Goal: Task Accomplishment & Management: Manage account settings

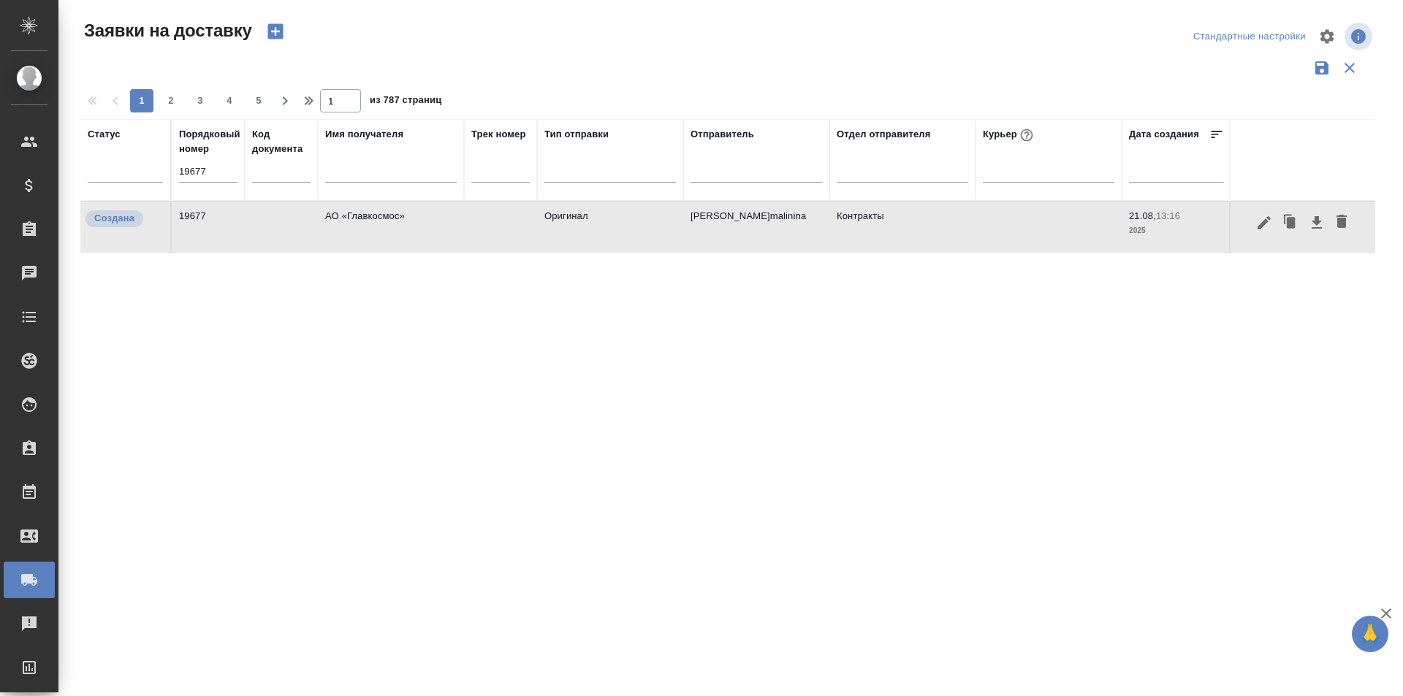
click at [224, 174] on input "19677" at bounding box center [208, 171] width 58 height 20
paste input "89"
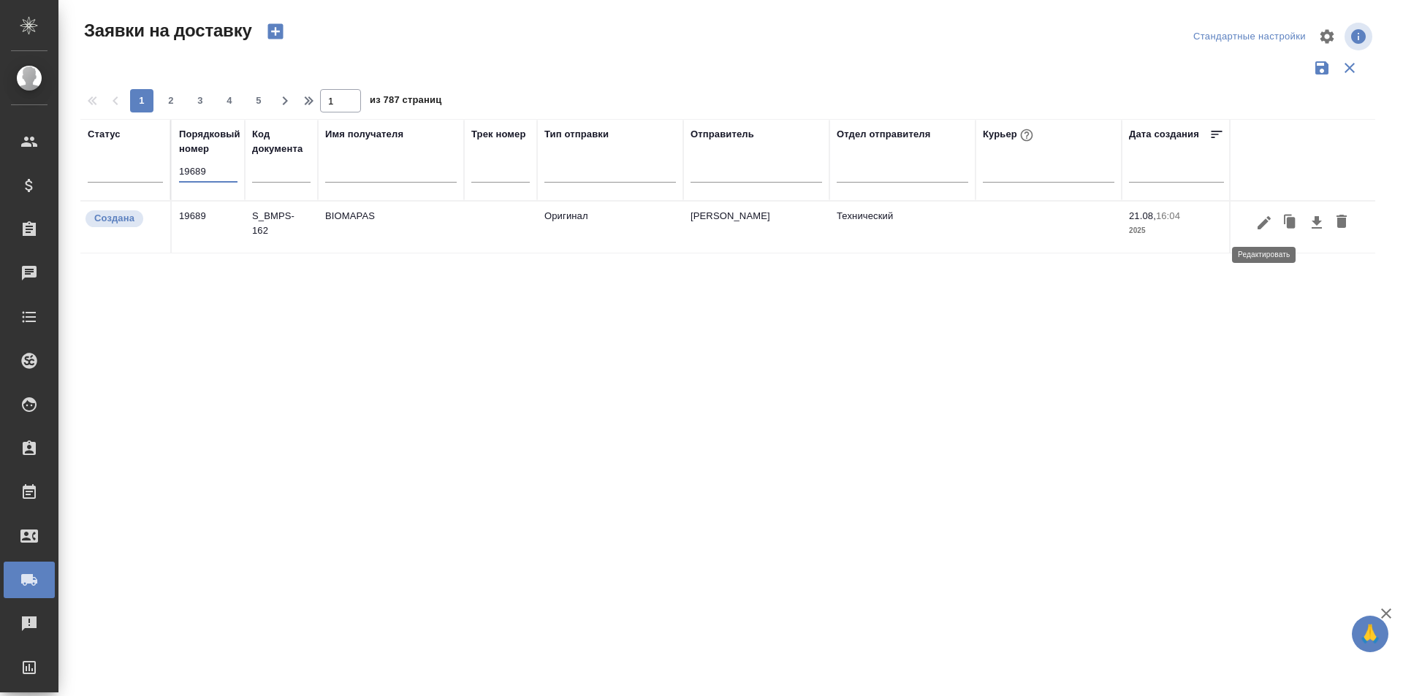
type input "19689"
click at [1266, 231] on icon "button" at bounding box center [1264, 223] width 18 height 18
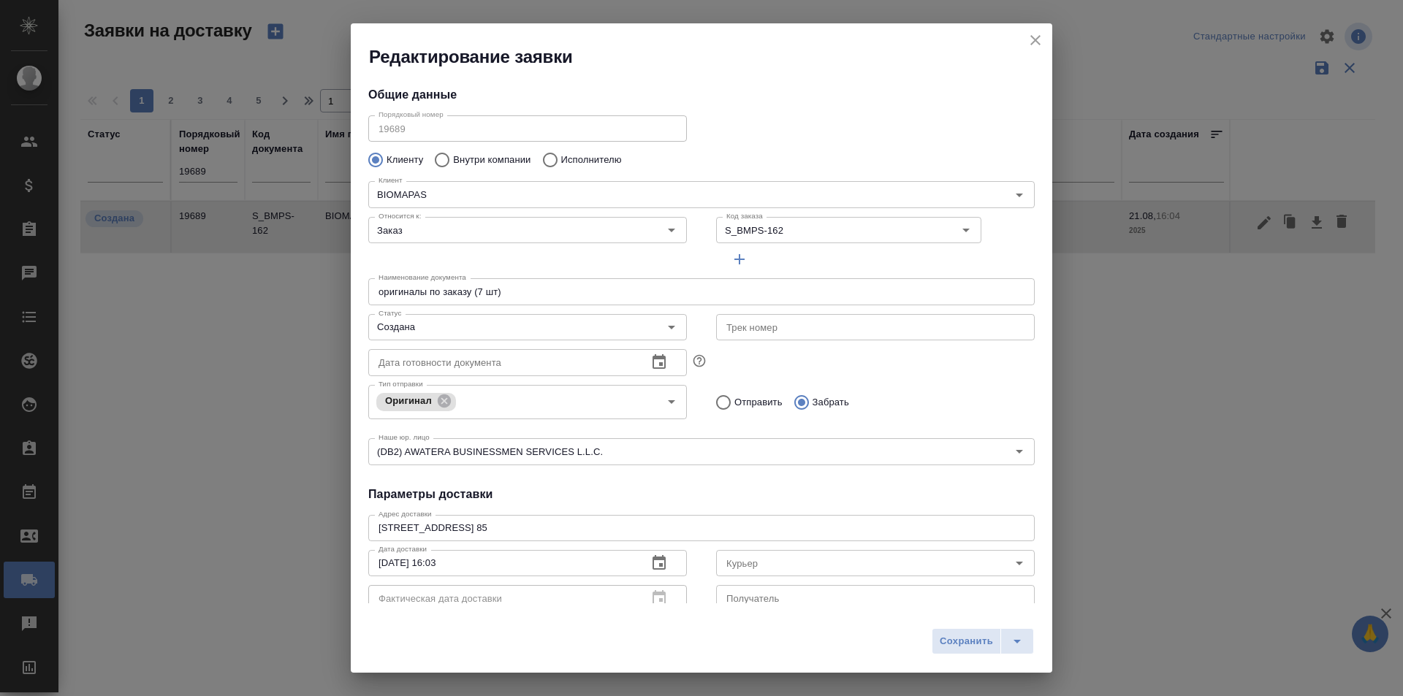
type input "Технический"
type input "Леонтьев Сергей"
type input "+79152264917"
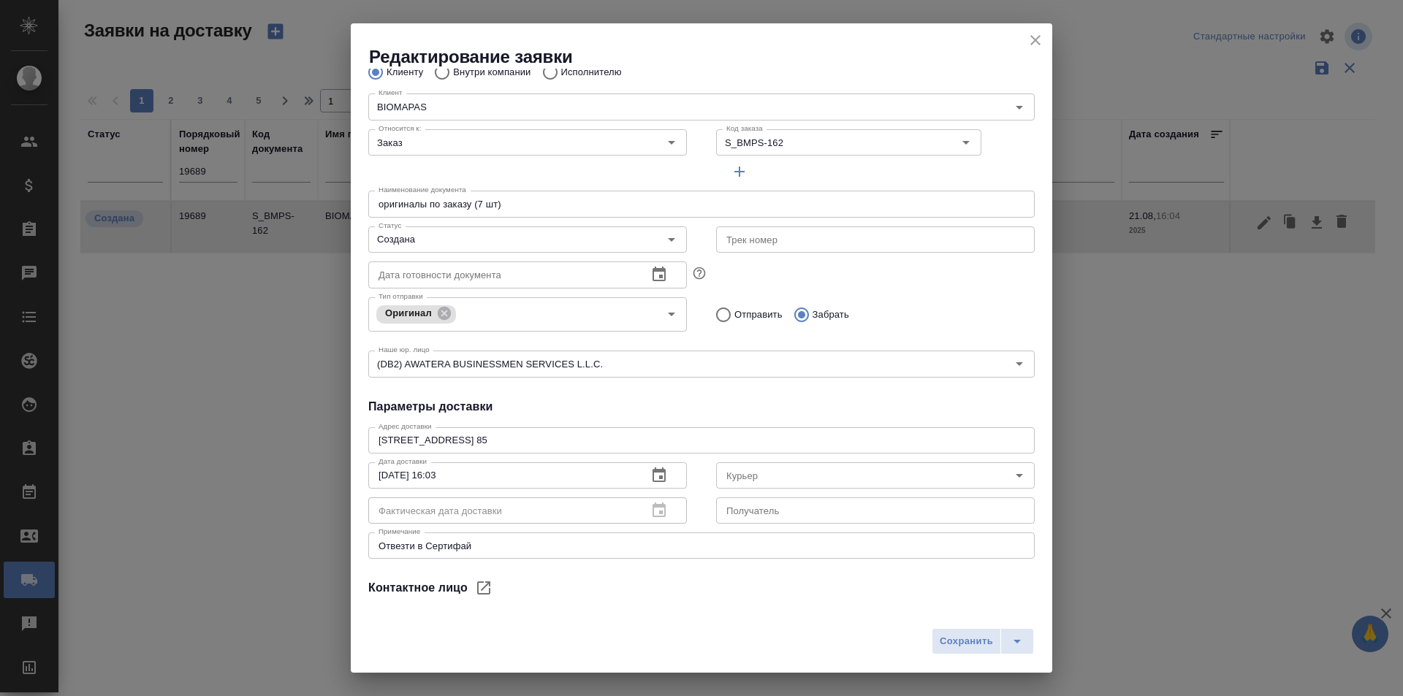
type input "[PERSON_NAME]"
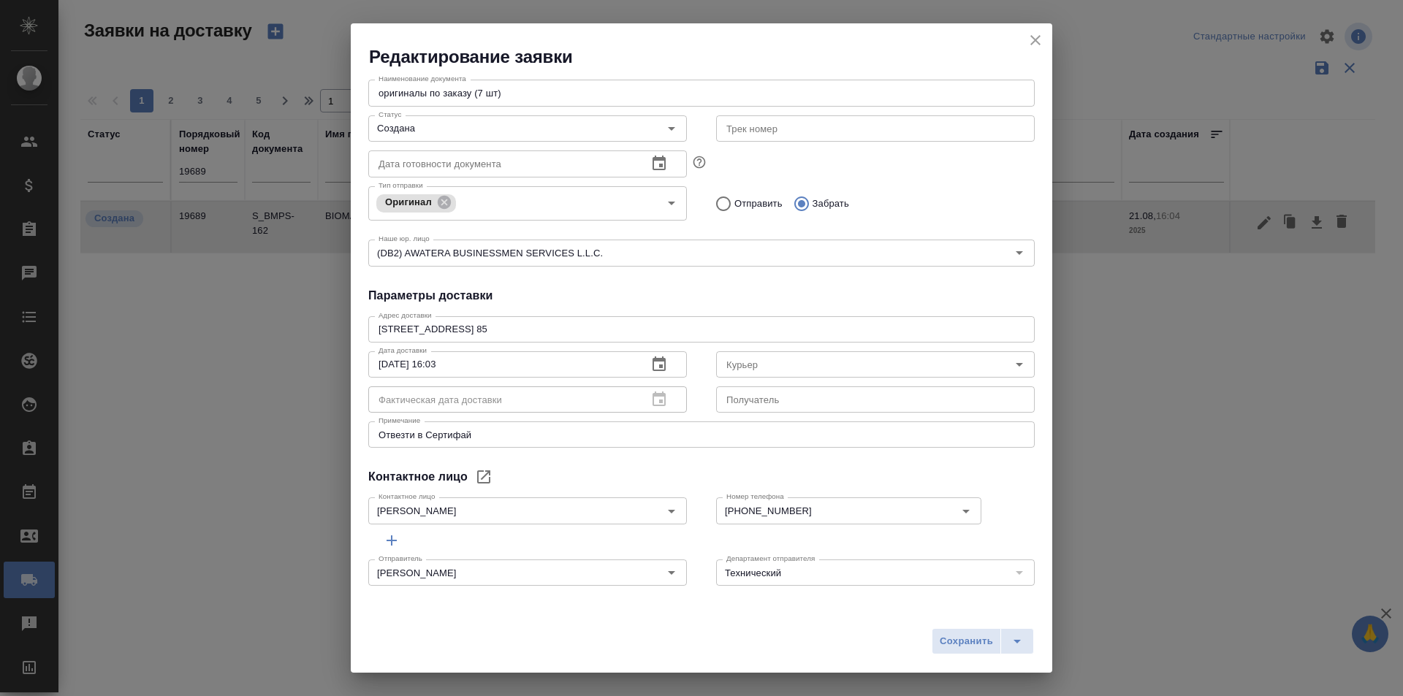
click at [402, 337] on div "Красногорск, ст. Опалиха, ул. Пришвина 13, кв. 85 x Адрес доставки" at bounding box center [701, 329] width 666 height 26
drag, startPoint x: 575, startPoint y: 327, endPoint x: 259, endPoint y: 306, distance: 317.1
click at [259, 306] on div "Редактирование заявки Общие данные Порядковый номер 19689 Порядковый номер Клие…" at bounding box center [701, 348] width 1403 height 696
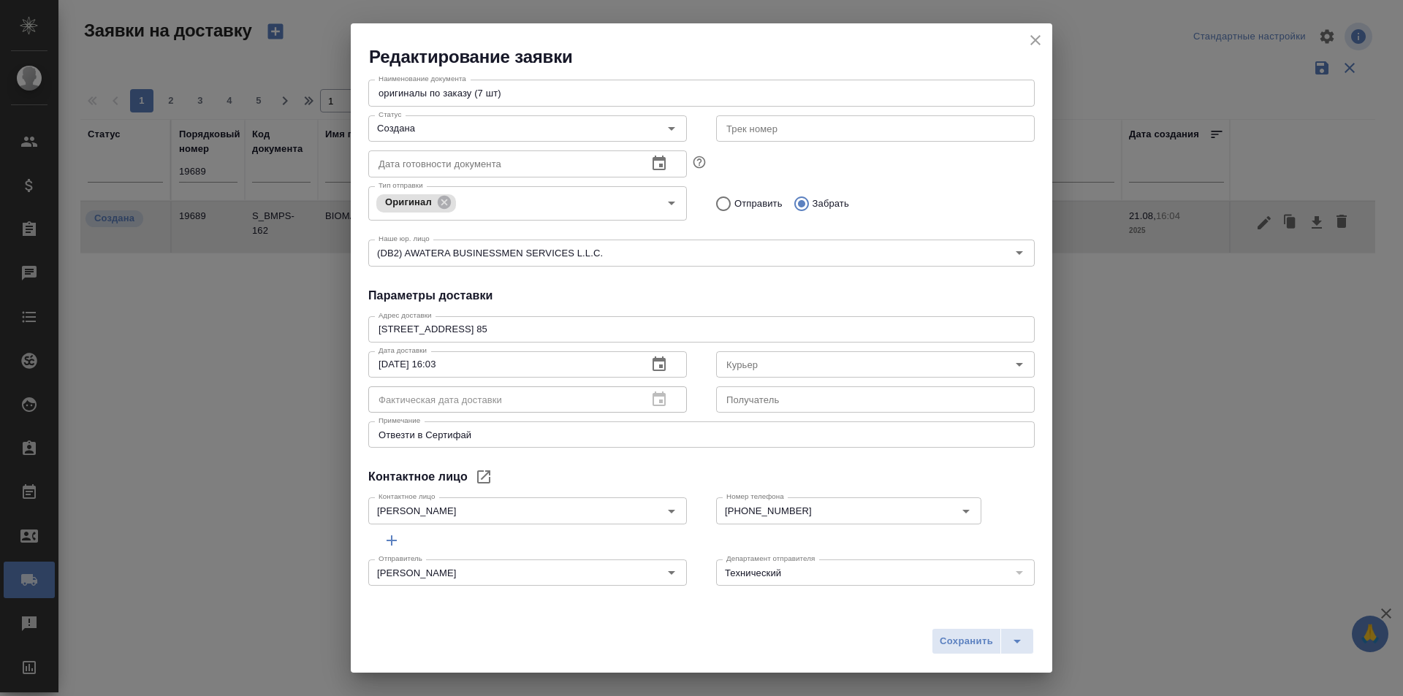
click at [611, 317] on div "Красногорск, ст. Опалиха, ул. Пришвина 13, кв. 85 x Адрес доставки" at bounding box center [701, 329] width 666 height 26
drag, startPoint x: 620, startPoint y: 324, endPoint x: 307, endPoint y: 301, distance: 314.3
click at [307, 301] on div "Редактирование заявки Общие данные Порядковый номер 19689 Порядковый номер Клие…" at bounding box center [701, 348] width 1403 height 696
click at [541, 631] on div "Сохранить" at bounding box center [701, 647] width 701 height 52
click at [1038, 44] on icon "close" at bounding box center [1035, 40] width 10 height 10
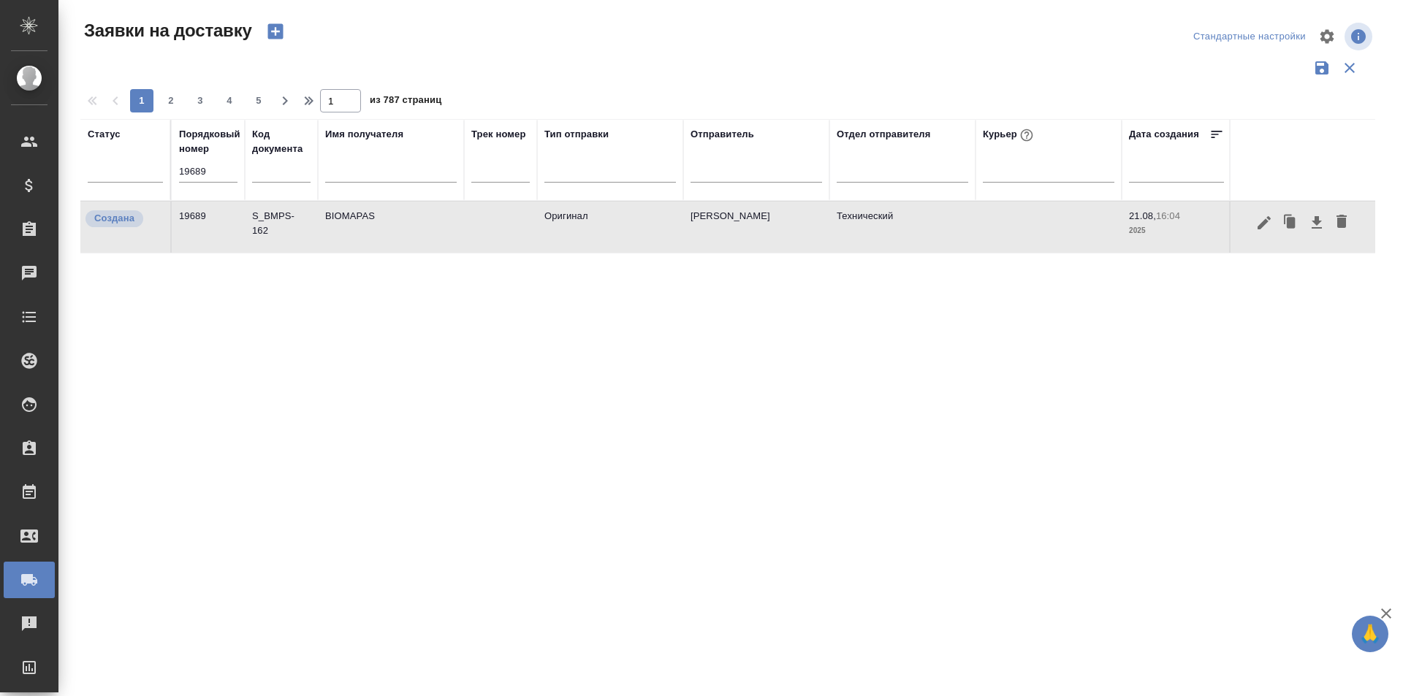
click at [197, 178] on input "19689" at bounding box center [208, 171] width 58 height 20
paste input "77"
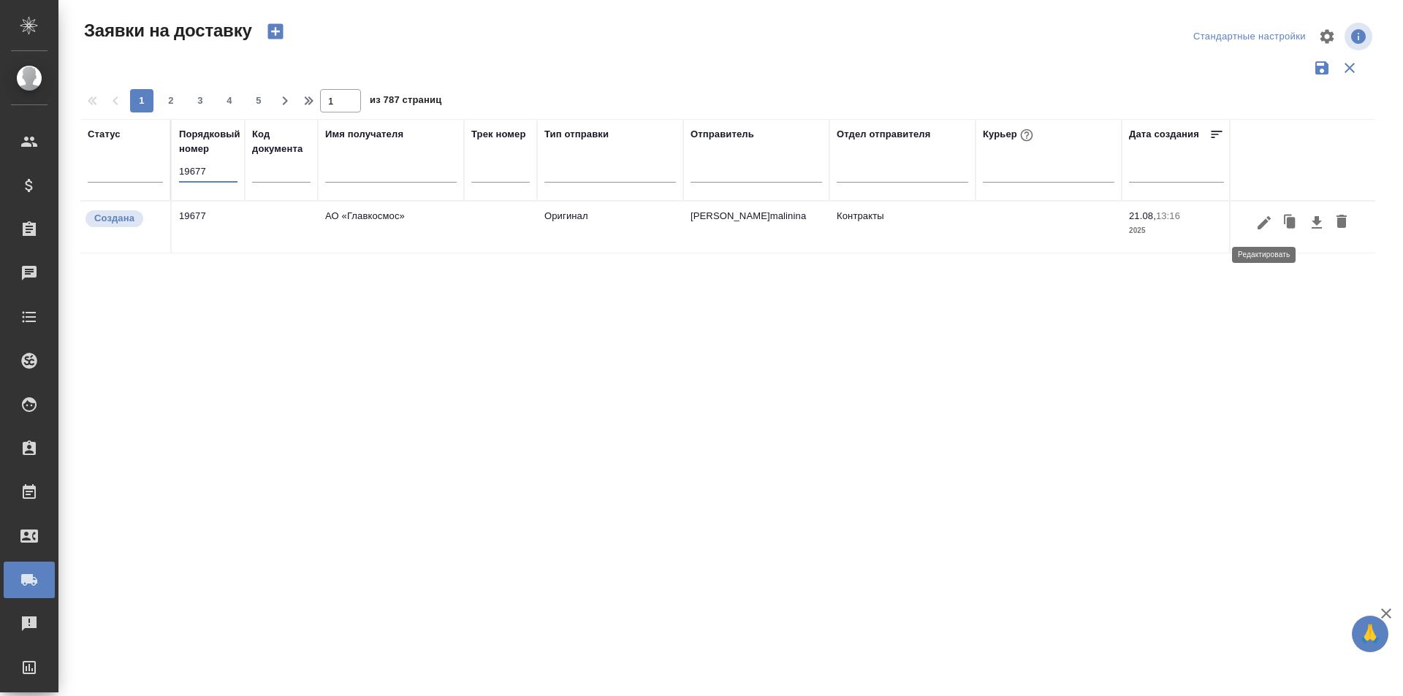
type input "19677"
click at [1263, 223] on icon "button" at bounding box center [1264, 222] width 13 height 13
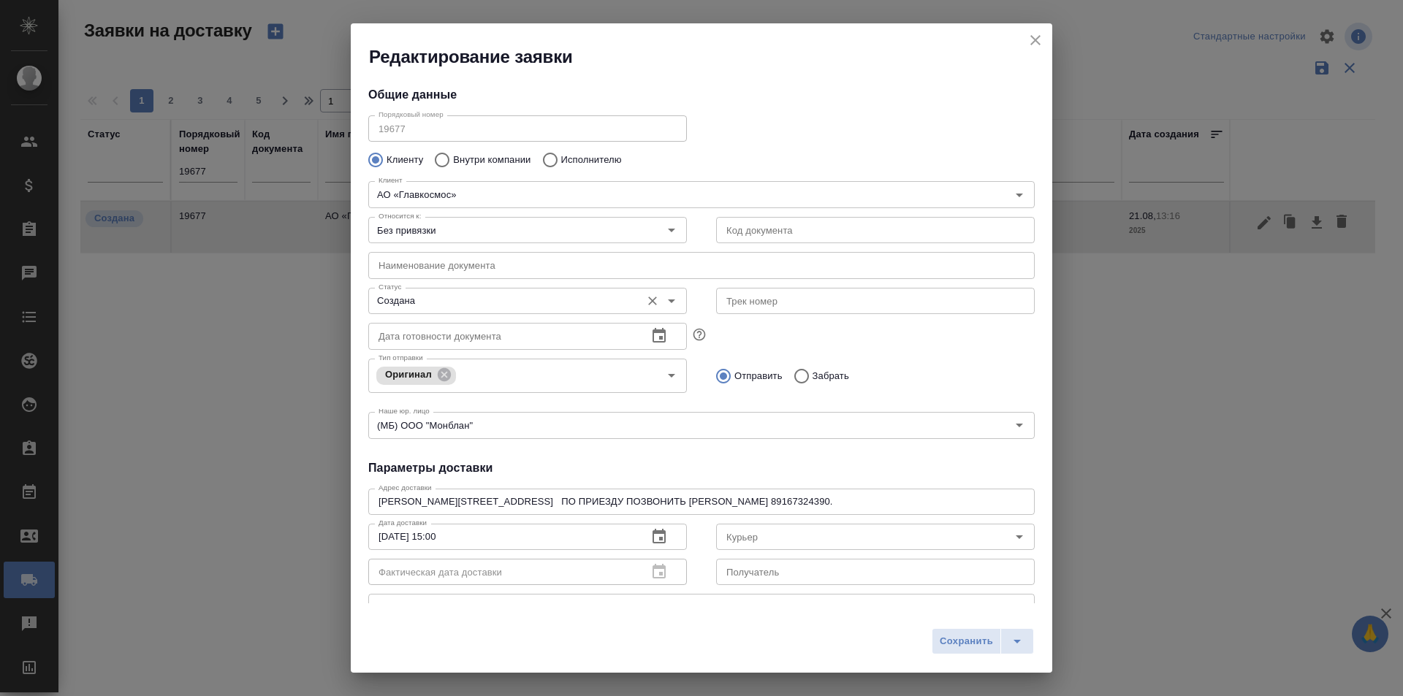
click at [541, 299] on input "Создана" at bounding box center [503, 301] width 261 height 18
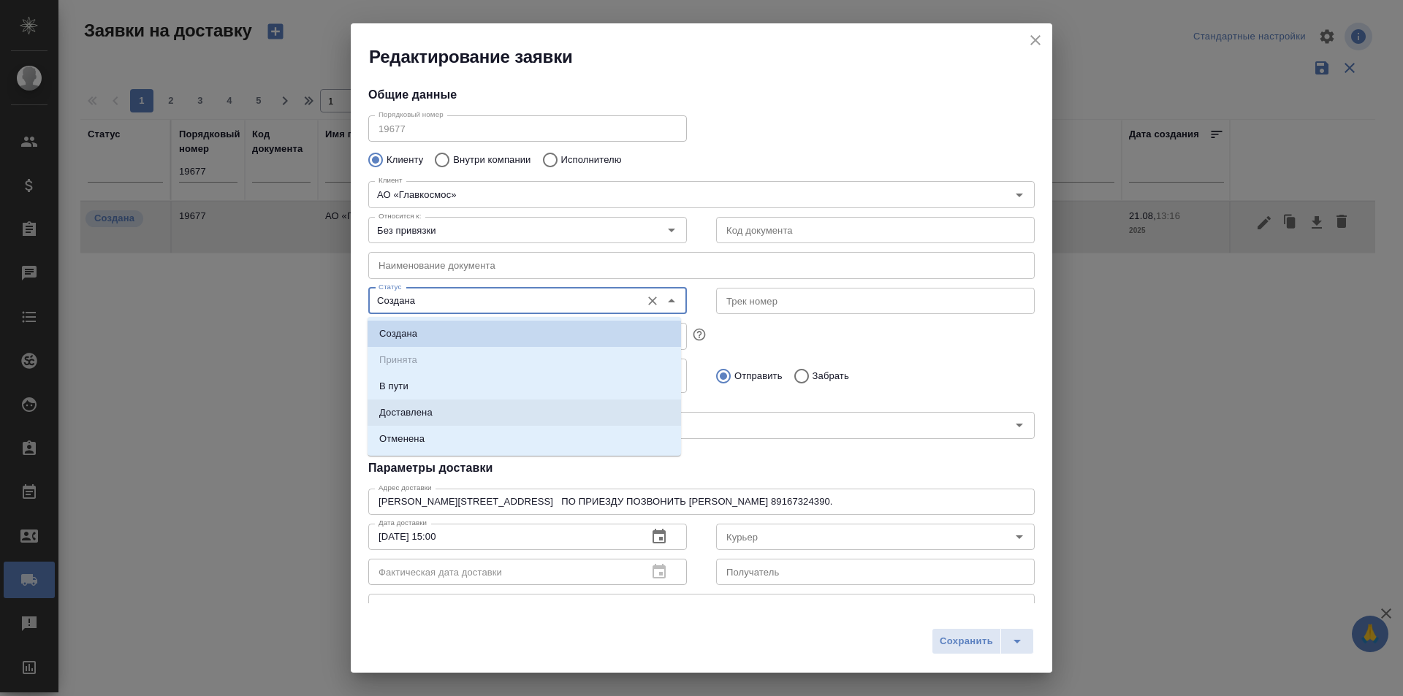
click at [523, 423] on li "Доставлена" at bounding box center [524, 413] width 313 height 26
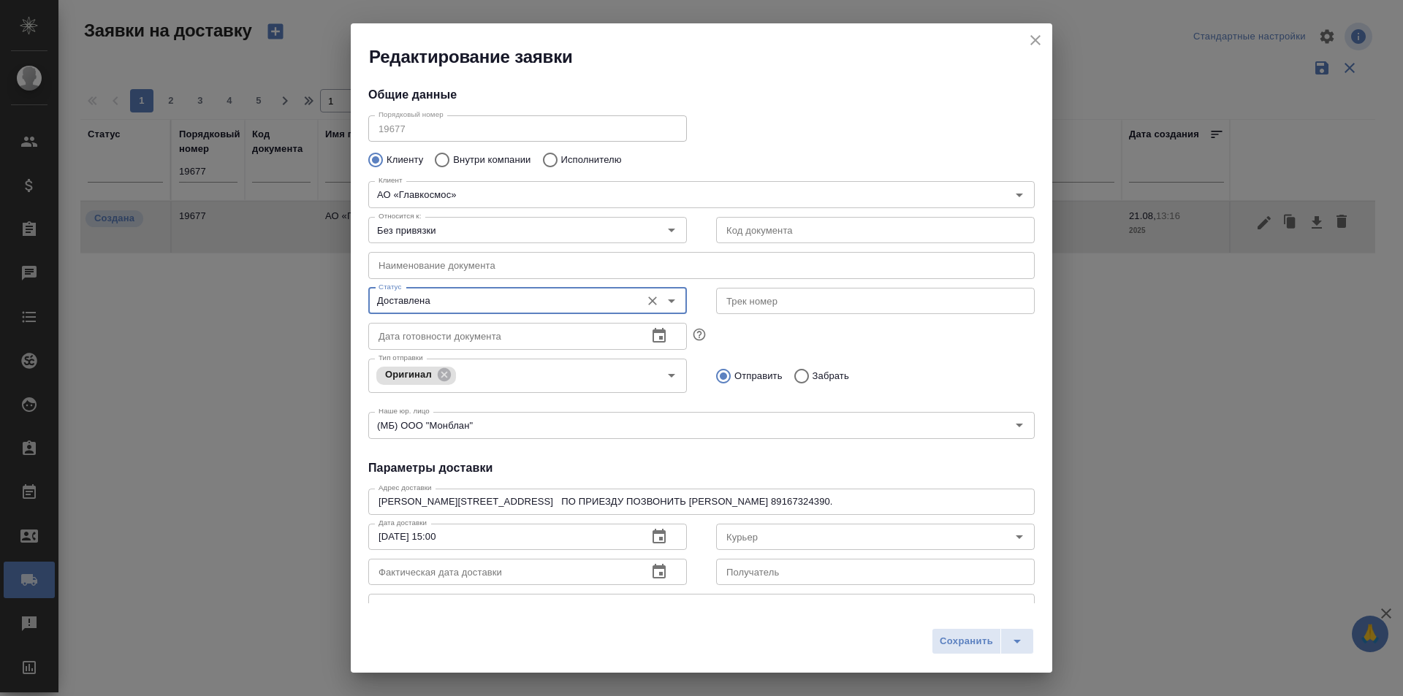
type input "Доставлена"
click at [735, 546] on div "Курьер" at bounding box center [875, 537] width 319 height 26
click at [768, 539] on input "Курьер" at bounding box center [850, 537] width 261 height 18
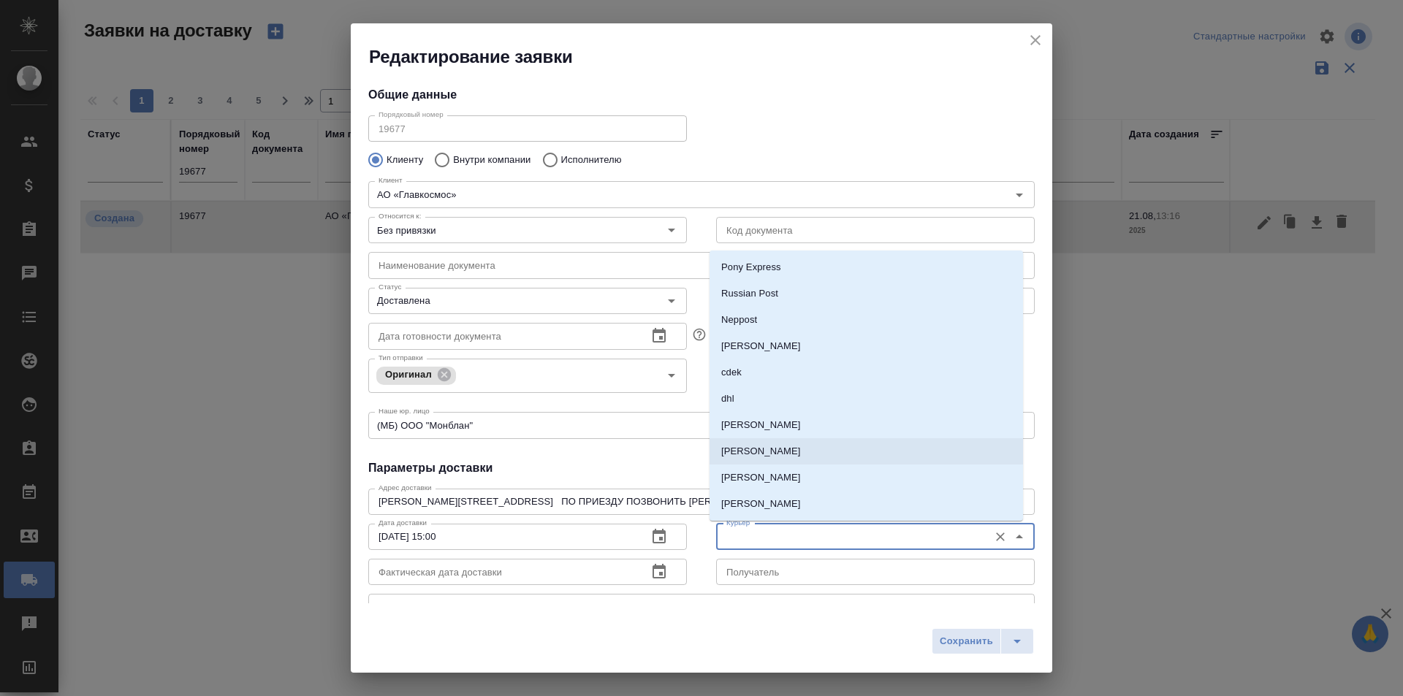
scroll to position [73, 0]
click at [783, 462] on p "[PERSON_NAME]" at bounding box center [761, 457] width 80 height 15
type input "[PERSON_NAME]"
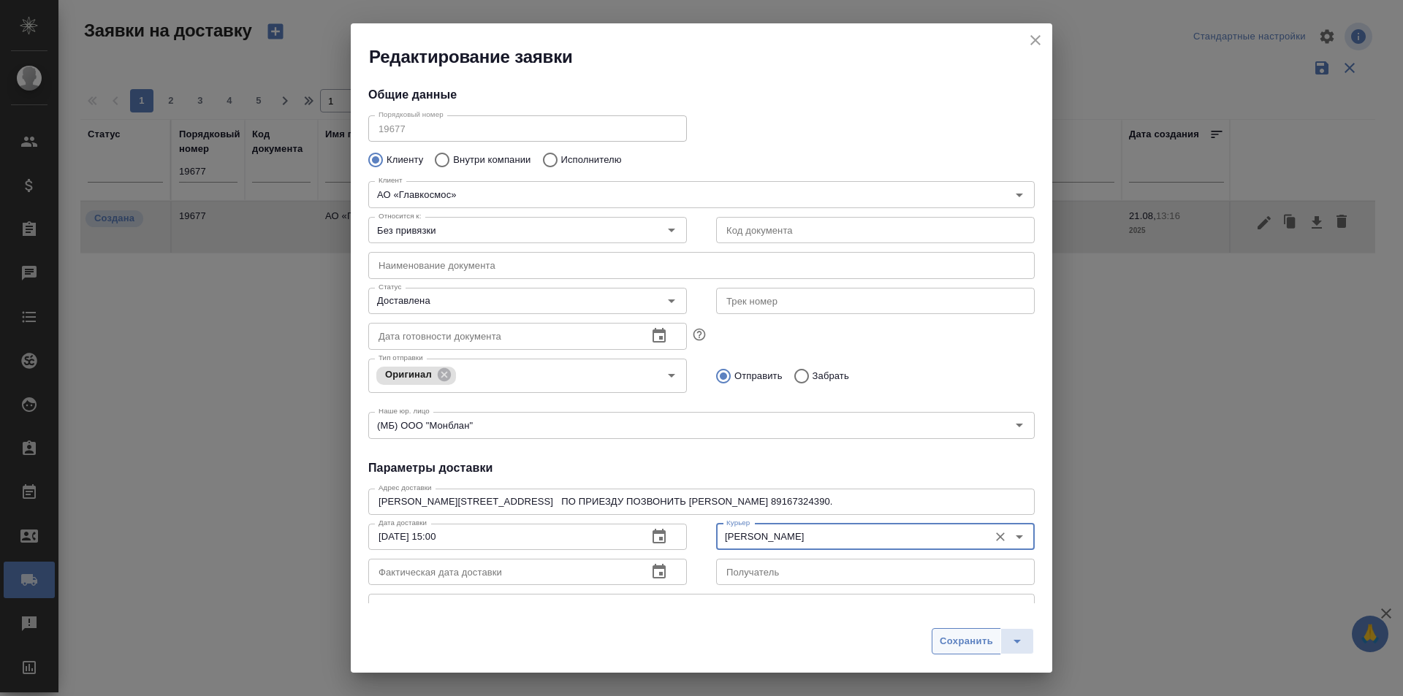
click at [968, 643] on span "Сохранить" at bounding box center [966, 642] width 53 height 17
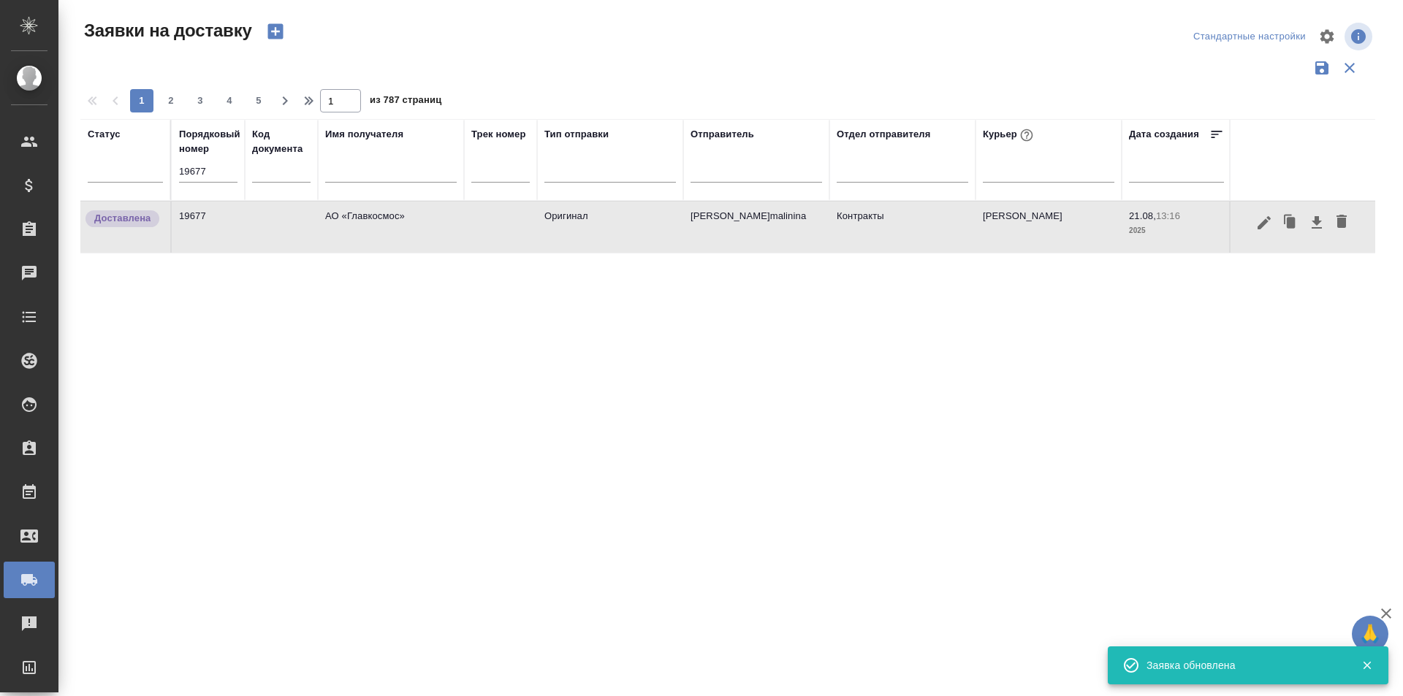
click at [243, 178] on th "Порядковый номер 19677" at bounding box center [208, 160] width 73 height 82
click at [236, 174] on input "19677" at bounding box center [208, 171] width 58 height 20
click at [227, 171] on input "19677" at bounding box center [208, 171] width 58 height 20
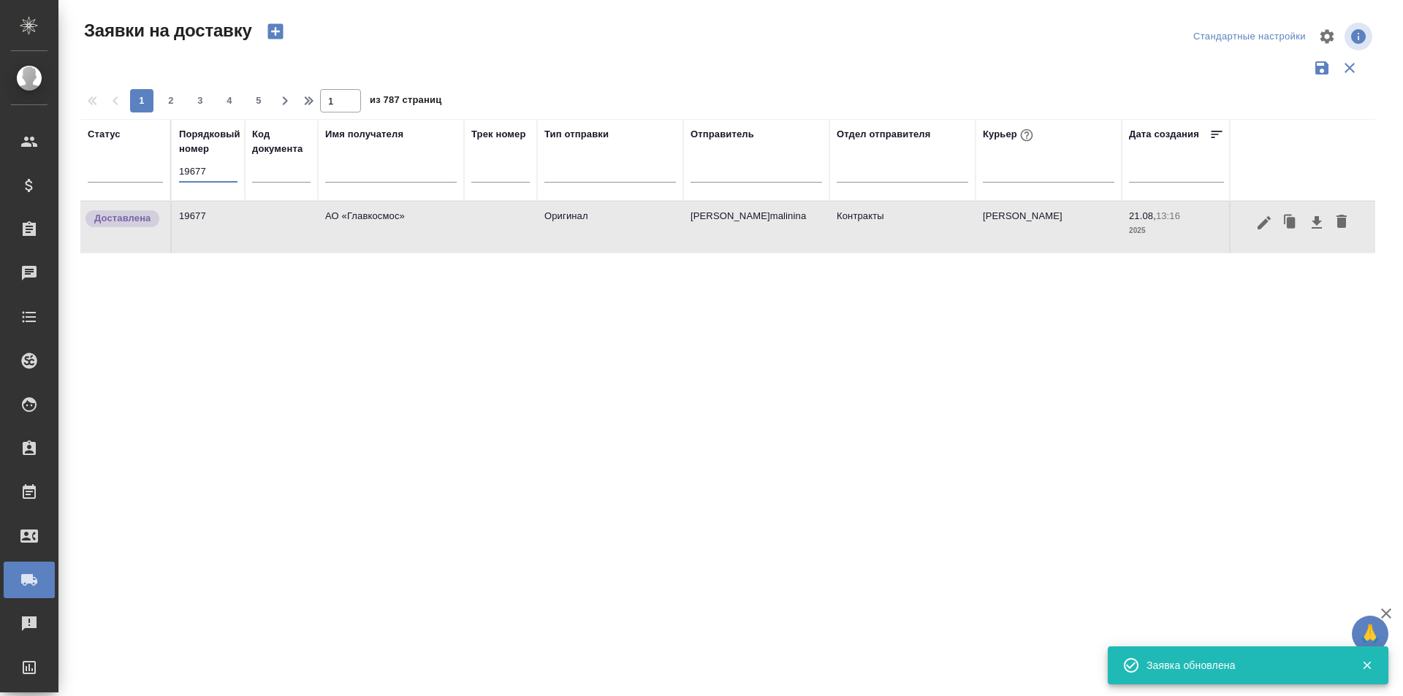
click at [227, 171] on input "19677" at bounding box center [208, 171] width 58 height 20
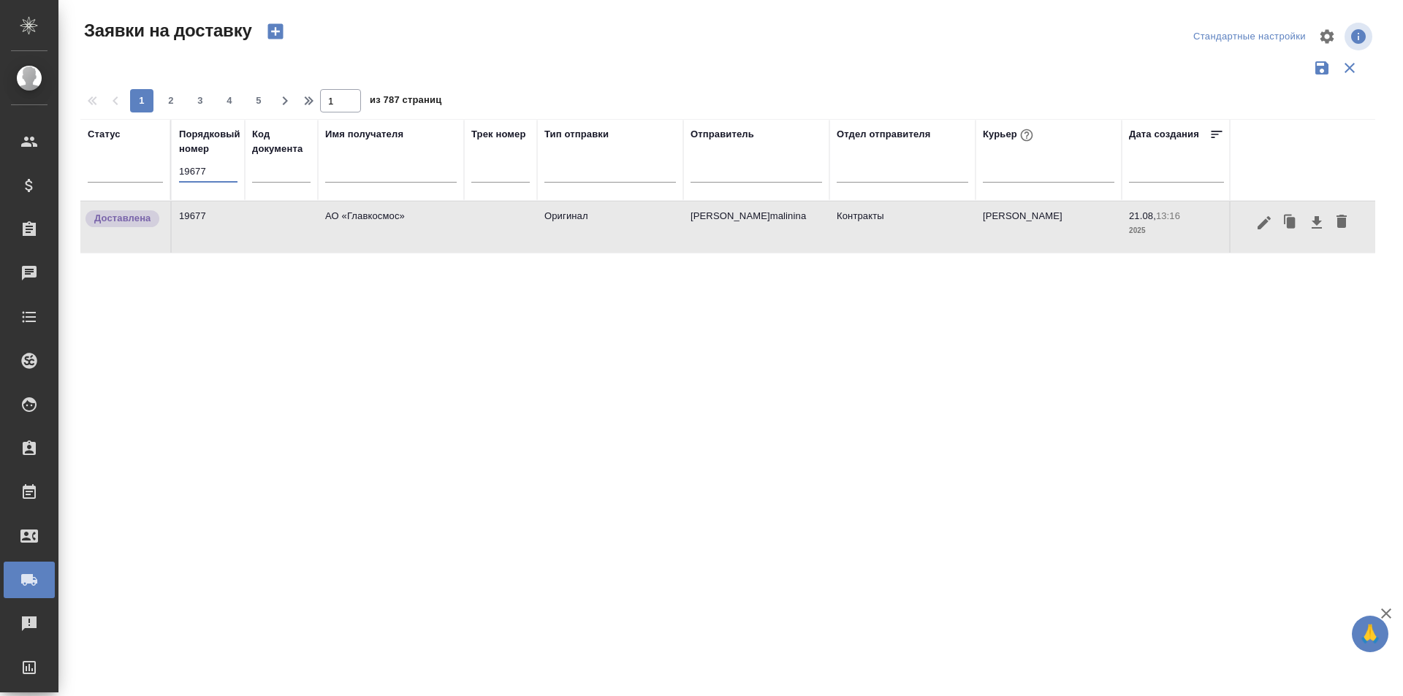
paste input "89"
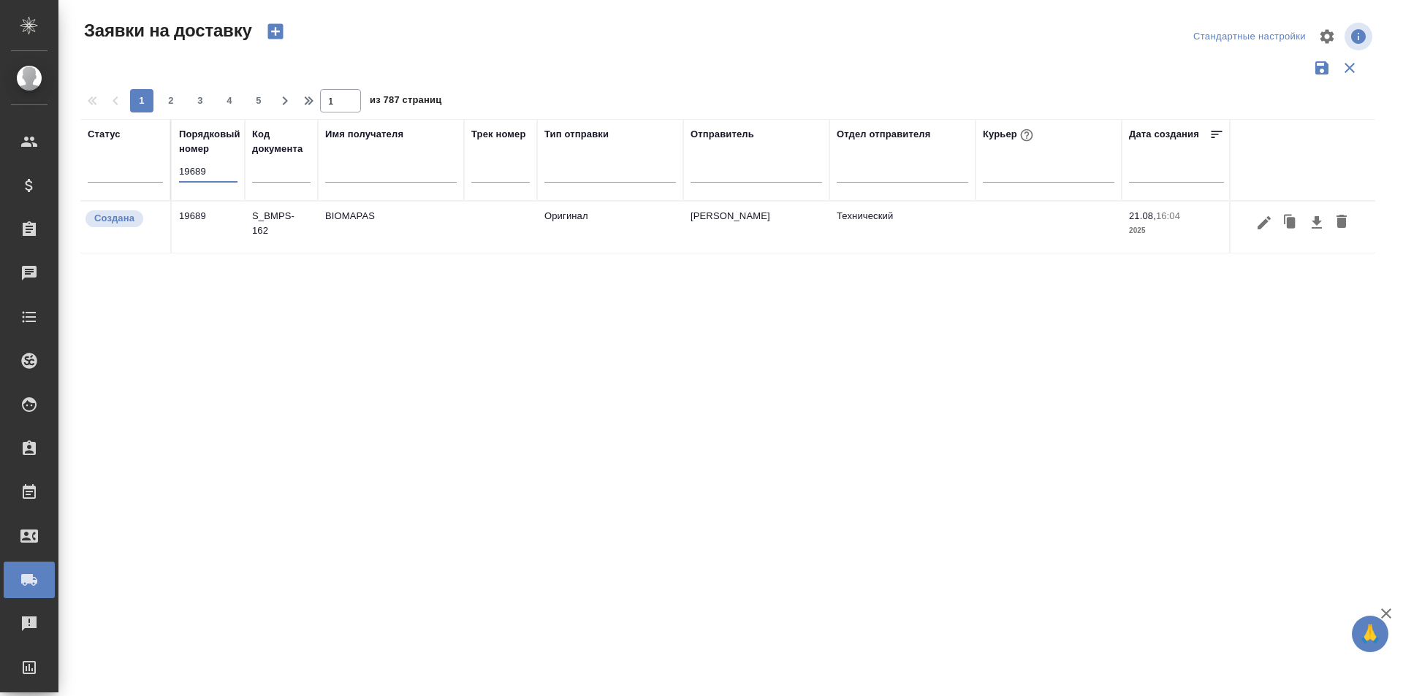
click at [196, 169] on input "19689" at bounding box center [208, 171] width 58 height 20
paste input "68"
type input "19668"
click at [206, 178] on input "19668" at bounding box center [208, 171] width 58 height 20
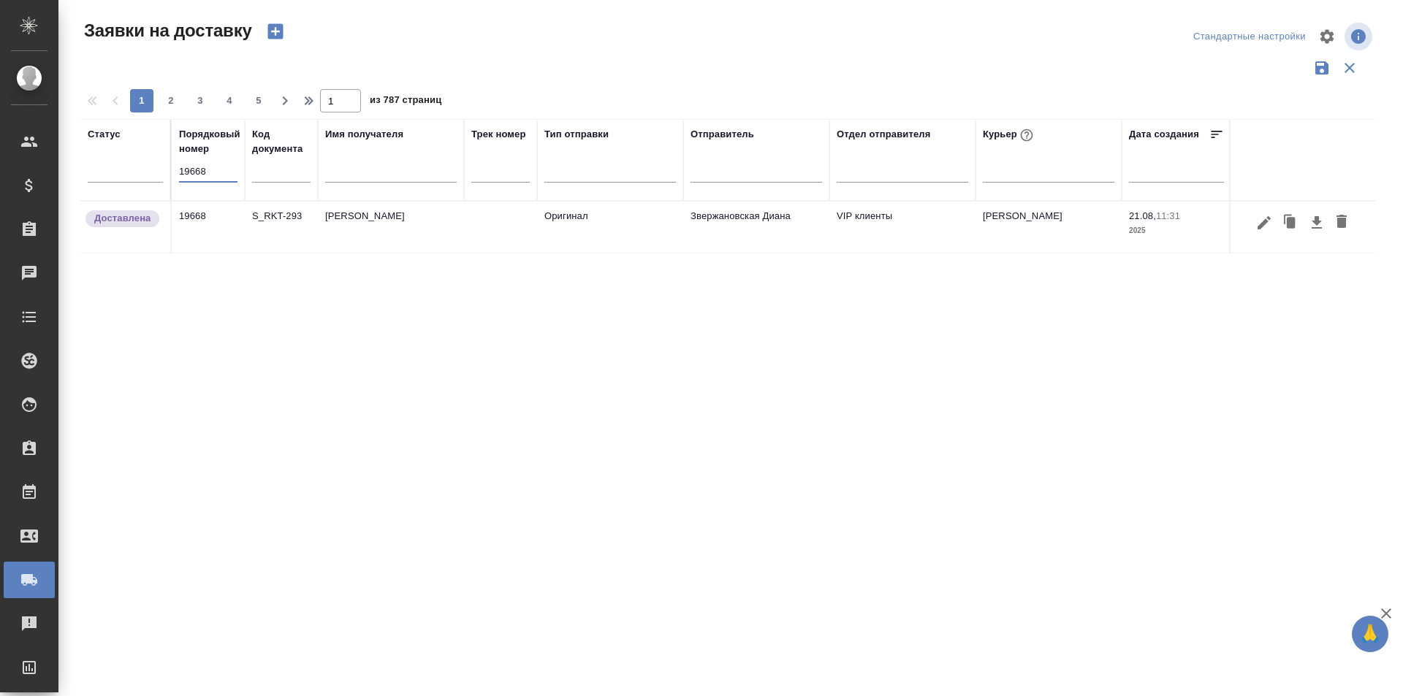
click at [206, 178] on input "19668" at bounding box center [208, 171] width 58 height 20
click at [347, 48] on div "Заявки на доставку" at bounding box center [297, 36] width 435 height 35
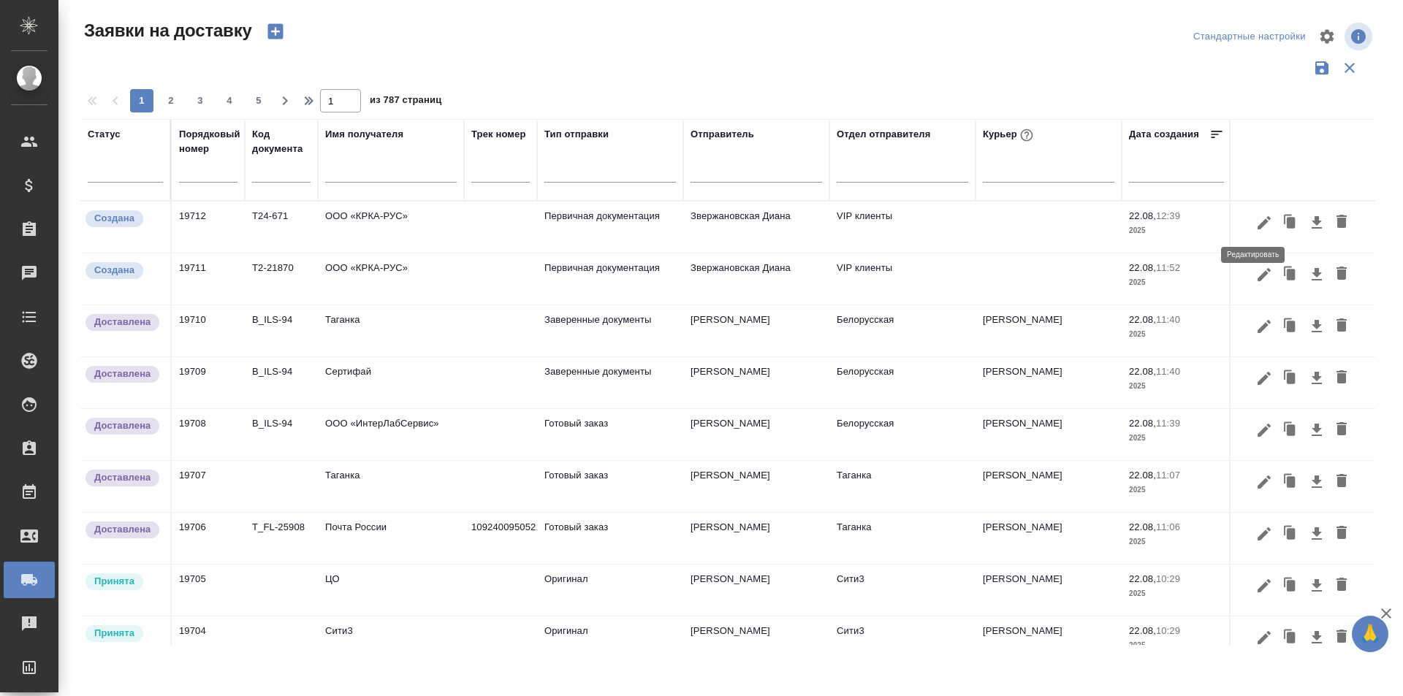
click at [1256, 227] on icon "button" at bounding box center [1264, 223] width 18 height 18
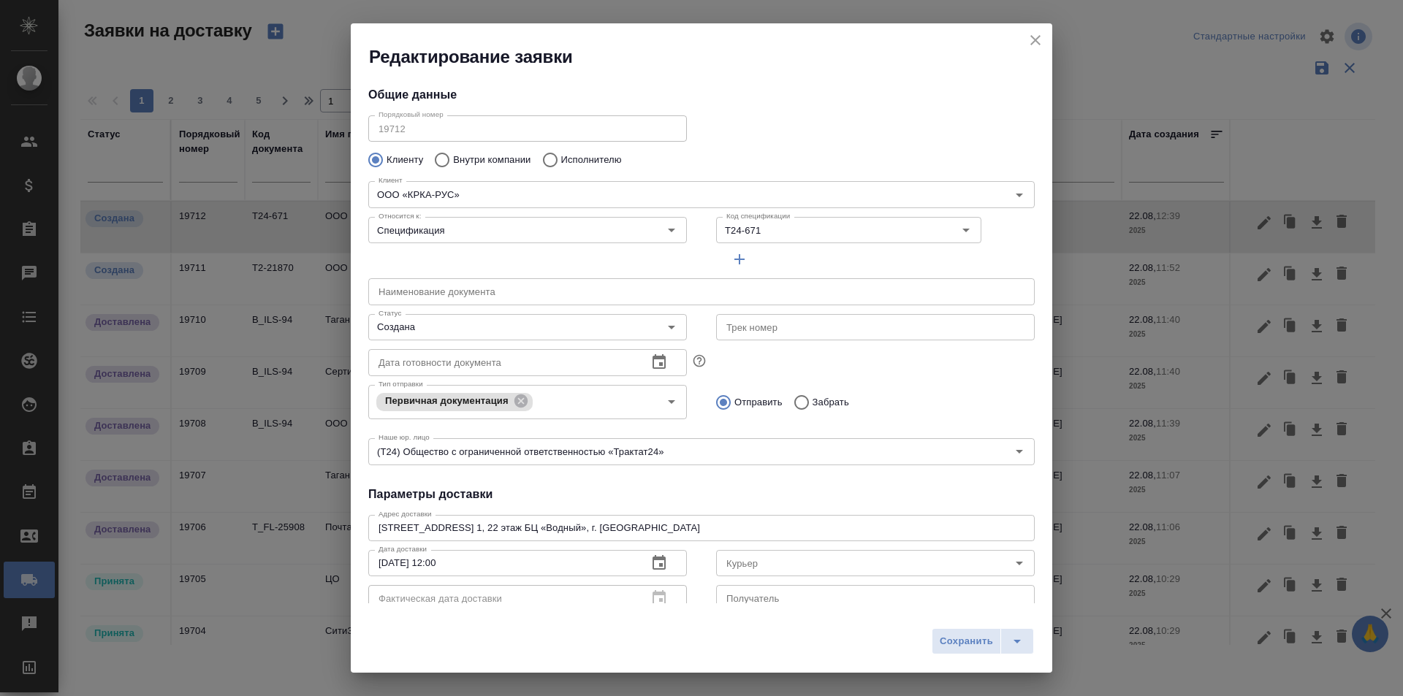
type input "Кулагина Екатерина"
type input "+7 (495) 981-10-87 (доб.461)"
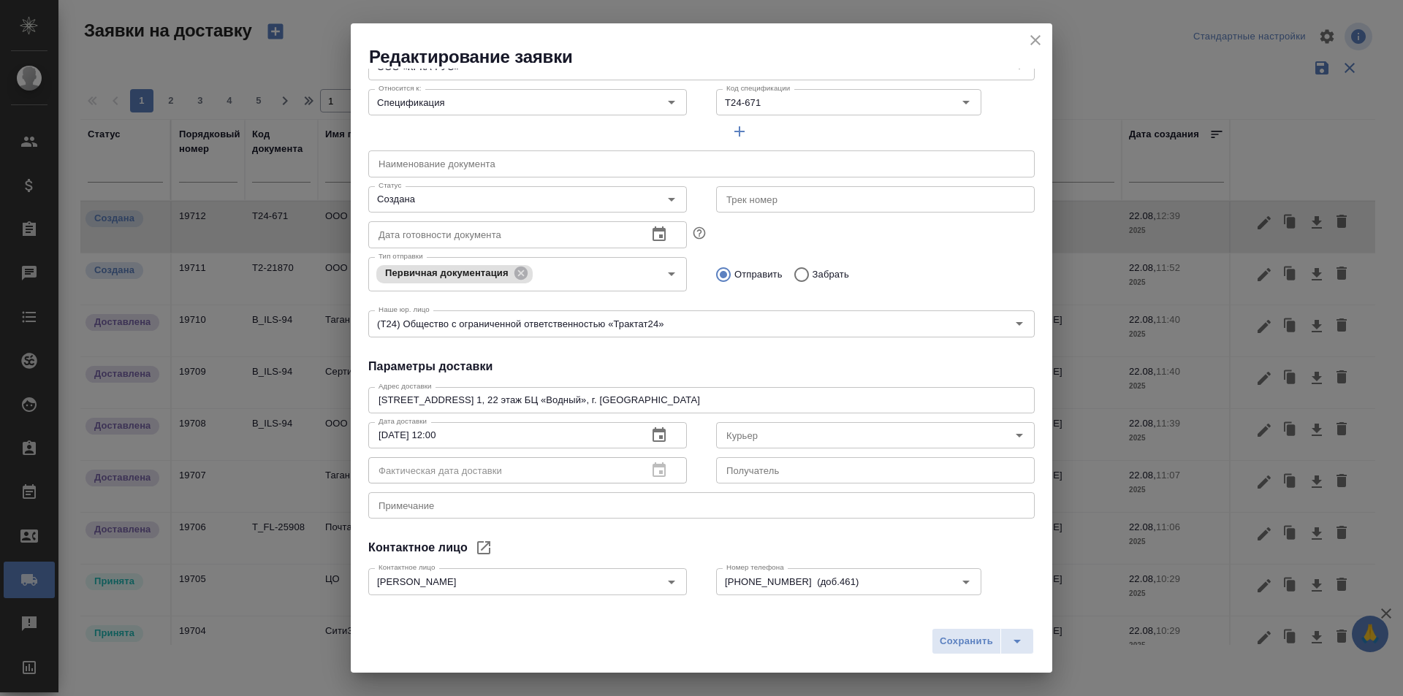
scroll to position [199, 0]
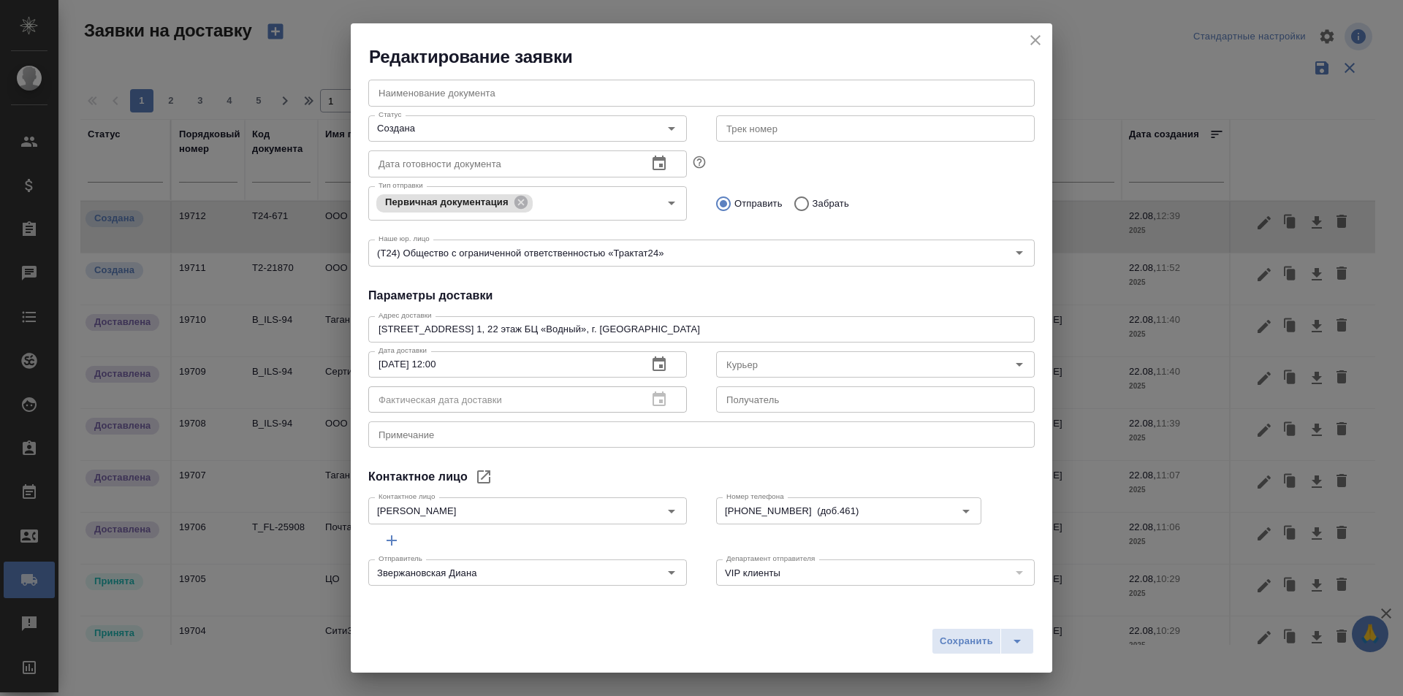
click at [1149, 174] on div "Редактирование заявки Общие данные Порядковый номер 19712 Порядковый номер Клие…" at bounding box center [701, 348] width 1403 height 696
click at [1039, 46] on icon "close" at bounding box center [1036, 40] width 18 height 18
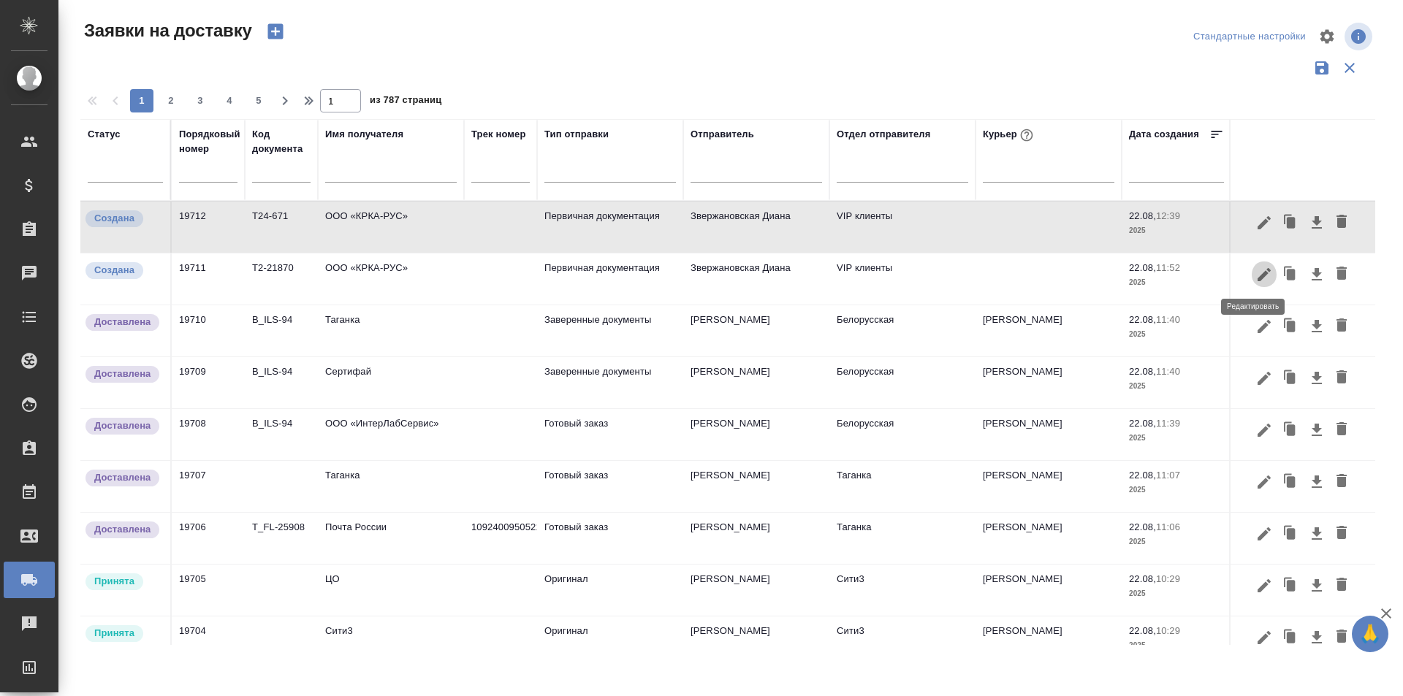
click at [1255, 278] on icon "button" at bounding box center [1264, 275] width 18 height 18
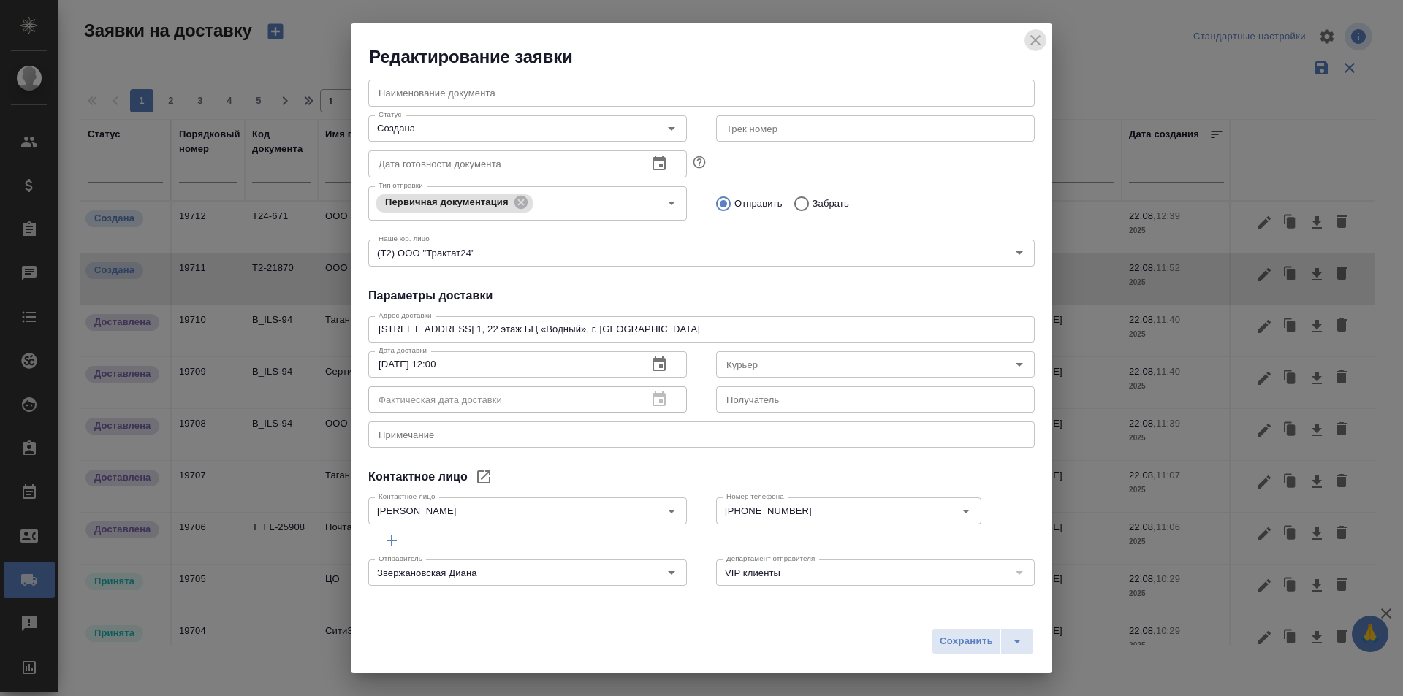
click at [1037, 37] on icon "close" at bounding box center [1036, 40] width 18 height 18
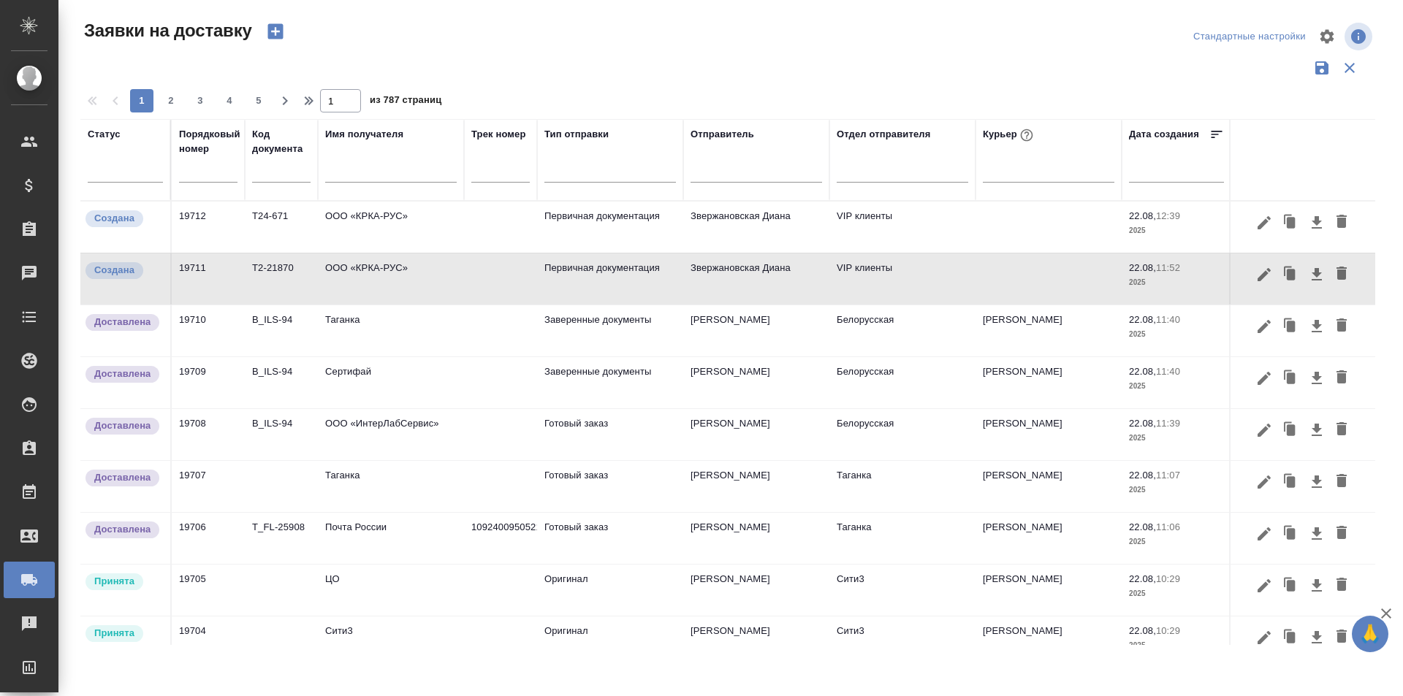
click at [217, 175] on input "text" at bounding box center [208, 171] width 58 height 20
paste input "19689"
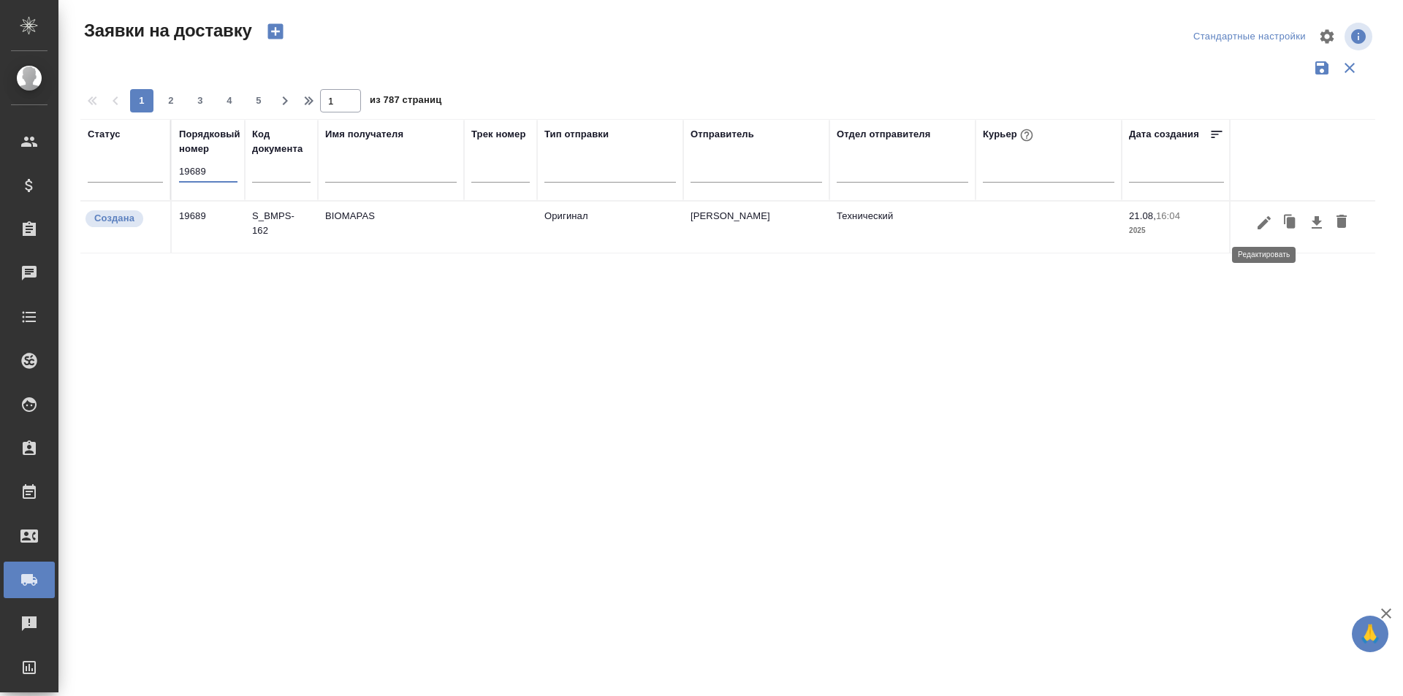
type input "19689"
click at [1263, 226] on icon "button" at bounding box center [1264, 222] width 13 height 13
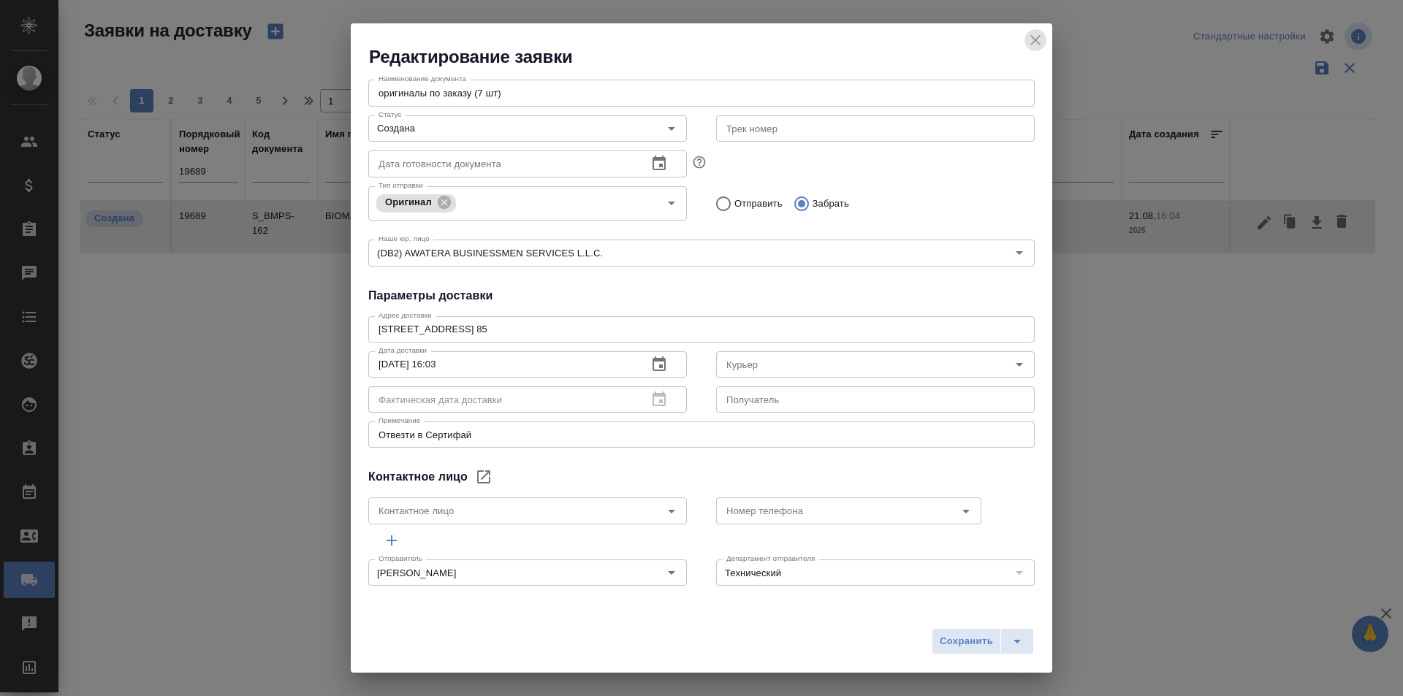
click at [1043, 37] on icon "close" at bounding box center [1036, 40] width 18 height 18
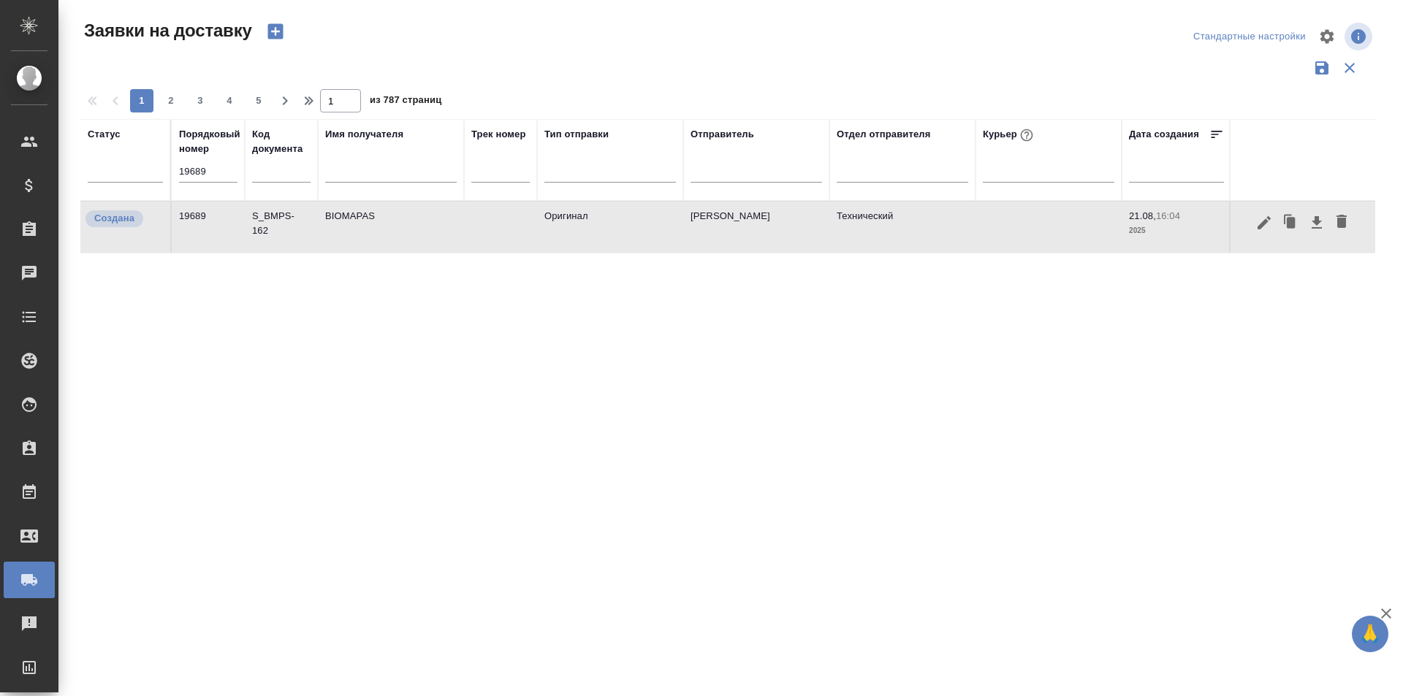
click at [1271, 226] on icon "button" at bounding box center [1264, 223] width 18 height 18
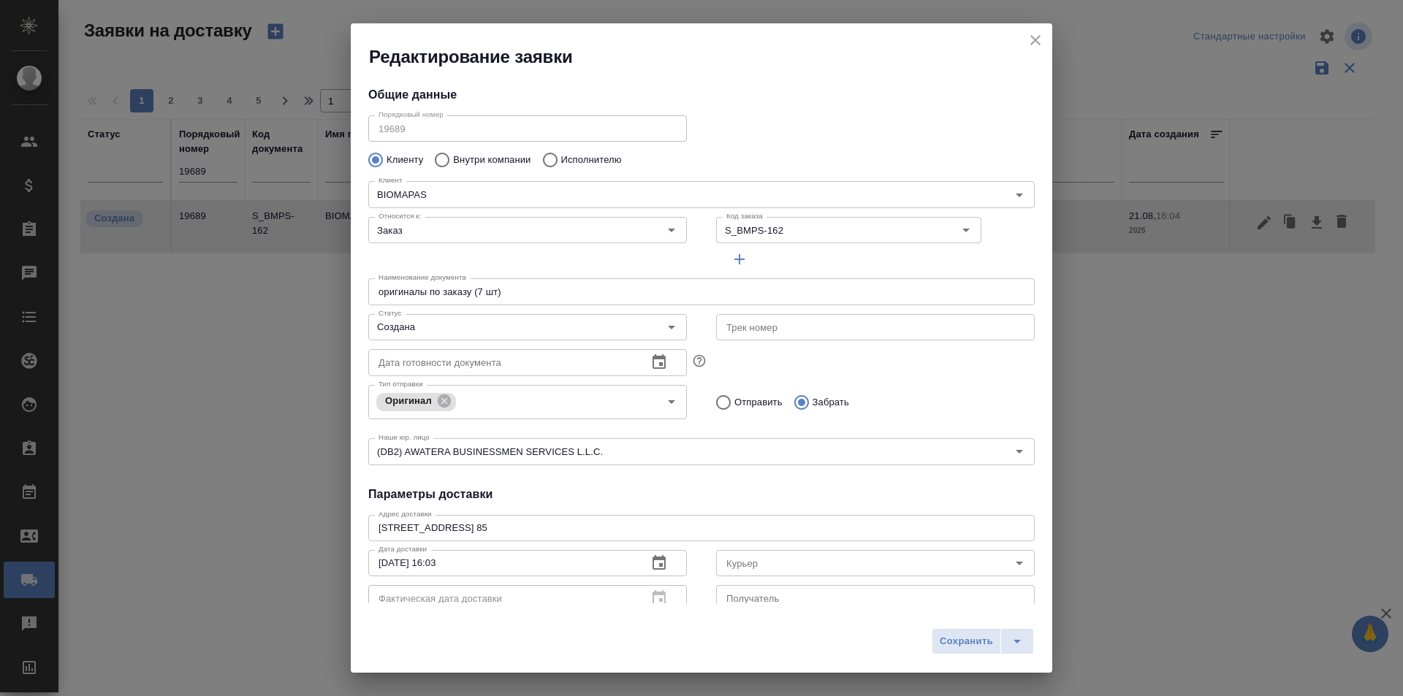
type input "Леонтьев Сергей"
type input "+79152264917"
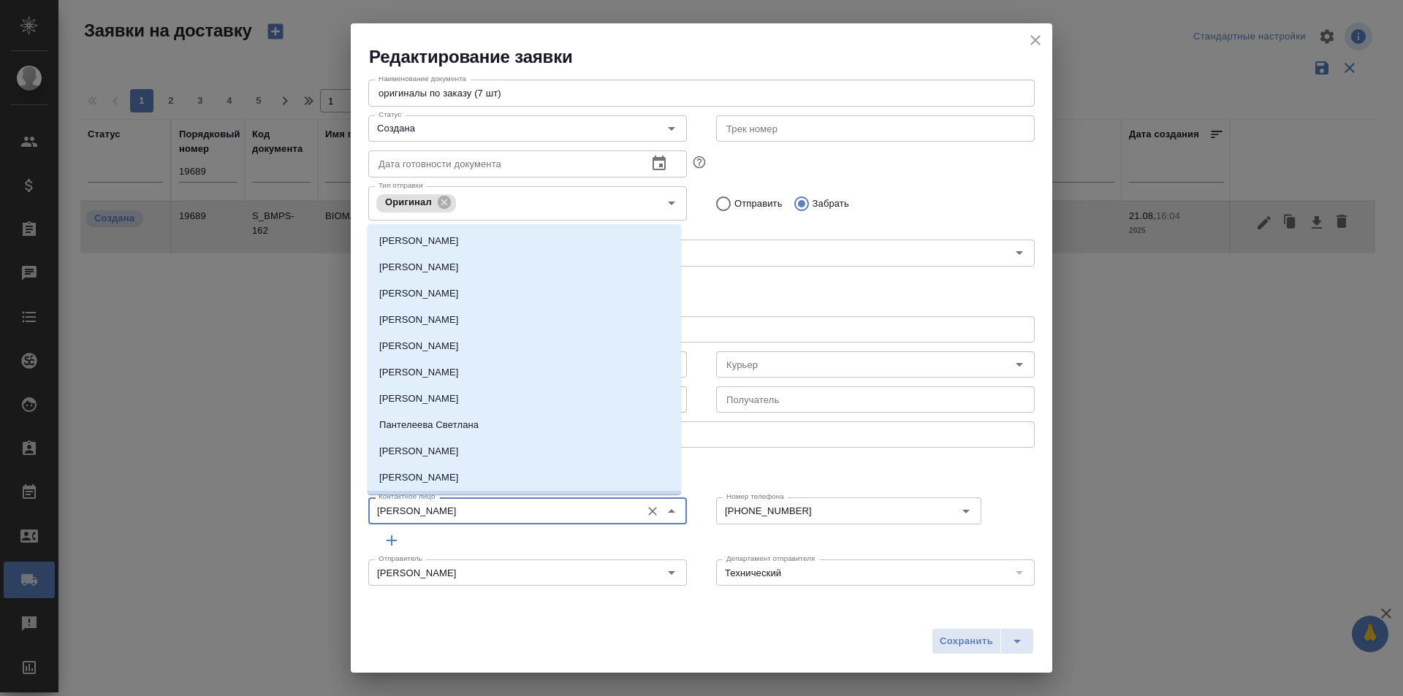
drag, startPoint x: 500, startPoint y: 518, endPoint x: 322, endPoint y: 520, distance: 177.6
click at [322, 520] on div "Редактирование заявки Общие данные Порядковый номер 19689 Порядковый номер Клие…" at bounding box center [701, 348] width 1403 height 696
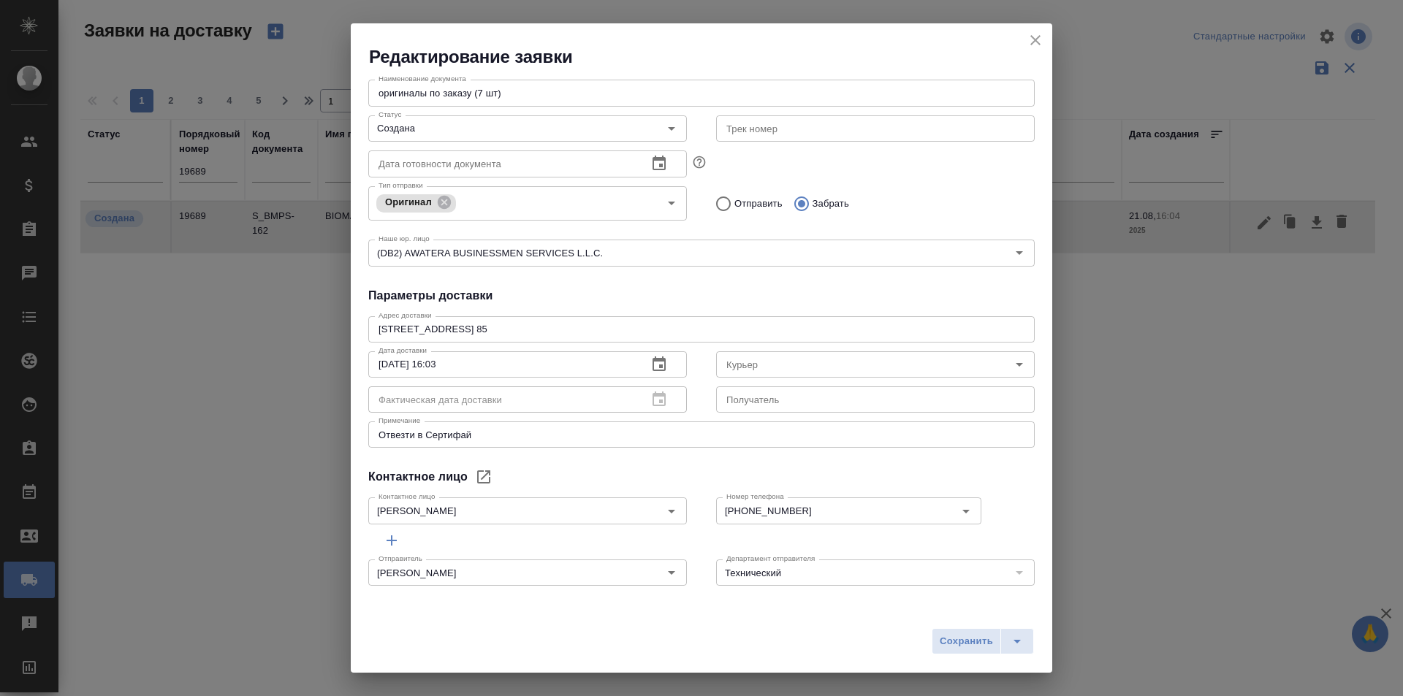
click at [876, 632] on div "Сохранить" at bounding box center [701, 647] width 701 height 52
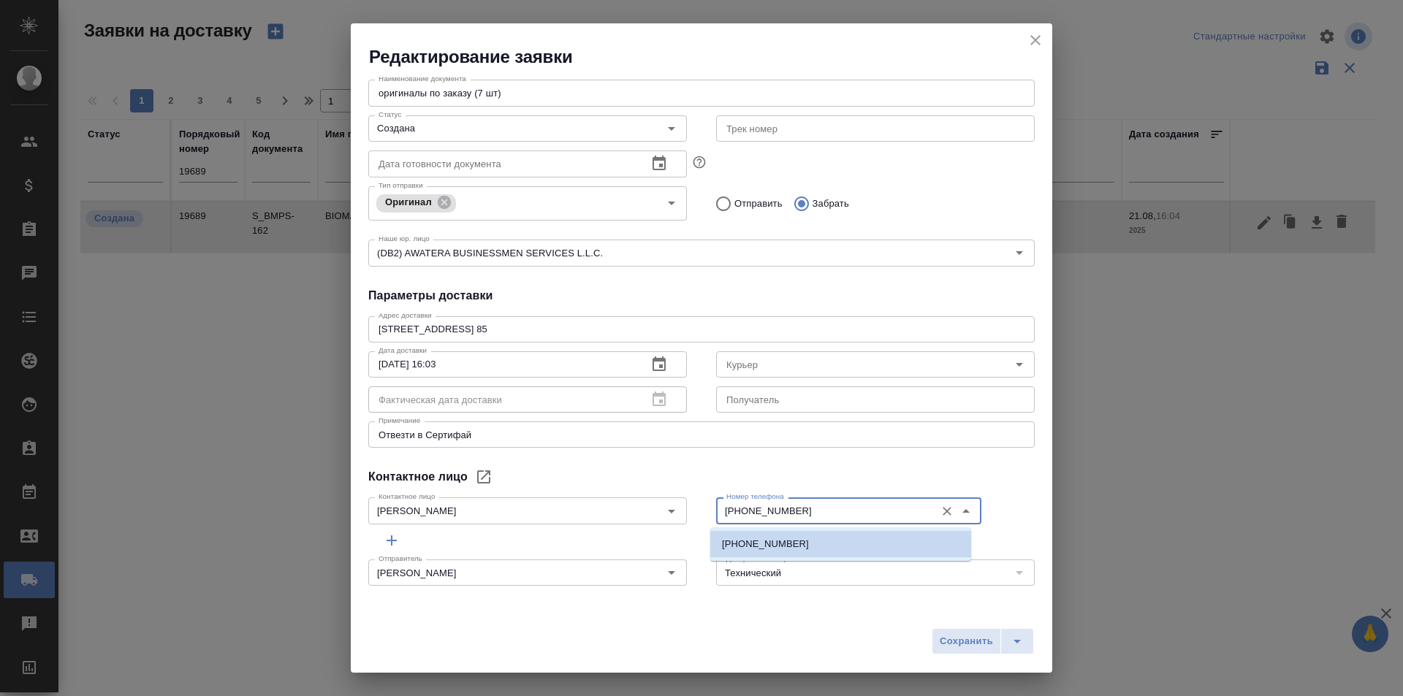
drag, startPoint x: 814, startPoint y: 514, endPoint x: 688, endPoint y: 509, distance: 125.8
click at [688, 509] on div "Контактное лицо Леонтьев Сергей Контактное лицо Номер телефона +79152264917 Ном…" at bounding box center [702, 509] width 696 height 64
click at [942, 166] on div "Тип отправки Оригинал Тип отправки Отправить Забрать" at bounding box center [702, 202] width 696 height 72
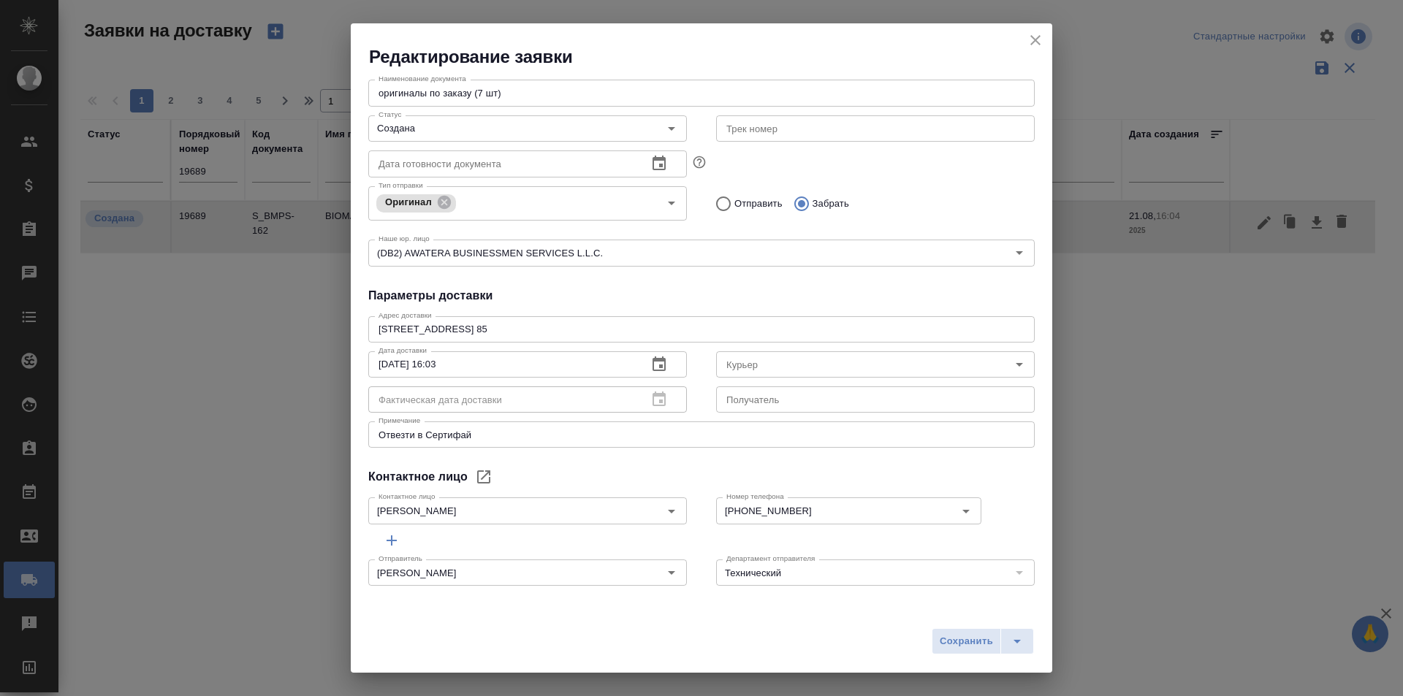
click at [1030, 41] on icon "close" at bounding box center [1036, 40] width 18 height 18
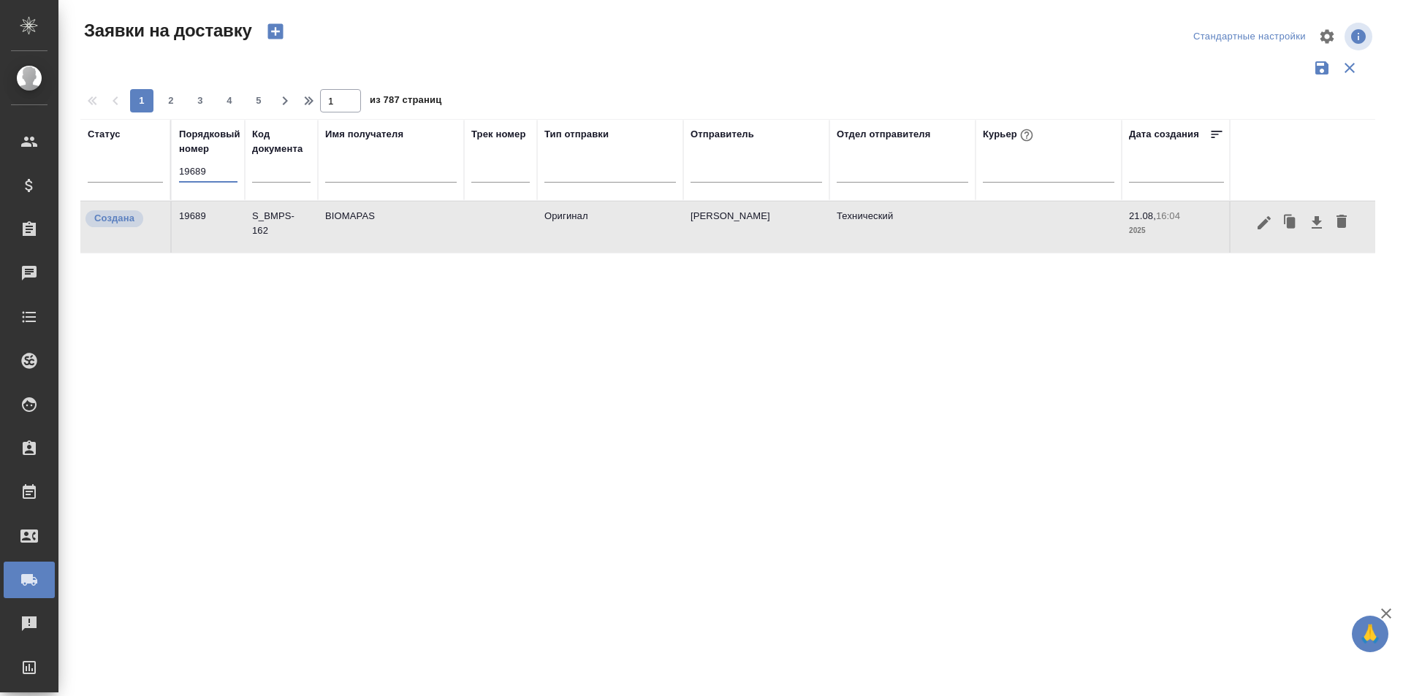
click at [224, 175] on input "19689" at bounding box center [208, 171] width 58 height 20
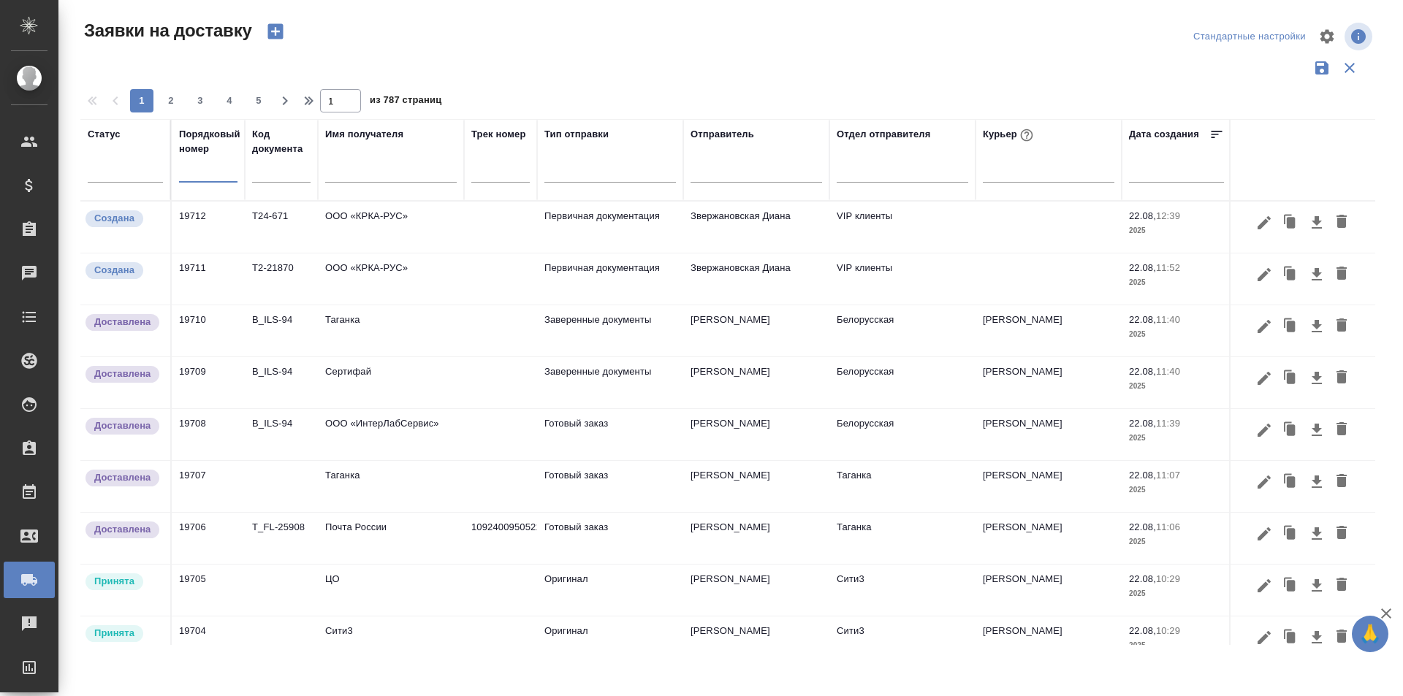
paste input "19559"
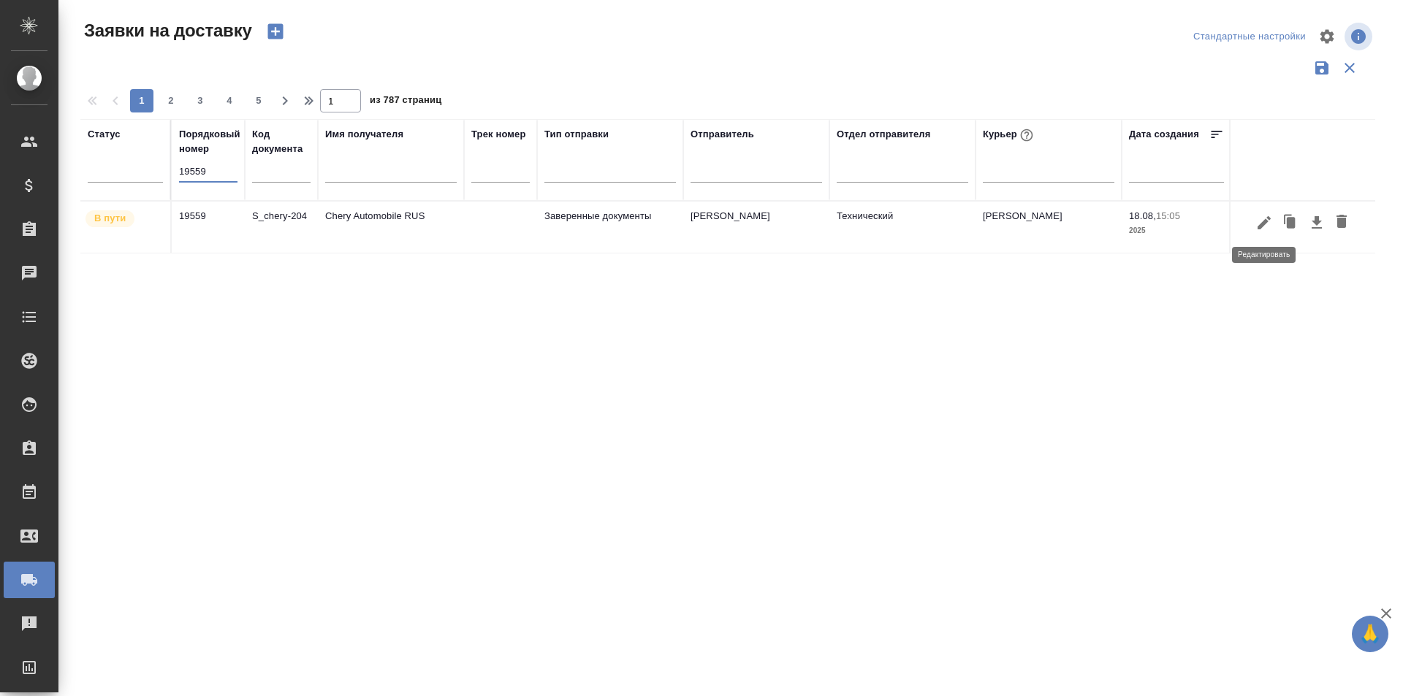
type input "19559"
click at [1257, 225] on icon "button" at bounding box center [1264, 223] width 18 height 18
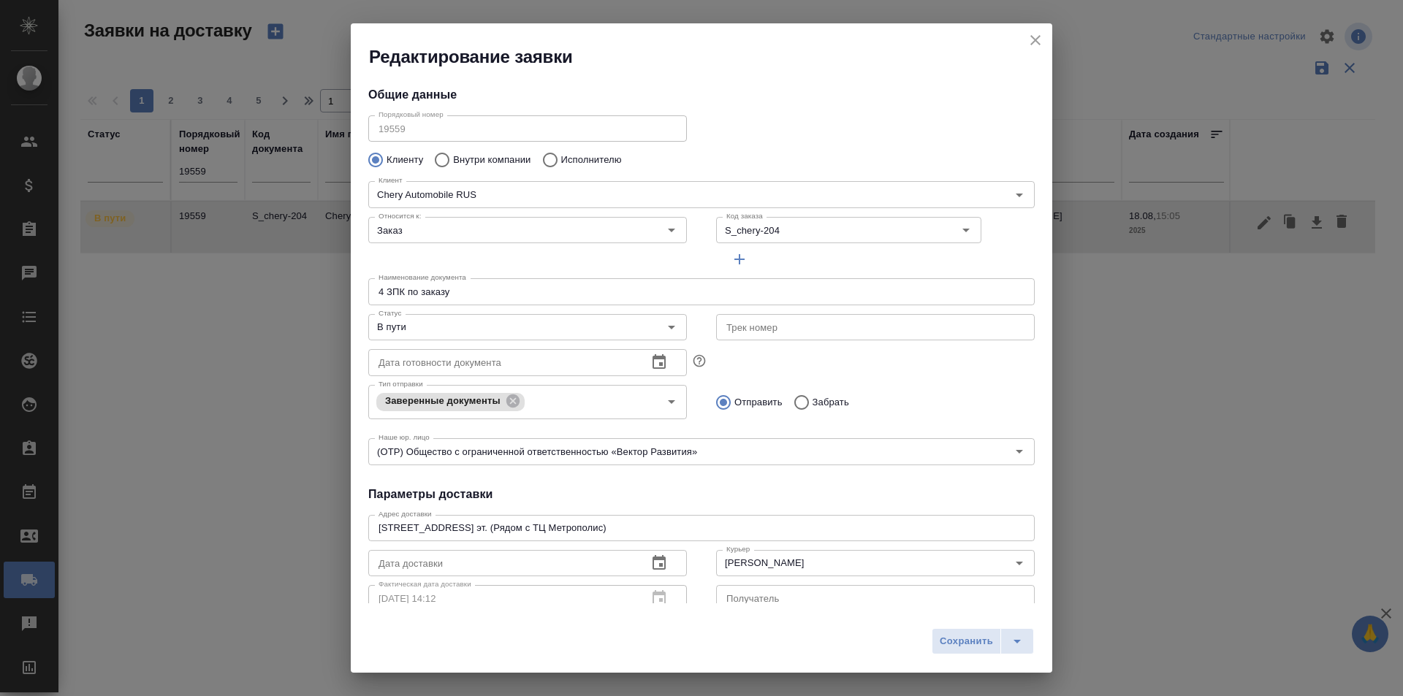
type input "Блазнина Дина"
type input "+79267408641"
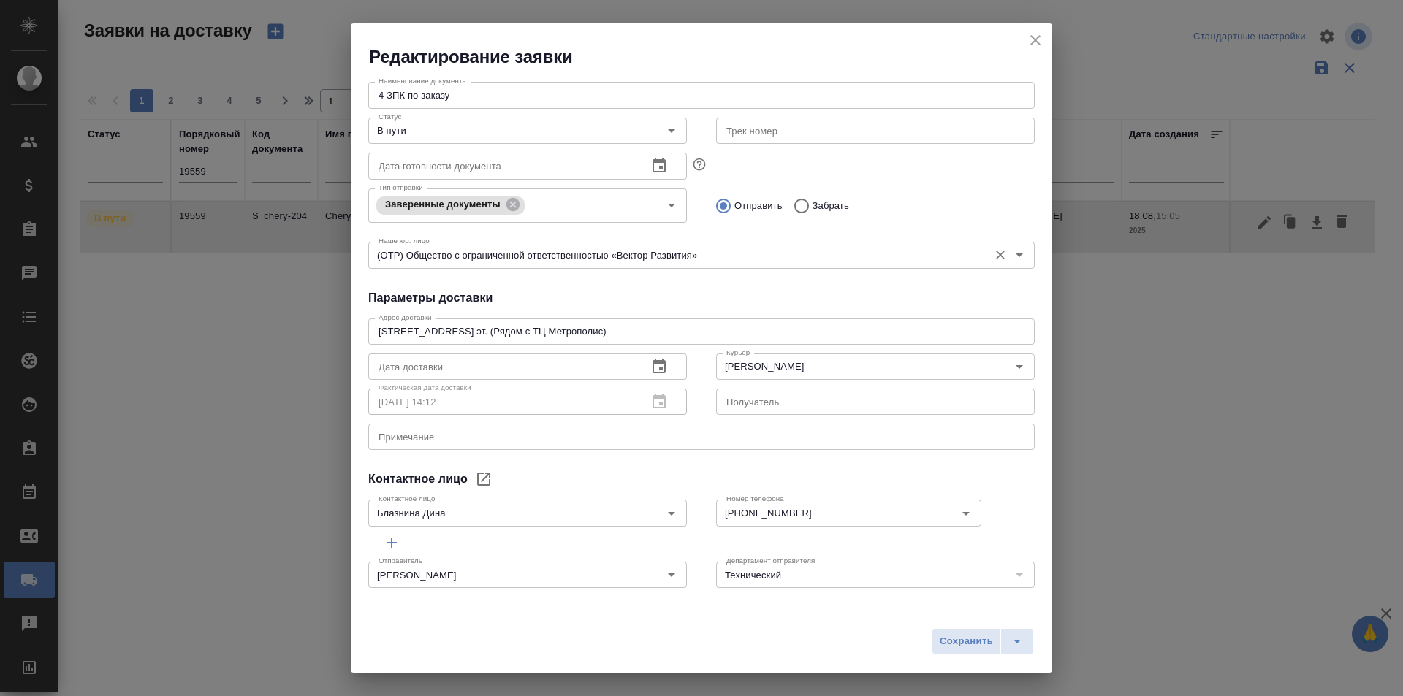
scroll to position [199, 0]
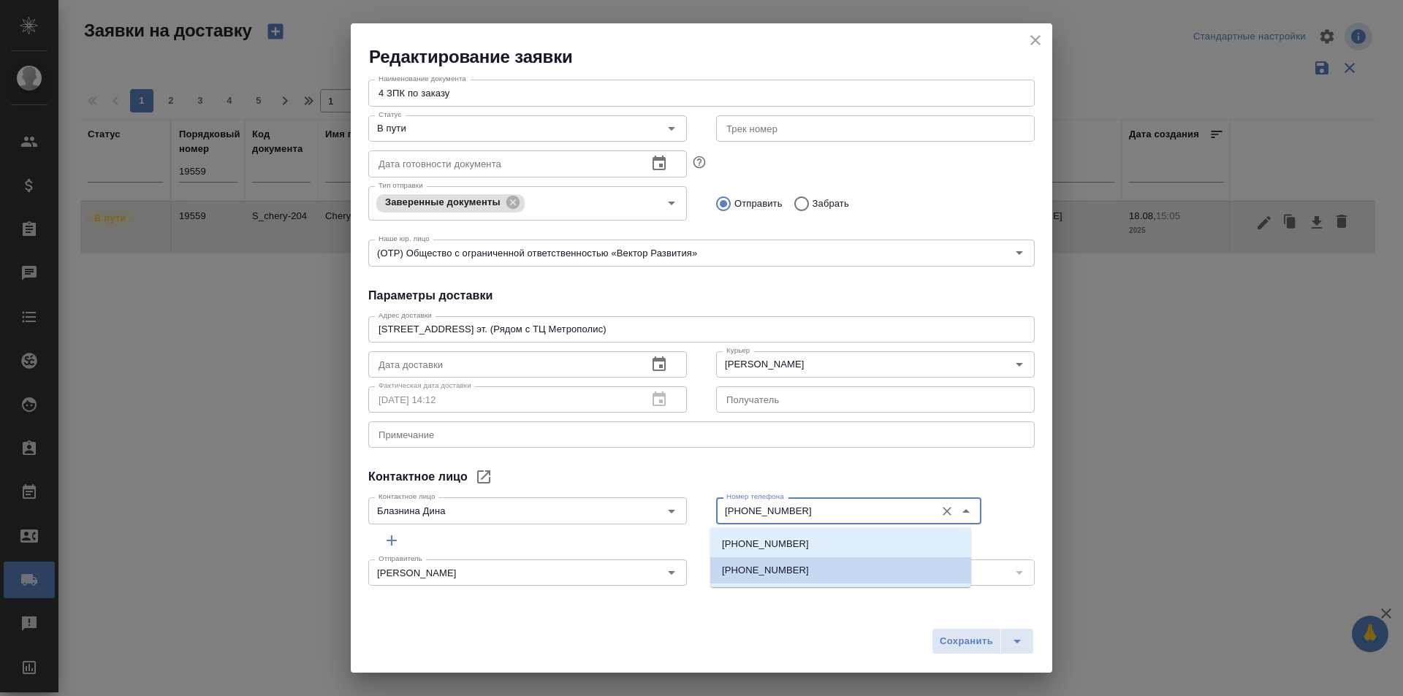
drag, startPoint x: 744, startPoint y: 511, endPoint x: 731, endPoint y: 511, distance: 13.2
click at [731, 511] on input "+79267408641" at bounding box center [824, 511] width 208 height 18
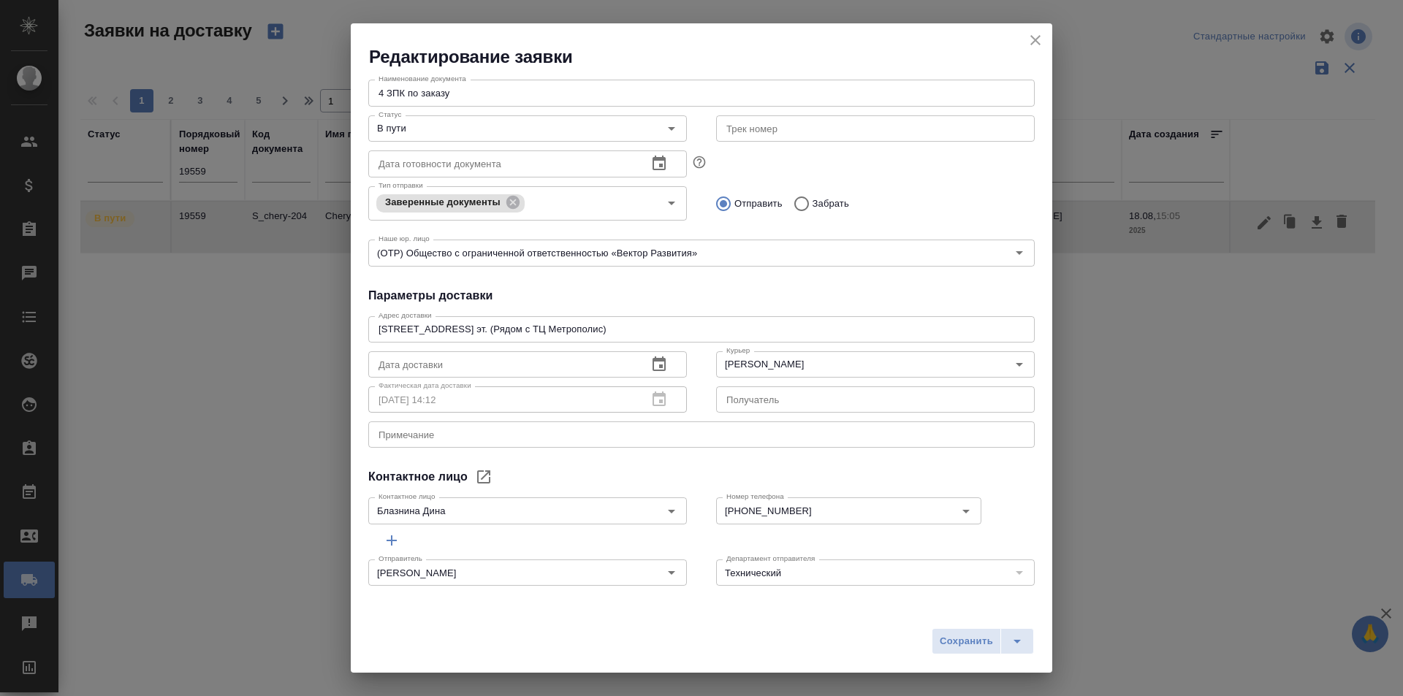
click at [854, 650] on div "Сохранить" at bounding box center [701, 647] width 701 height 52
click at [1030, 42] on icon "close" at bounding box center [1036, 40] width 18 height 18
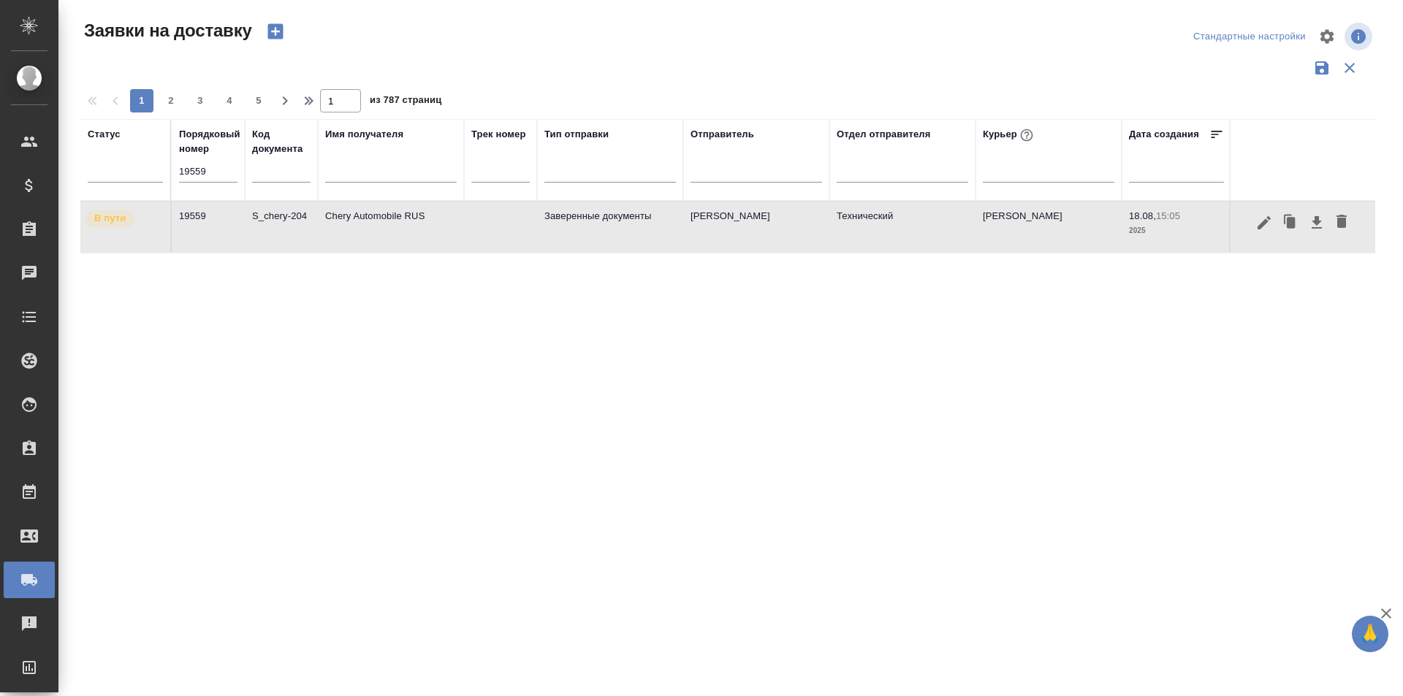
click at [199, 178] on input "19559" at bounding box center [208, 171] width 58 height 20
paste input "699"
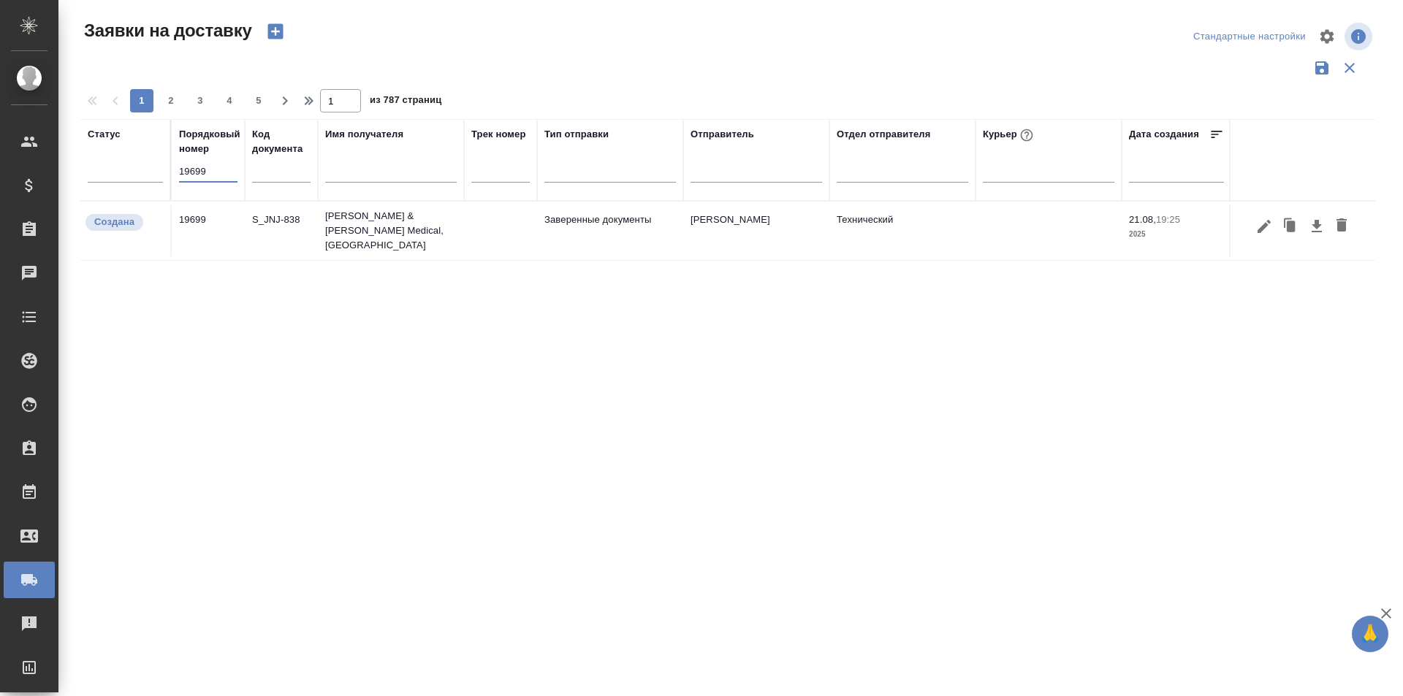
type input "19699"
click at [1266, 224] on icon "button" at bounding box center [1264, 227] width 18 height 18
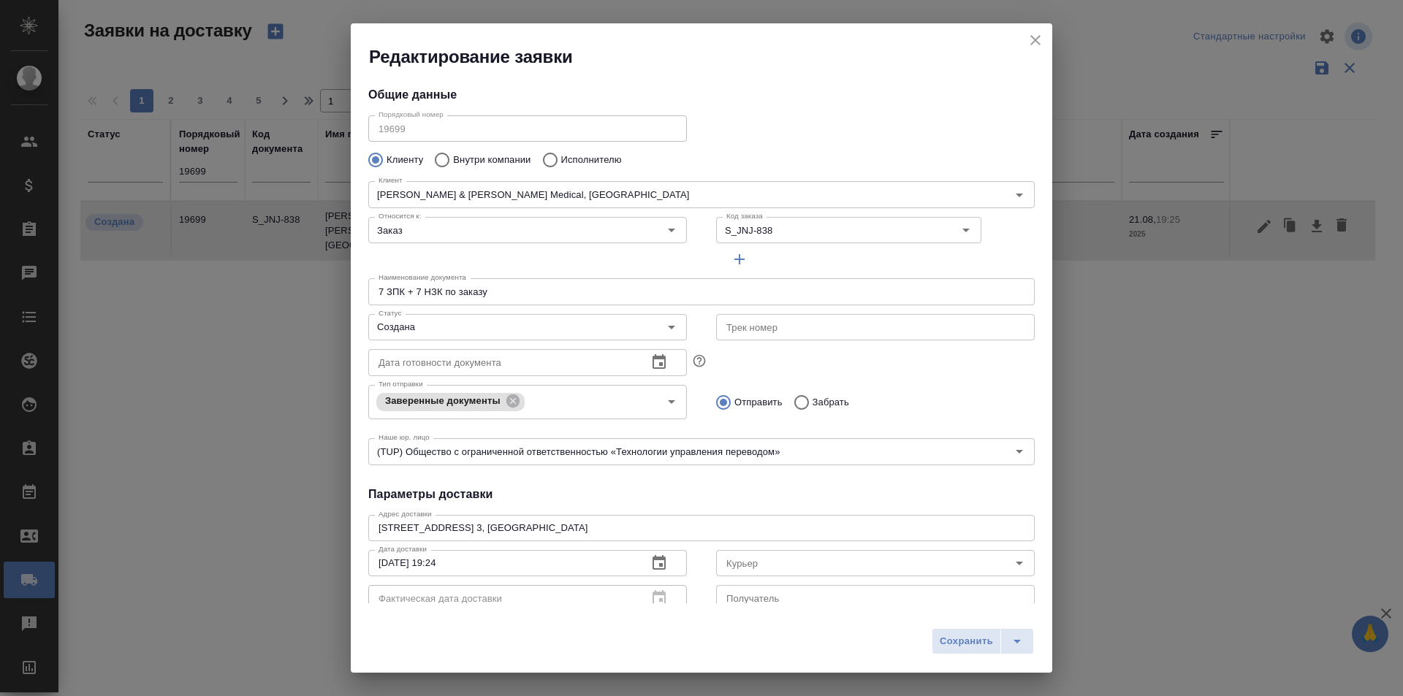
type input "Рыбакова Анастасия"
type input "89854161839"
type input "[PERSON_NAME]"
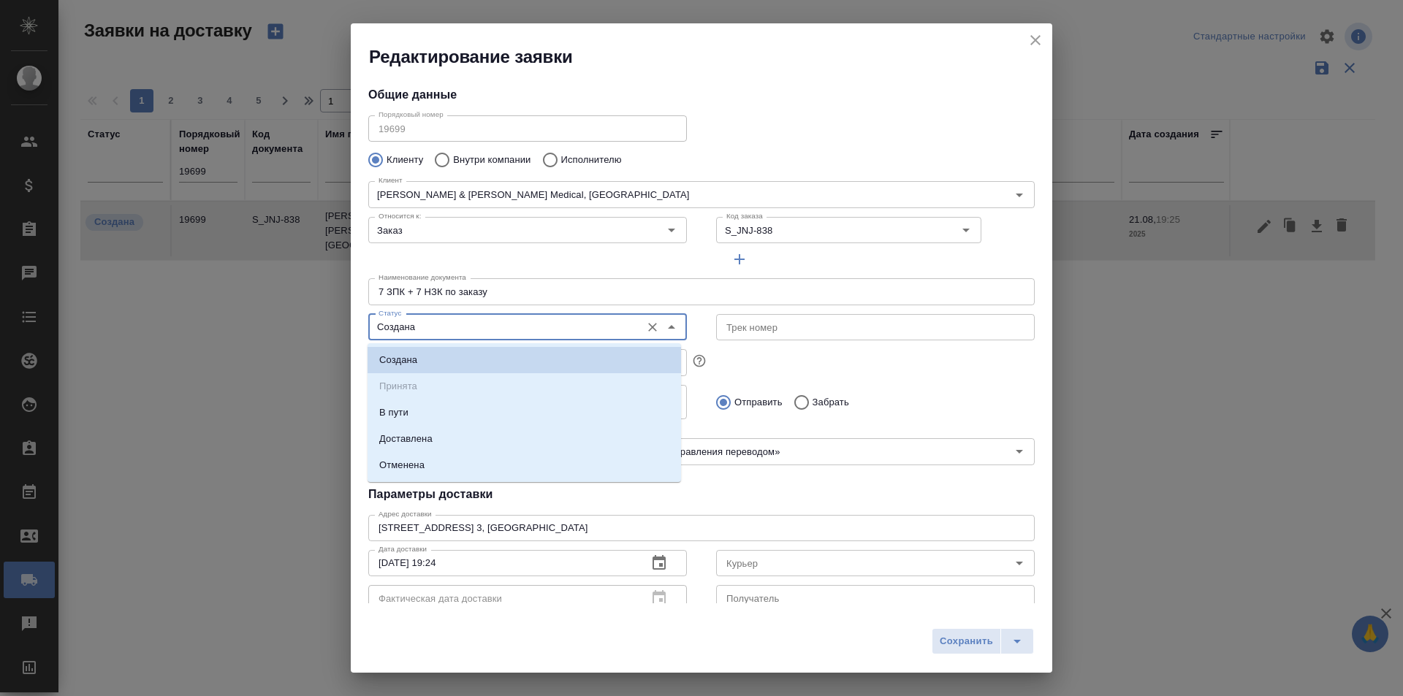
click at [421, 326] on input "Создана" at bounding box center [503, 328] width 261 height 18
click at [412, 430] on li "Доставлена" at bounding box center [524, 439] width 313 height 26
type input "Доставлена"
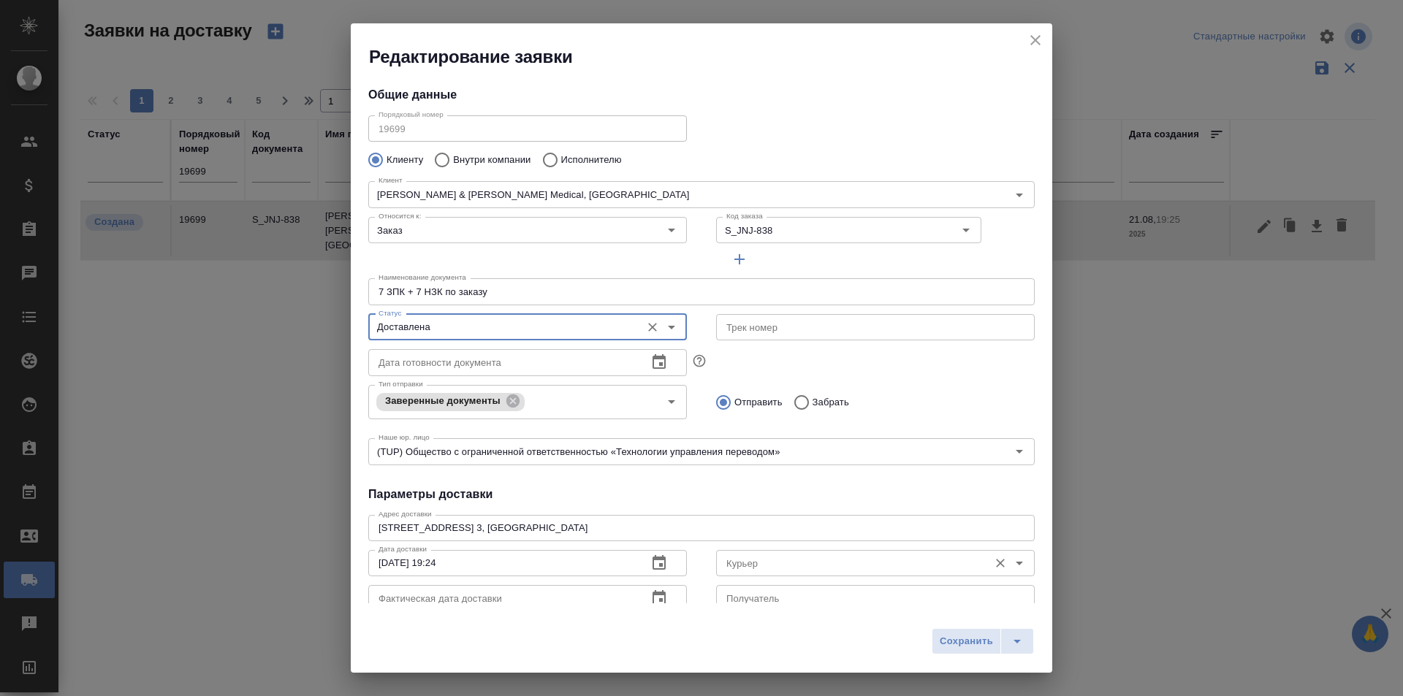
click at [752, 570] on input "Курьер" at bounding box center [850, 564] width 261 height 18
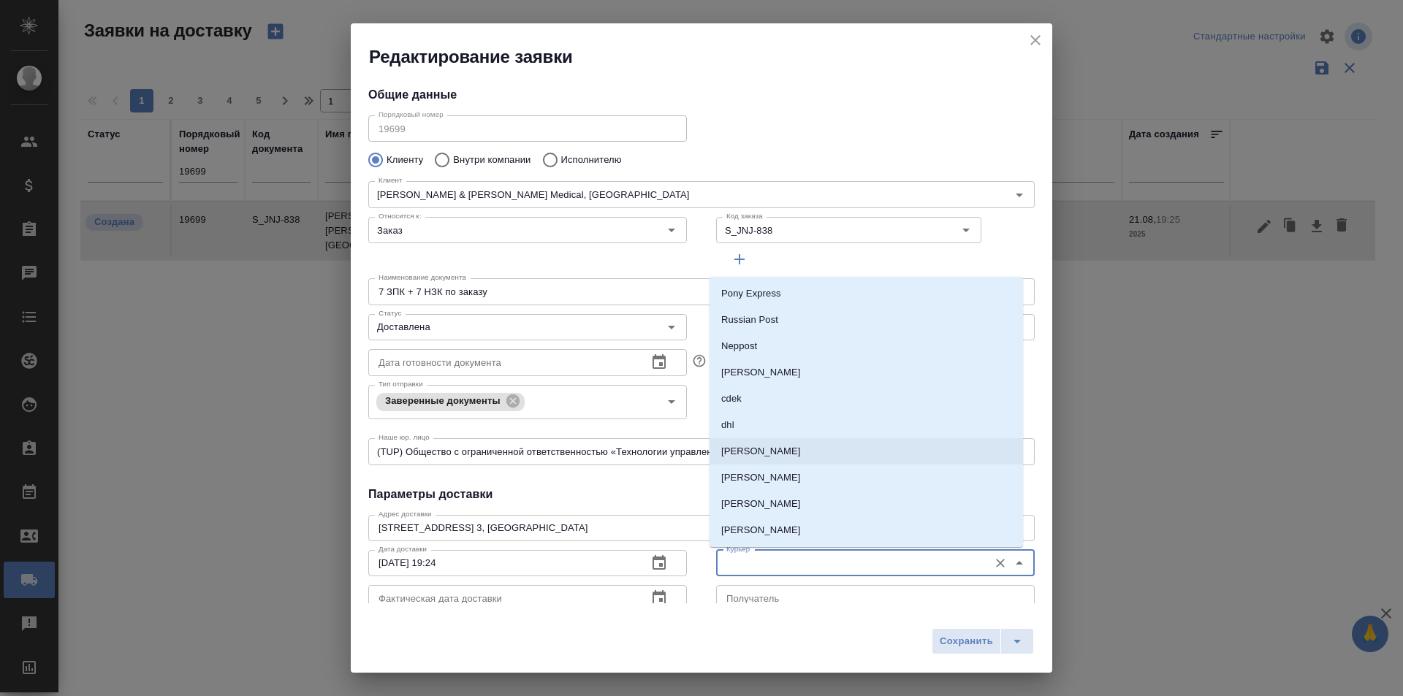
click at [794, 452] on li "[PERSON_NAME]" at bounding box center [866, 451] width 313 height 26
type input "[PERSON_NAME]"
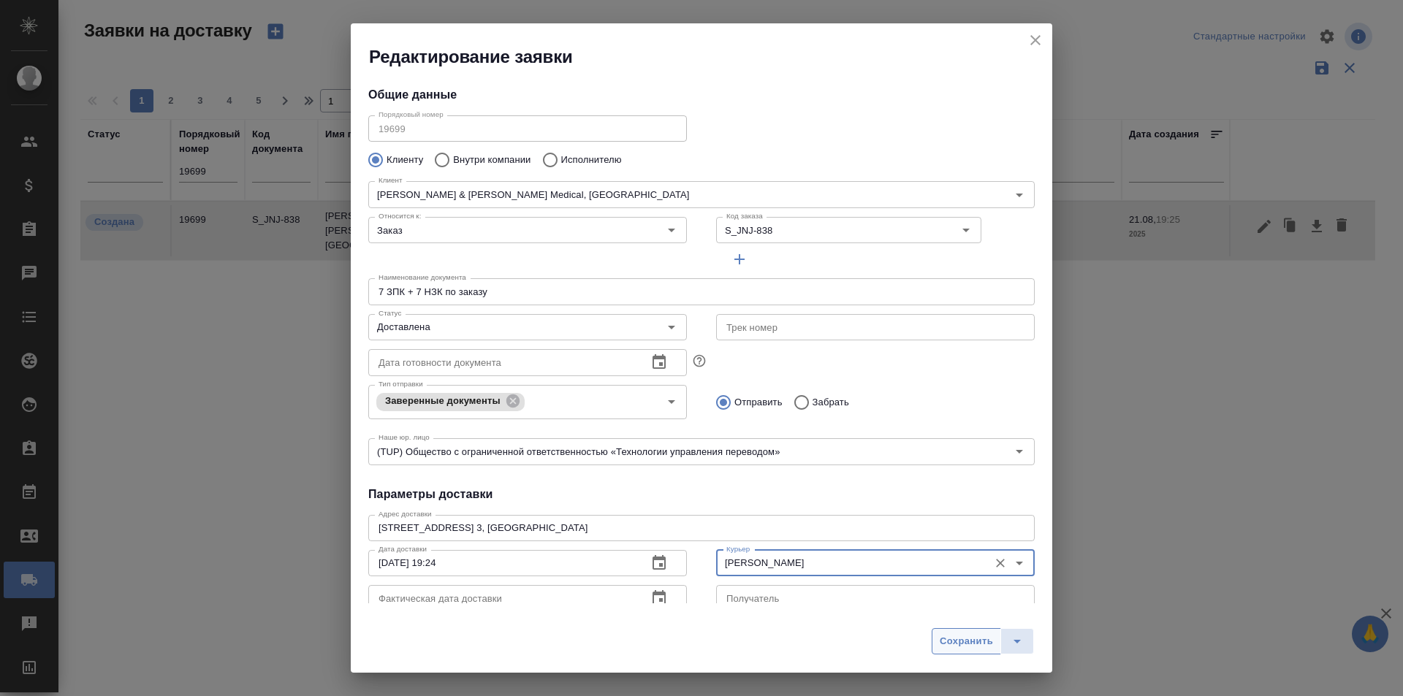
click at [992, 650] on button "Сохранить" at bounding box center [966, 641] width 69 height 26
type input "Создана"
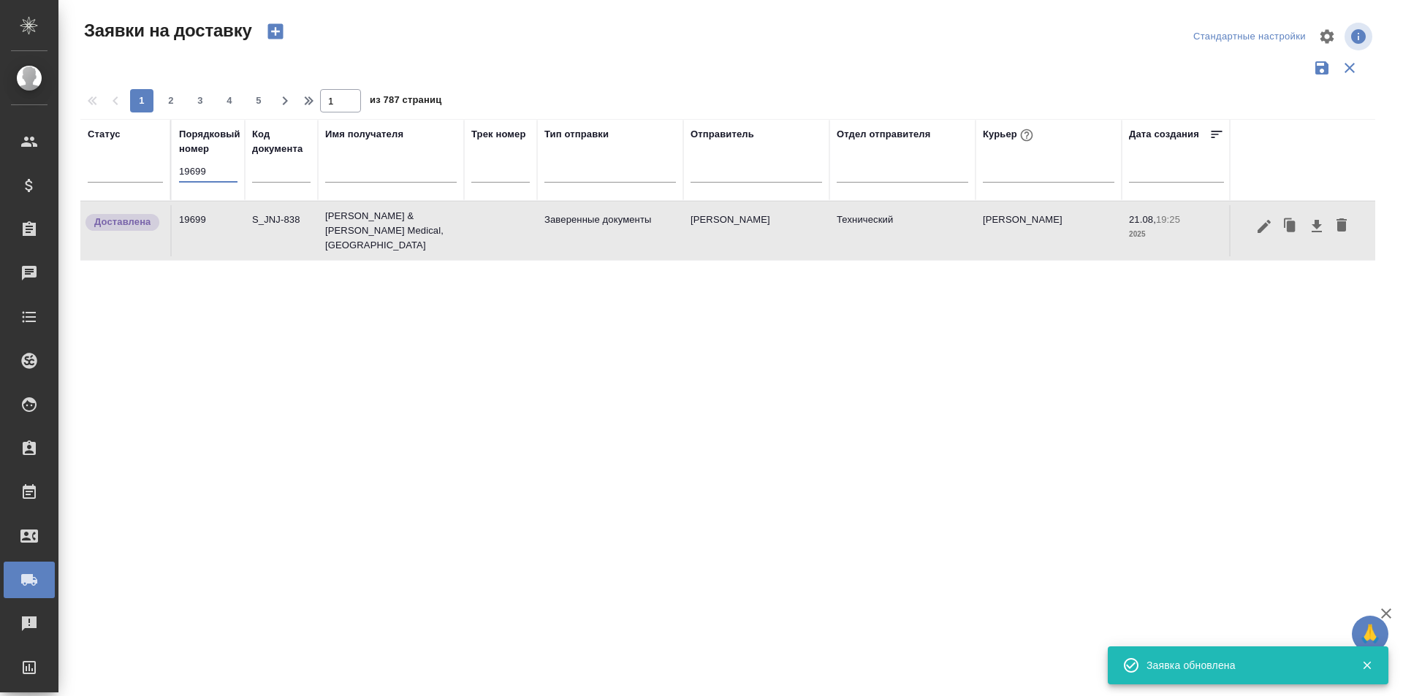
click at [214, 165] on input "19699" at bounding box center [208, 171] width 58 height 20
paste input "54"
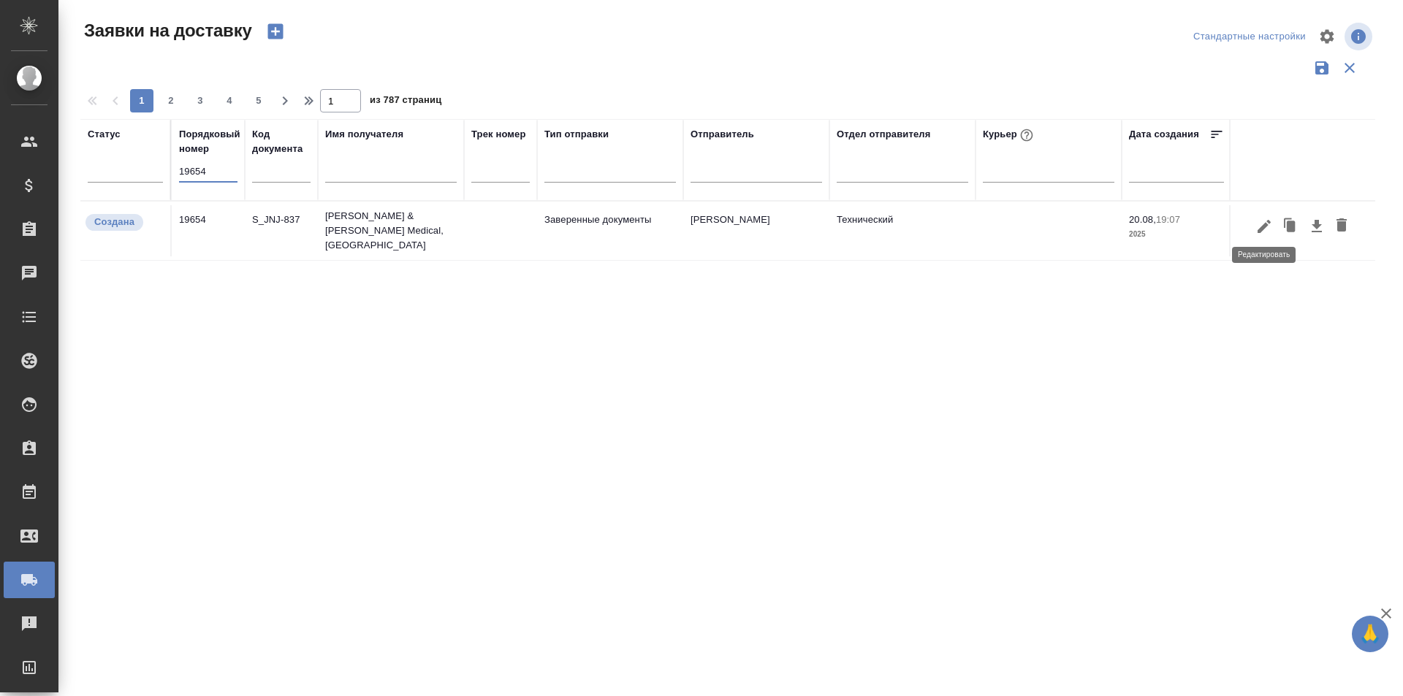
type input "19654"
click at [1259, 224] on icon "button" at bounding box center [1264, 227] width 18 height 18
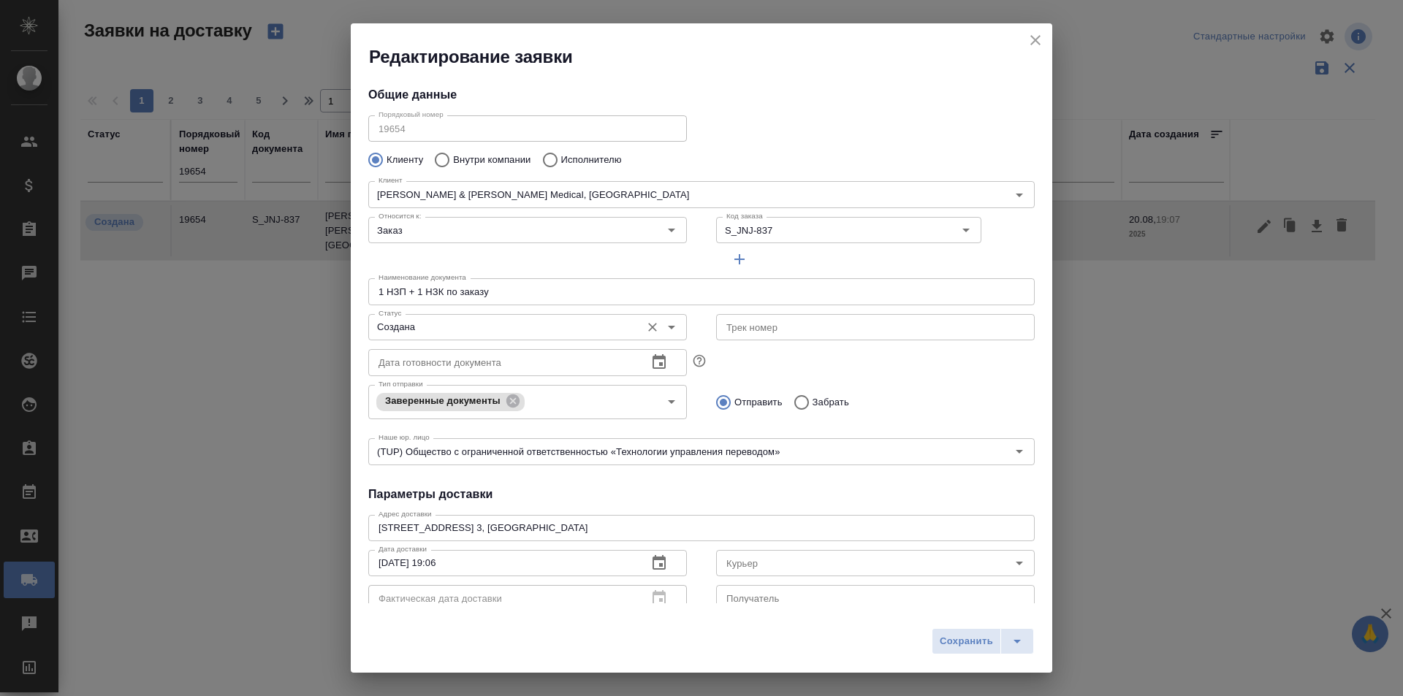
click at [468, 330] on input "Создана" at bounding box center [503, 328] width 261 height 18
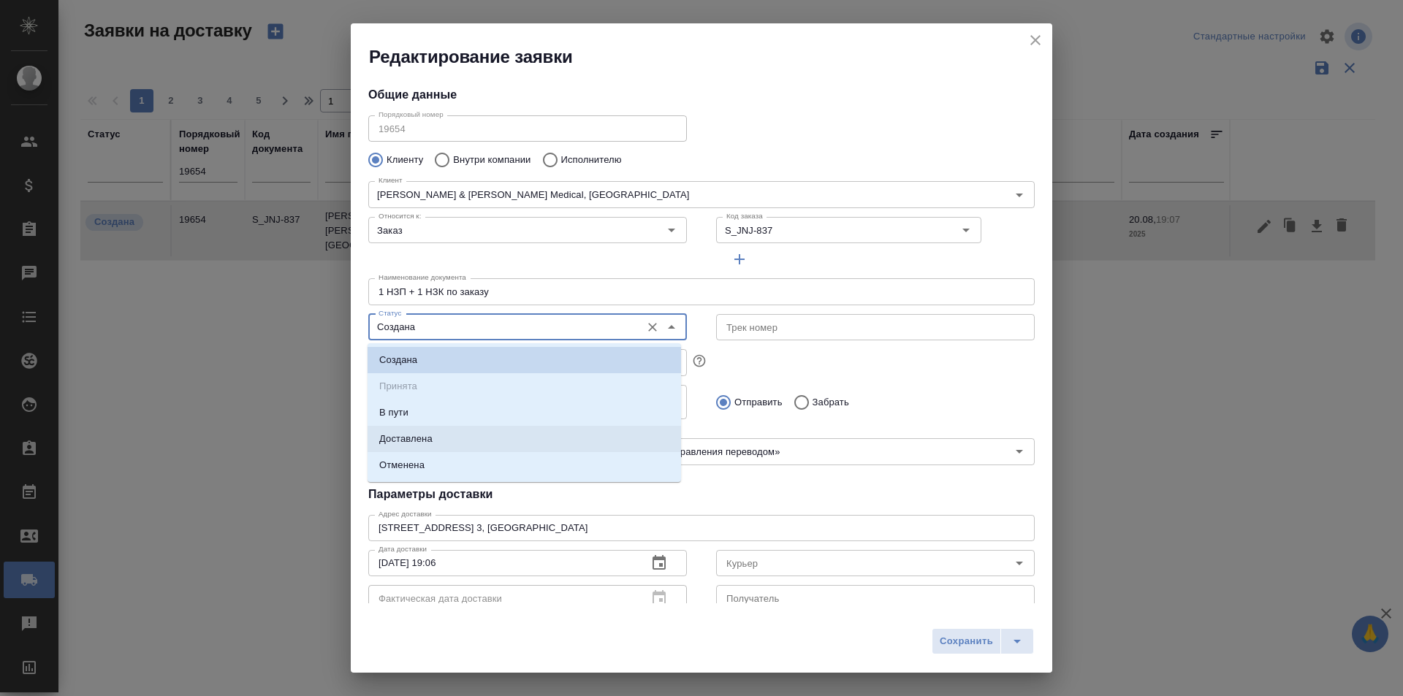
click at [465, 439] on li "Доставлена" at bounding box center [524, 439] width 313 height 26
type input "Доставлена"
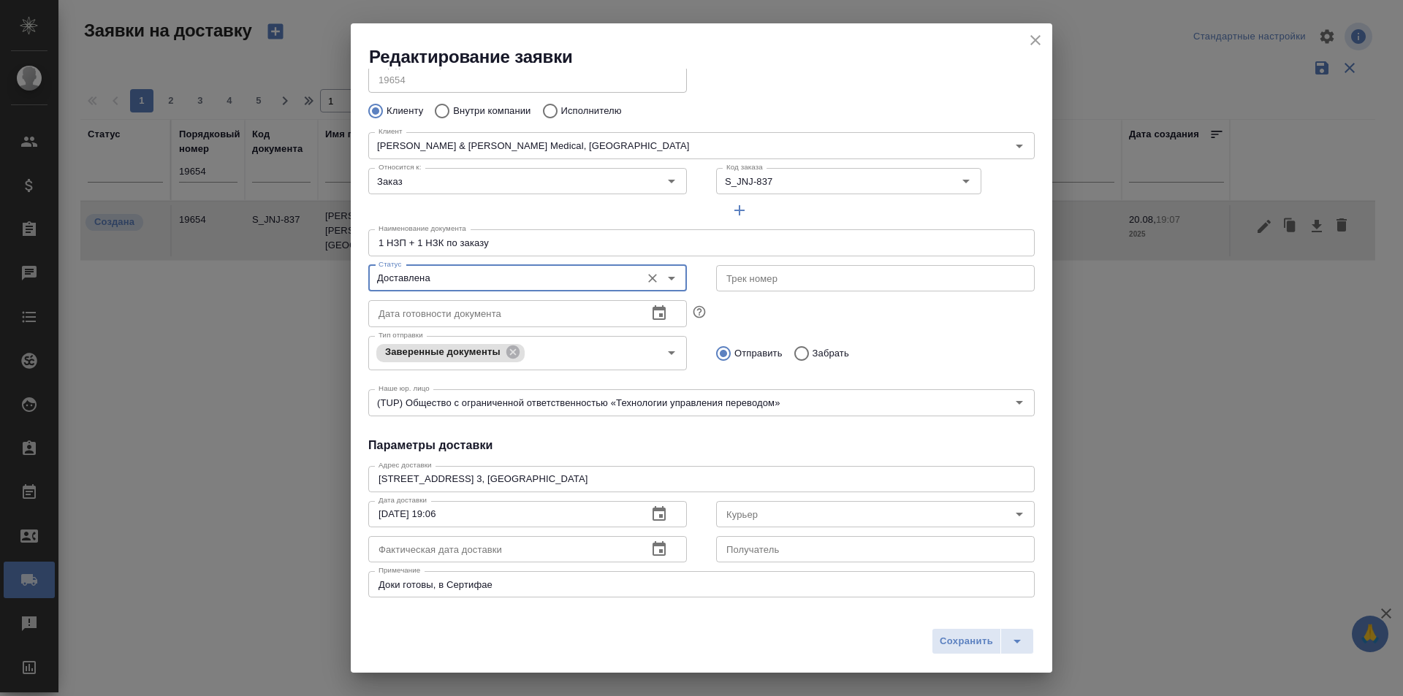
scroll to position [73, 0]
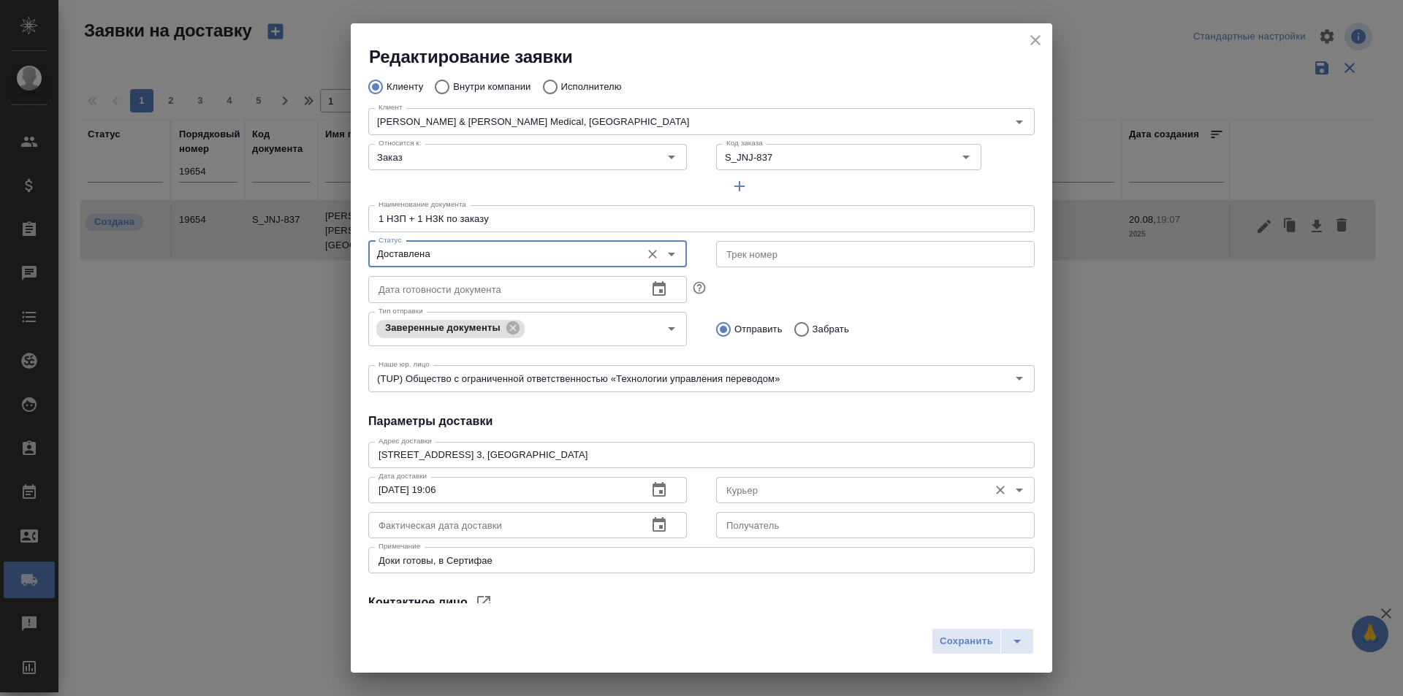
click at [759, 491] on input "Курьер" at bounding box center [850, 491] width 261 height 18
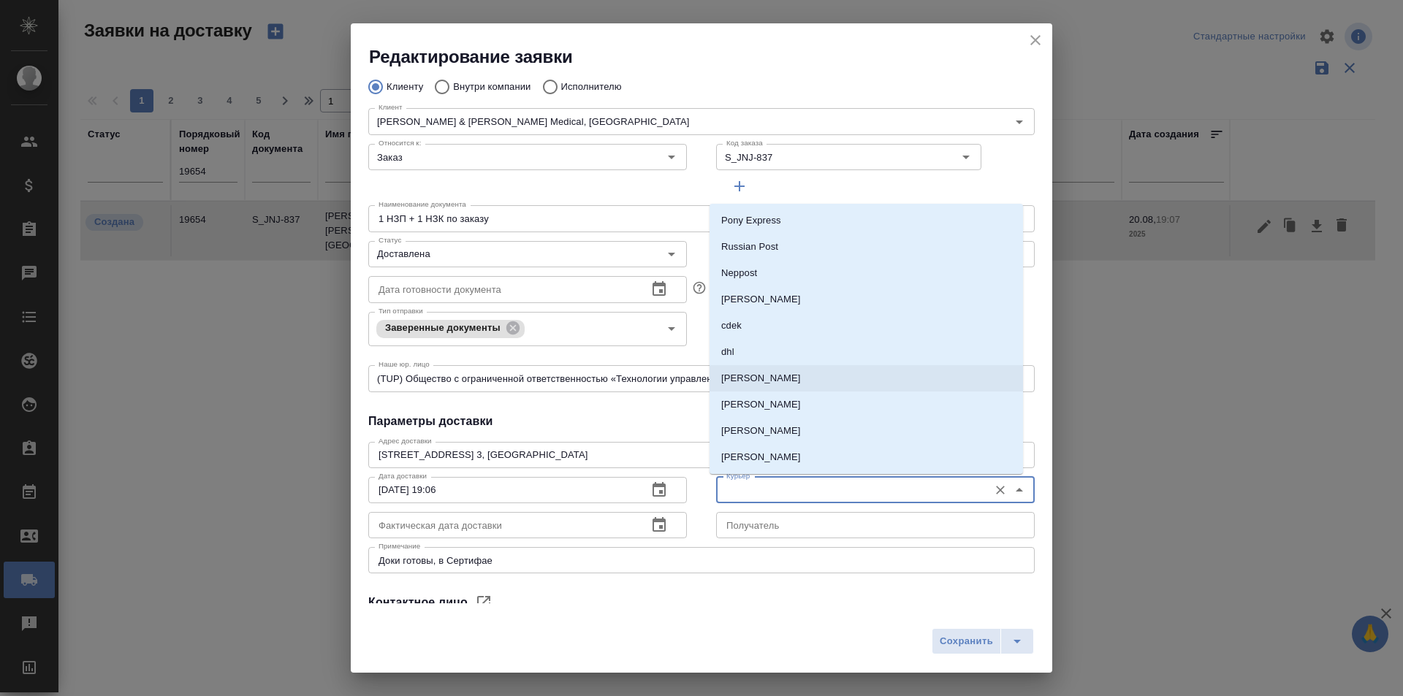
click at [792, 382] on li "[PERSON_NAME]" at bounding box center [866, 378] width 313 height 26
type input "[PERSON_NAME]"
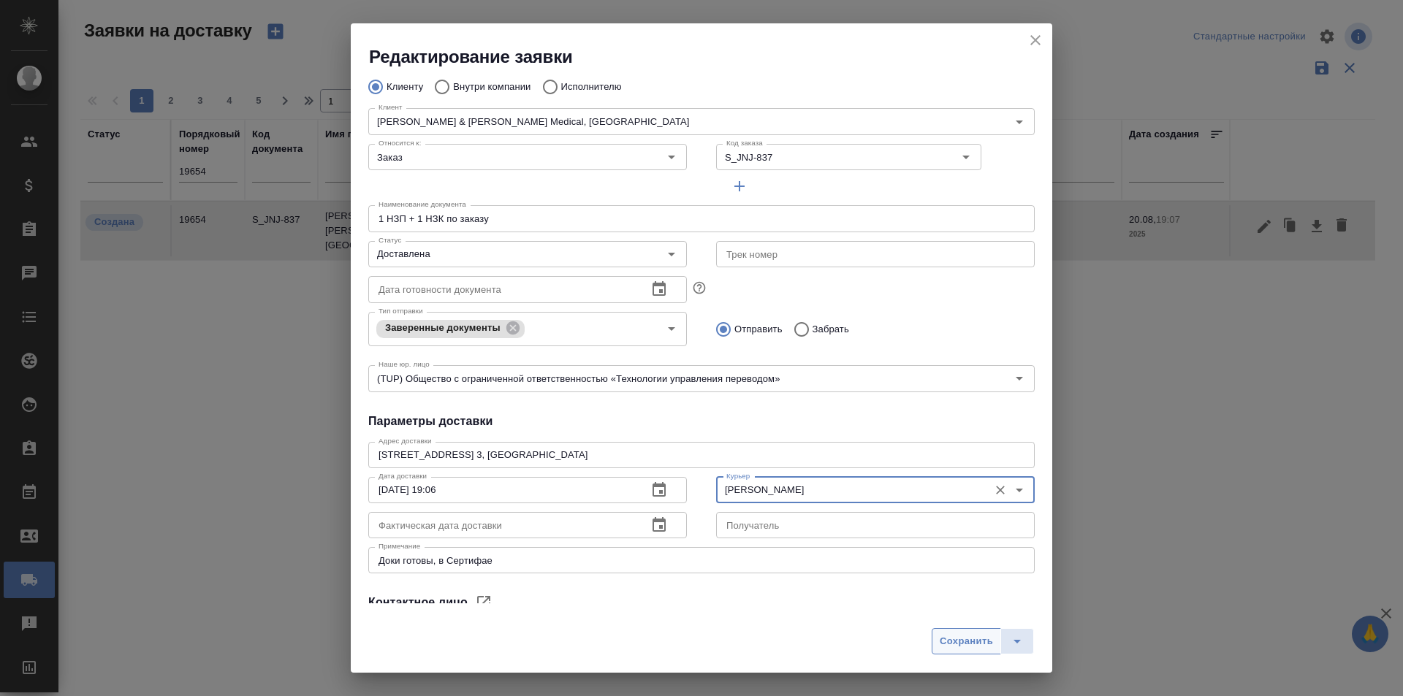
click at [937, 652] on button "Сохранить" at bounding box center [966, 641] width 69 height 26
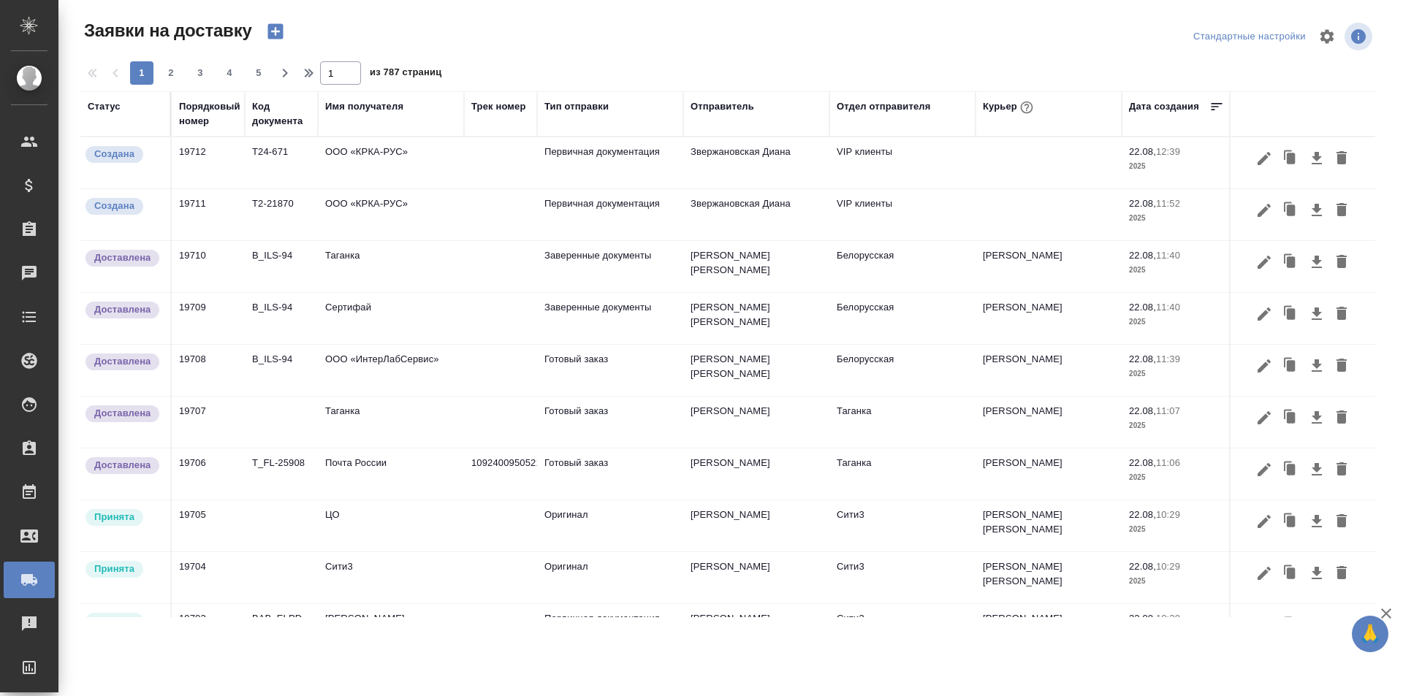
click at [1211, 105] on icon at bounding box center [1216, 106] width 15 height 15
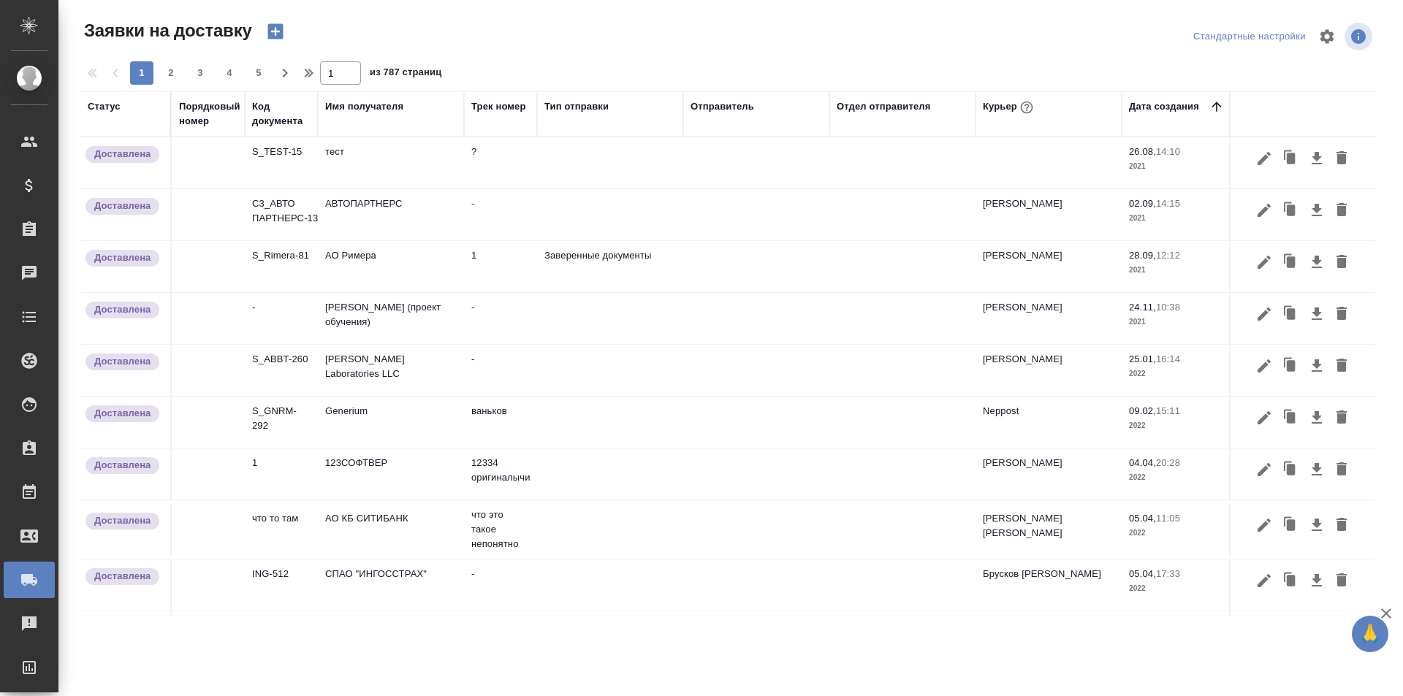
click at [1214, 106] on icon at bounding box center [1216, 106] width 15 height 15
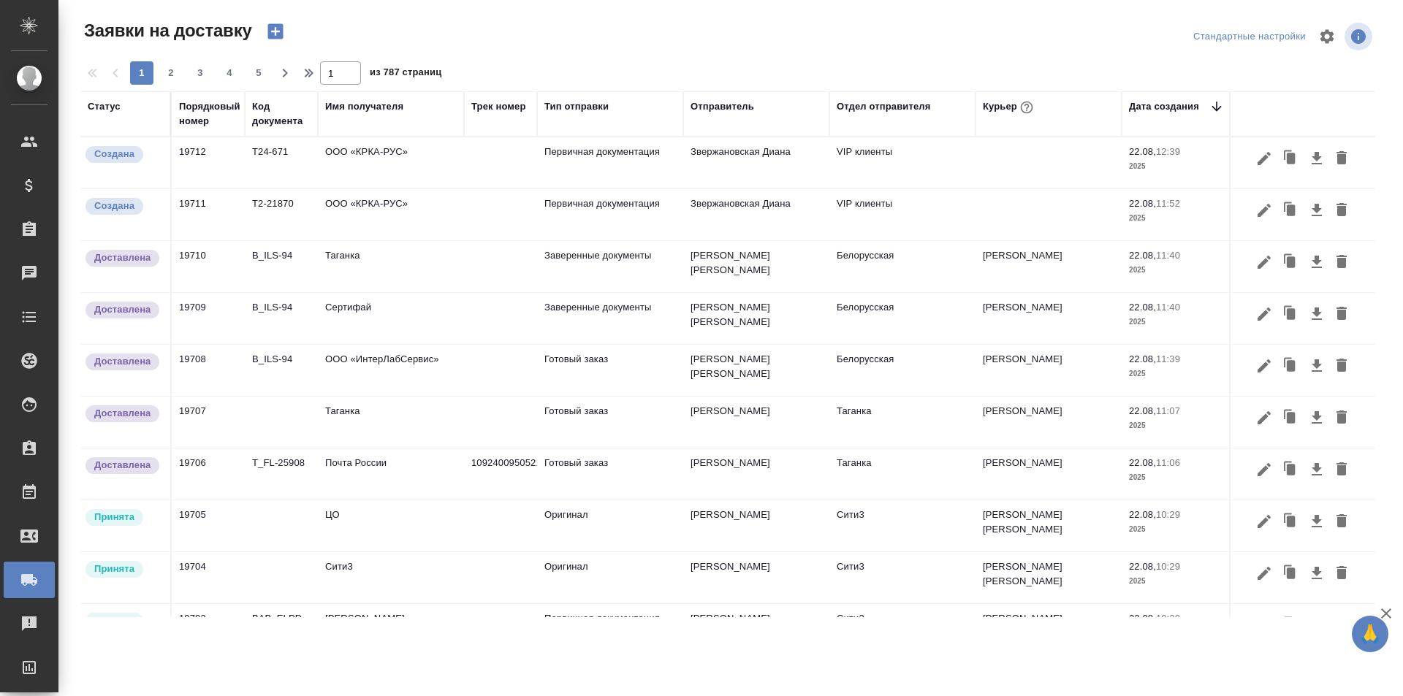
click at [1165, 132] on th "Дата создания" at bounding box center [1177, 113] width 110 height 45
click at [1155, 103] on div "Дата создания" at bounding box center [1164, 106] width 70 height 15
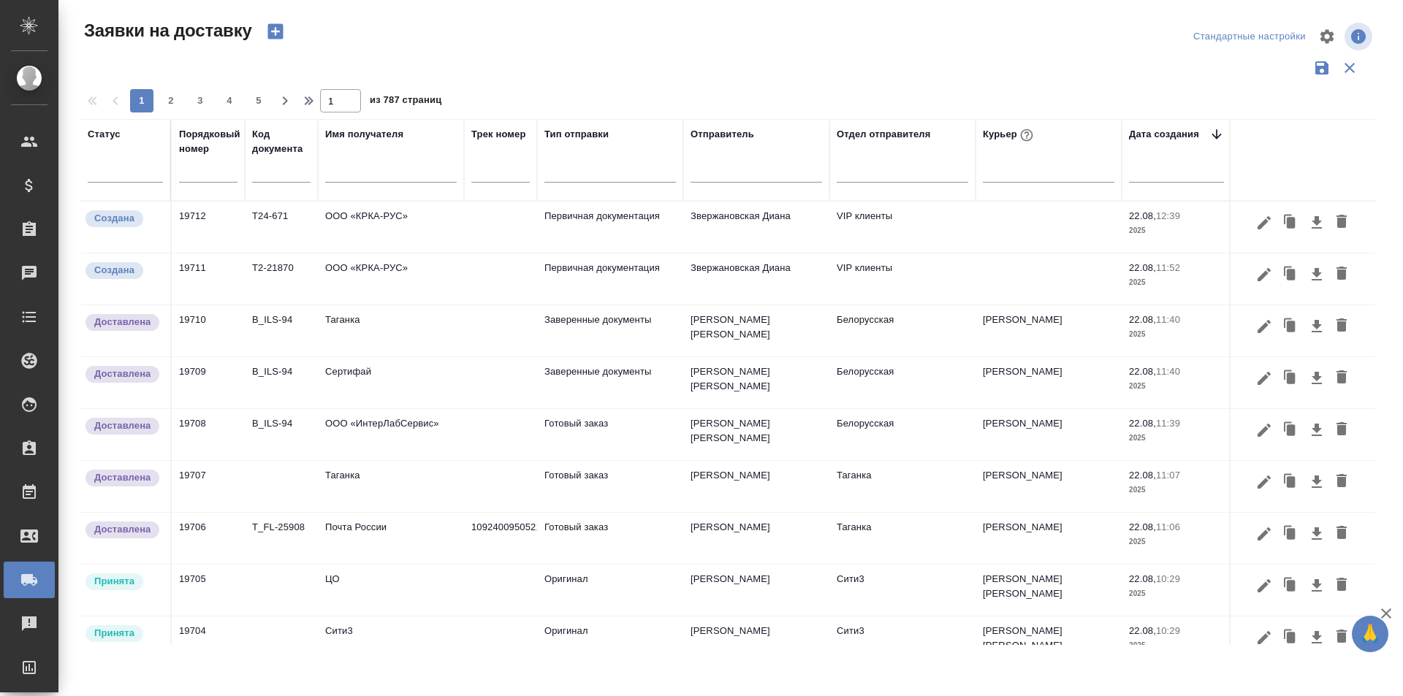
click at [1149, 184] on div at bounding box center [1176, 174] width 95 height 37
click at [1150, 178] on input "text" at bounding box center [1181, 170] width 86 height 20
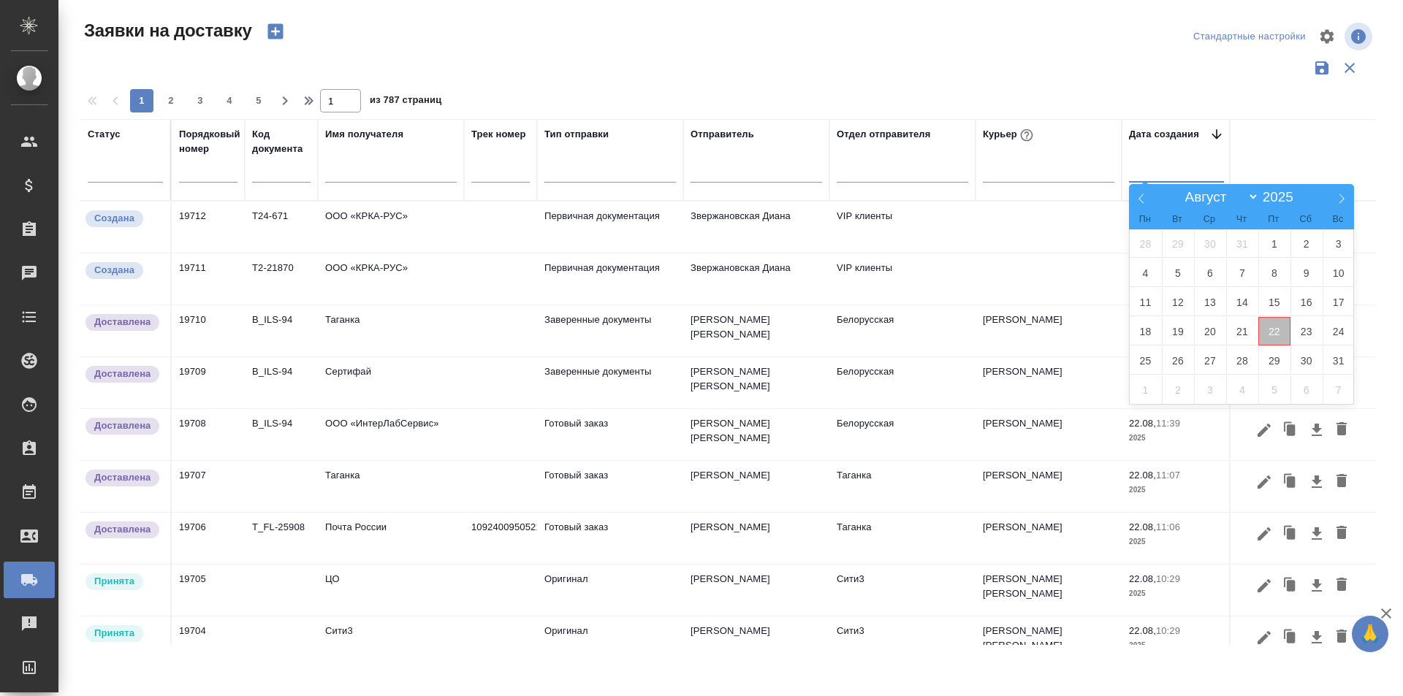
click at [1274, 334] on span "22" at bounding box center [1274, 331] width 32 height 28
type div "2025-08-21T21:00:00.000Z"
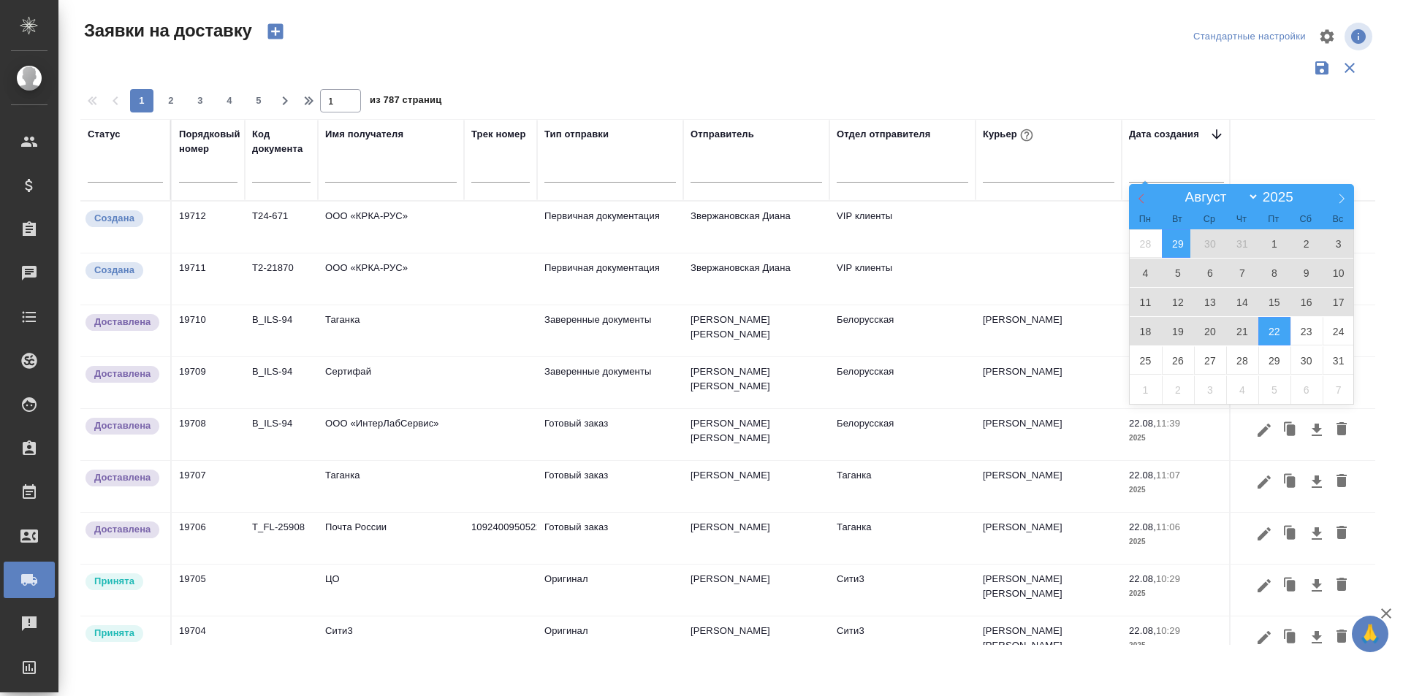
click at [1138, 201] on icon at bounding box center [1141, 199] width 10 height 10
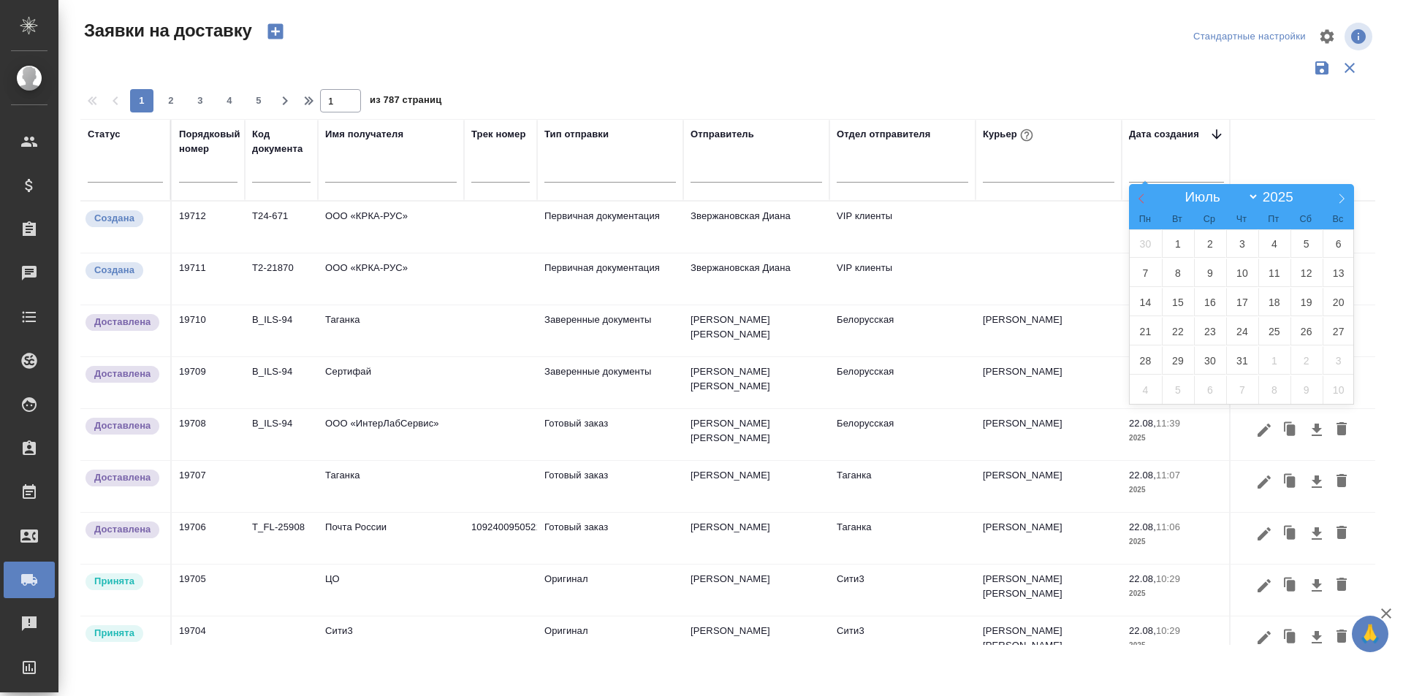
click at [1138, 201] on icon at bounding box center [1141, 199] width 10 height 10
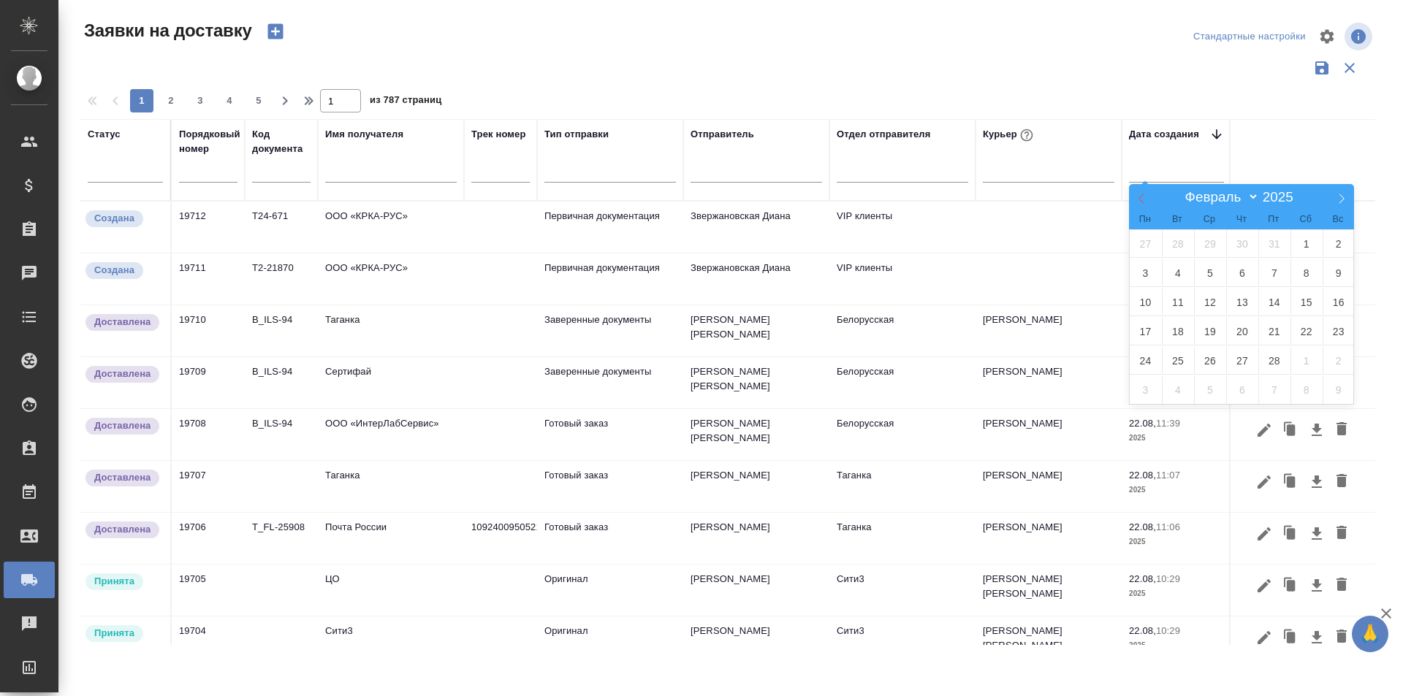
click at [1138, 201] on icon at bounding box center [1141, 199] width 10 height 10
select select "0"
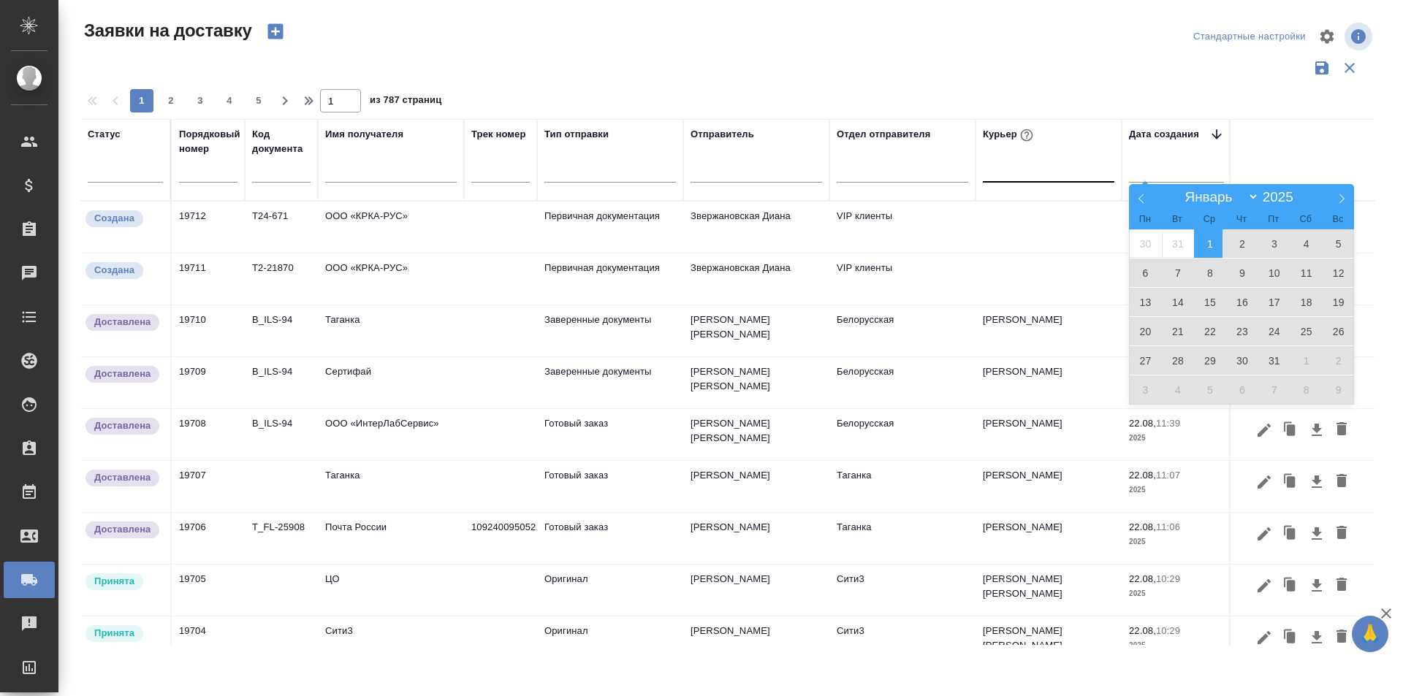
click at [1222, 246] on span "1" at bounding box center [1210, 243] width 32 height 28
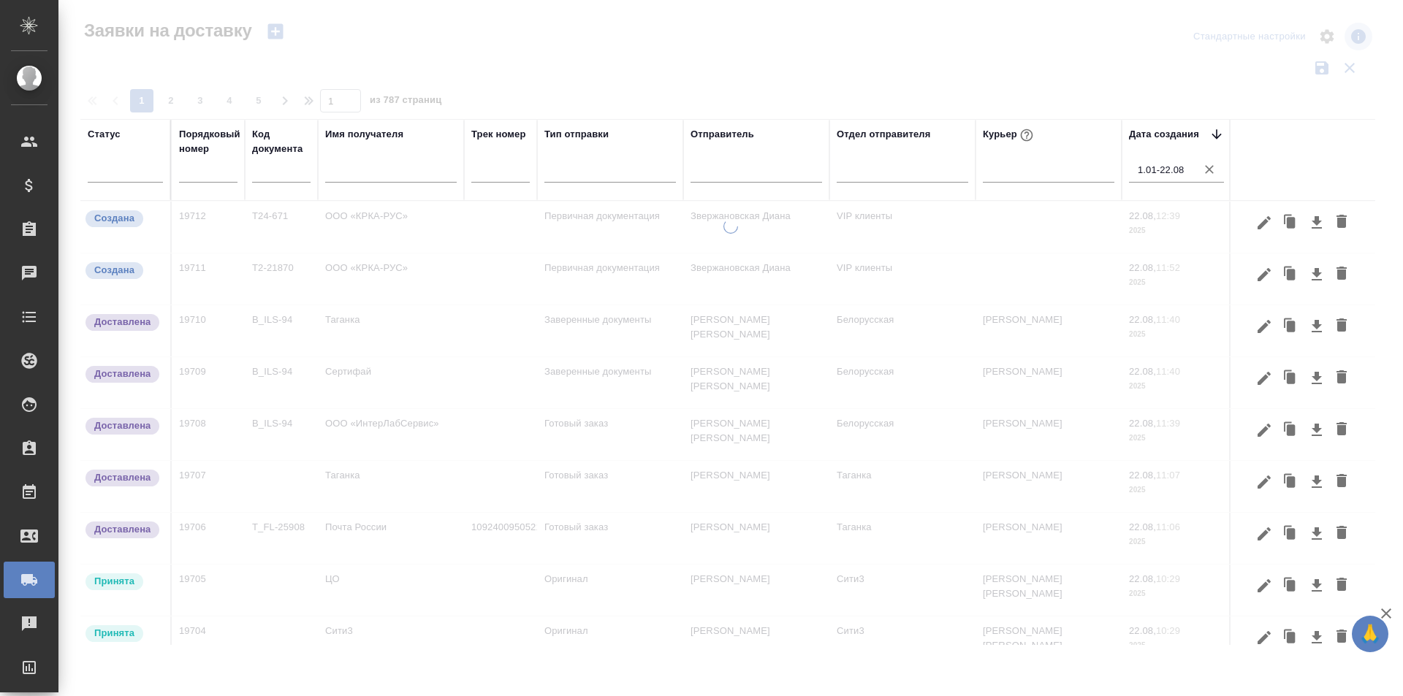
click at [140, 173] on div at bounding box center [125, 167] width 75 height 21
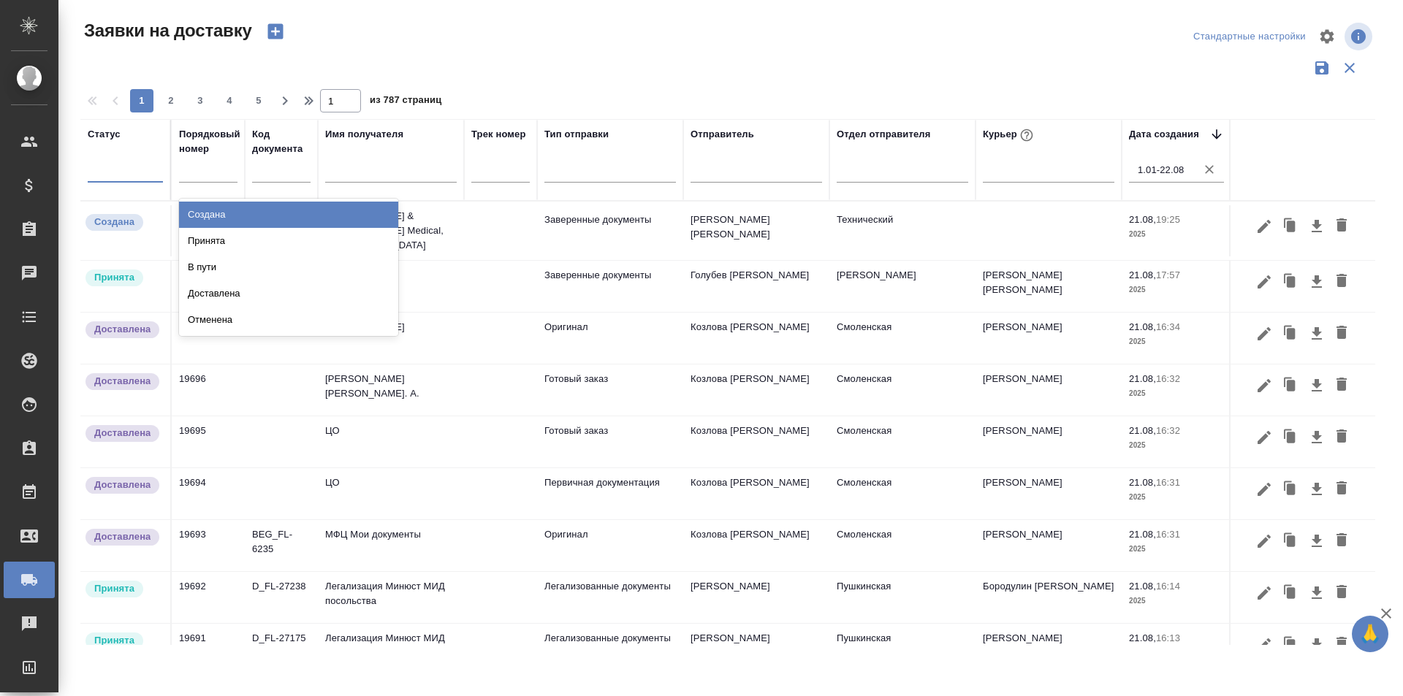
click at [205, 213] on div "Создана" at bounding box center [288, 215] width 219 height 26
click at [106, 175] on div at bounding box center [125, 167] width 75 height 21
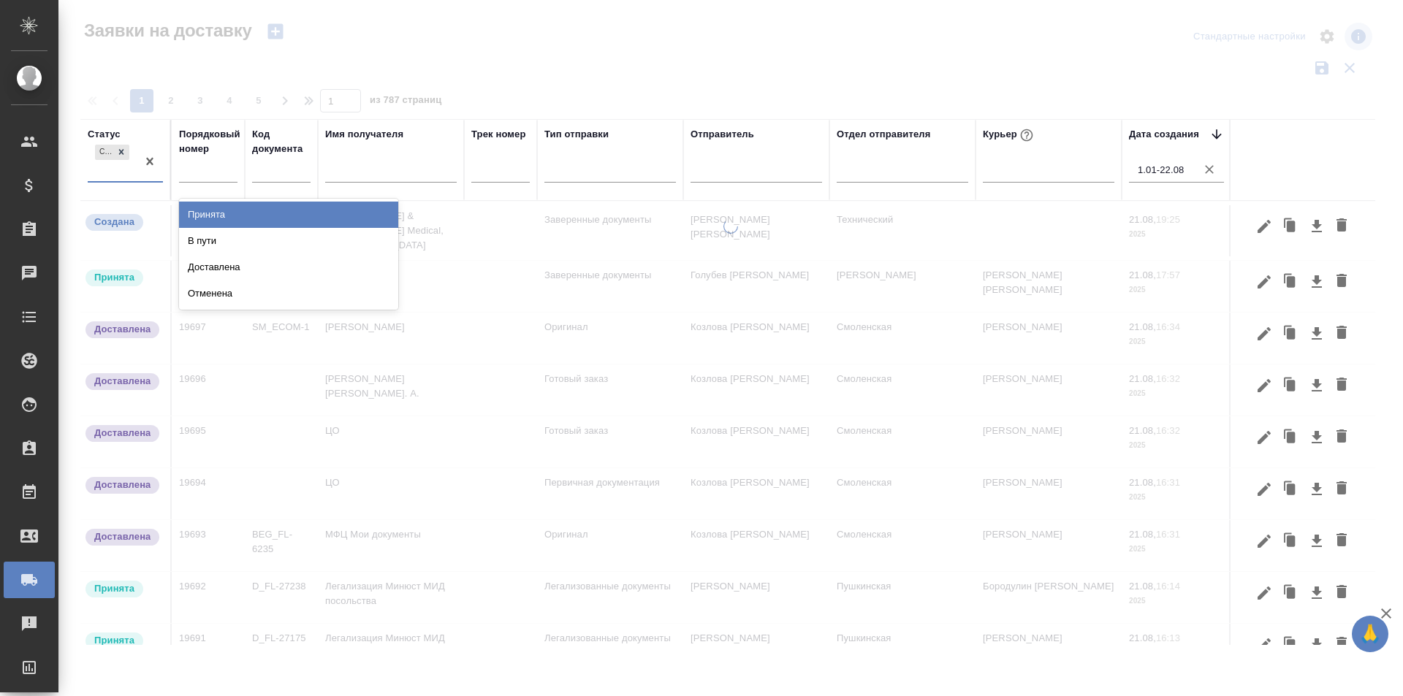
click at [203, 222] on div "Принята" at bounding box center [288, 215] width 219 height 26
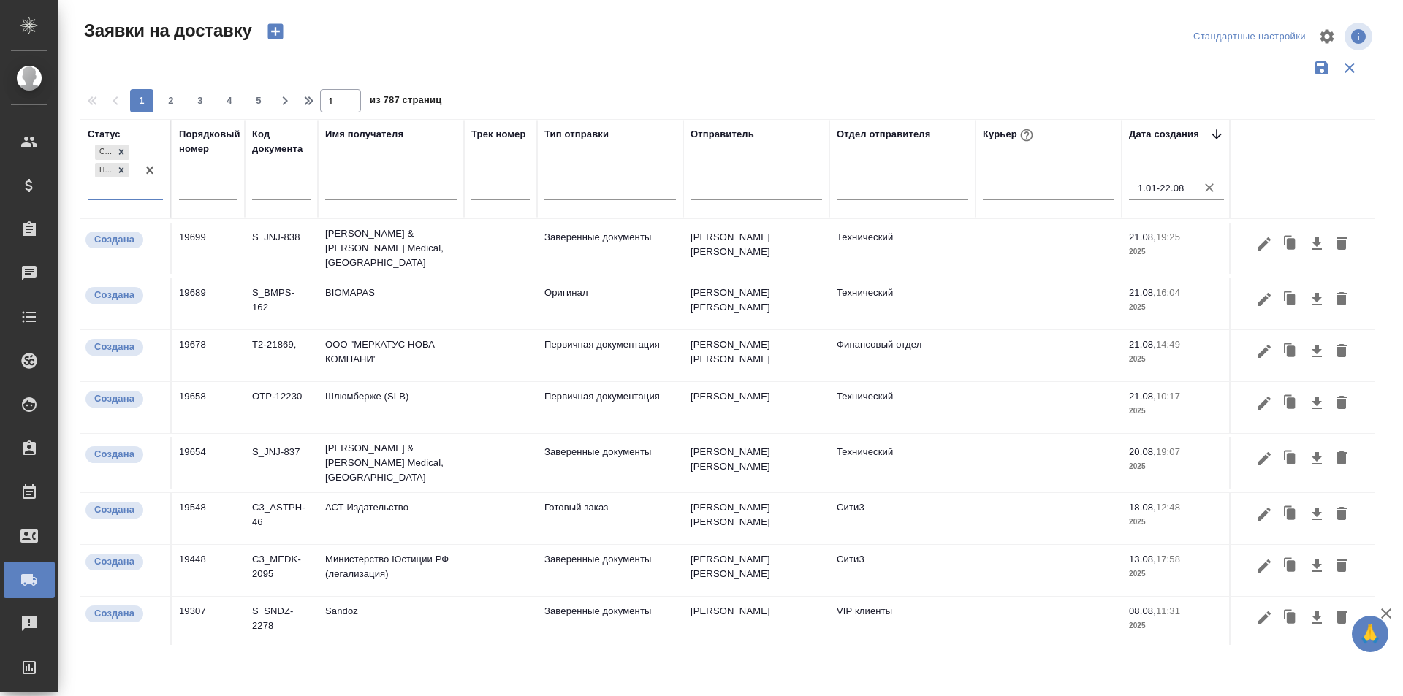
click at [129, 199] on div "Создана Принята" at bounding box center [112, 170] width 49 height 57
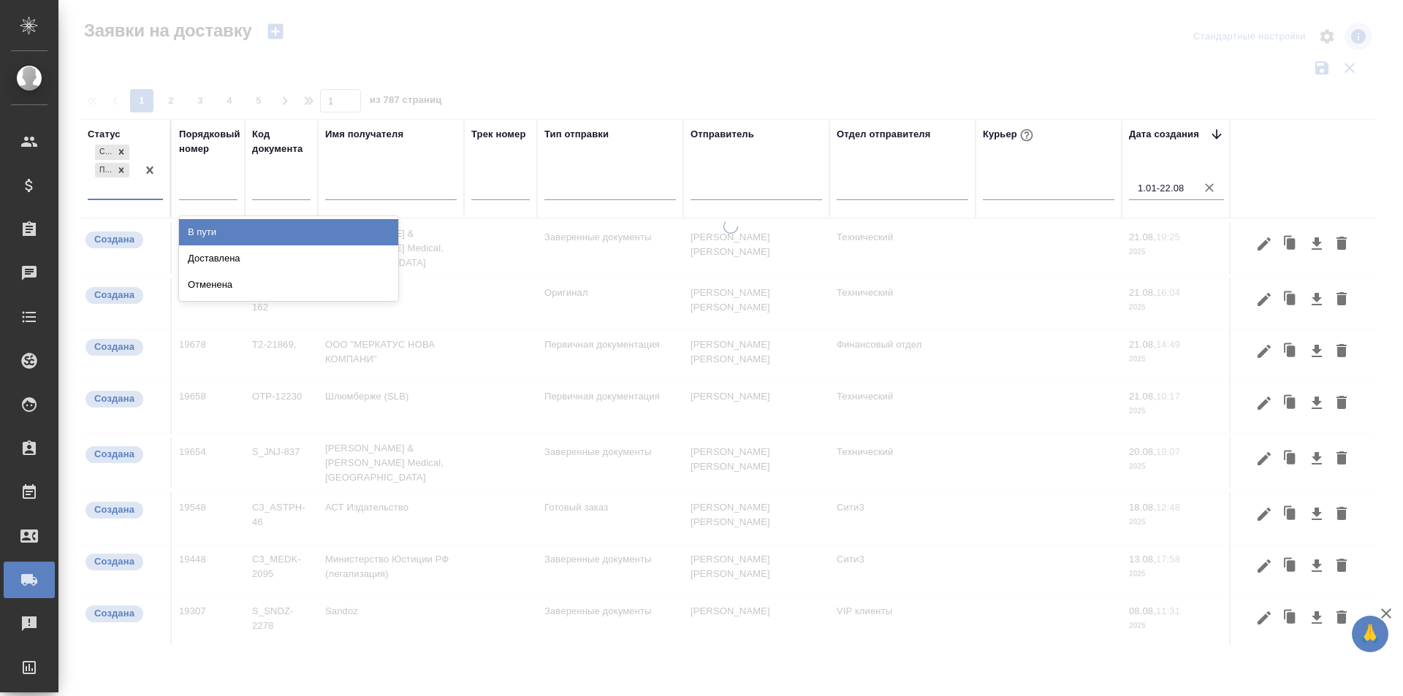
click at [214, 232] on div "В пути" at bounding box center [288, 232] width 219 height 26
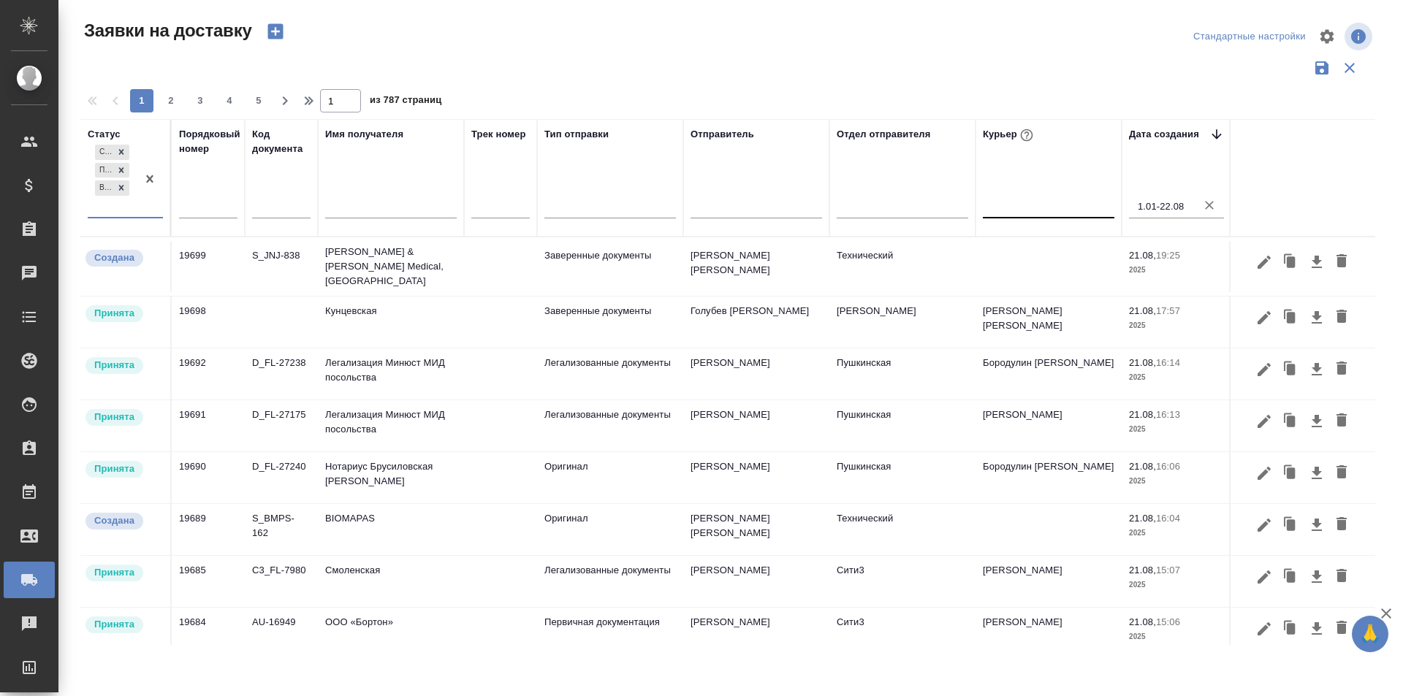
click at [1041, 208] on div at bounding box center [1049, 203] width 132 height 21
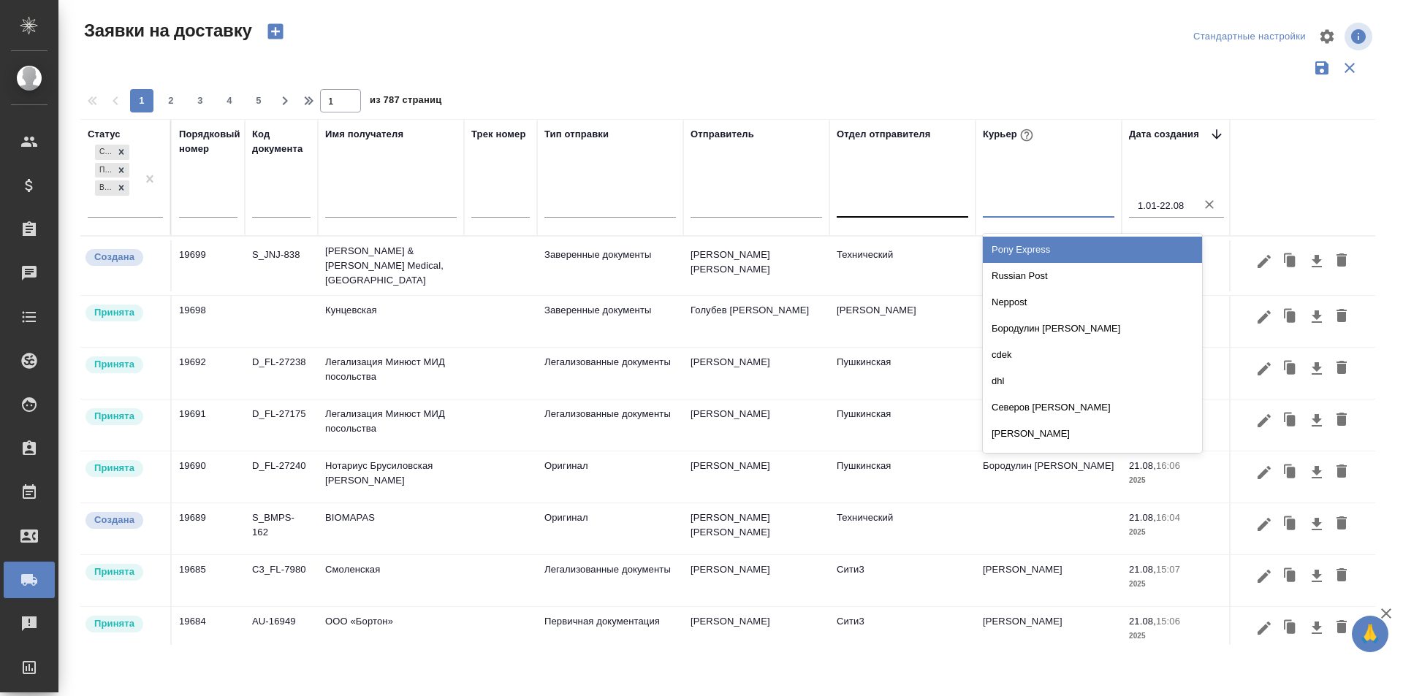
click at [874, 212] on div at bounding box center [903, 202] width 132 height 21
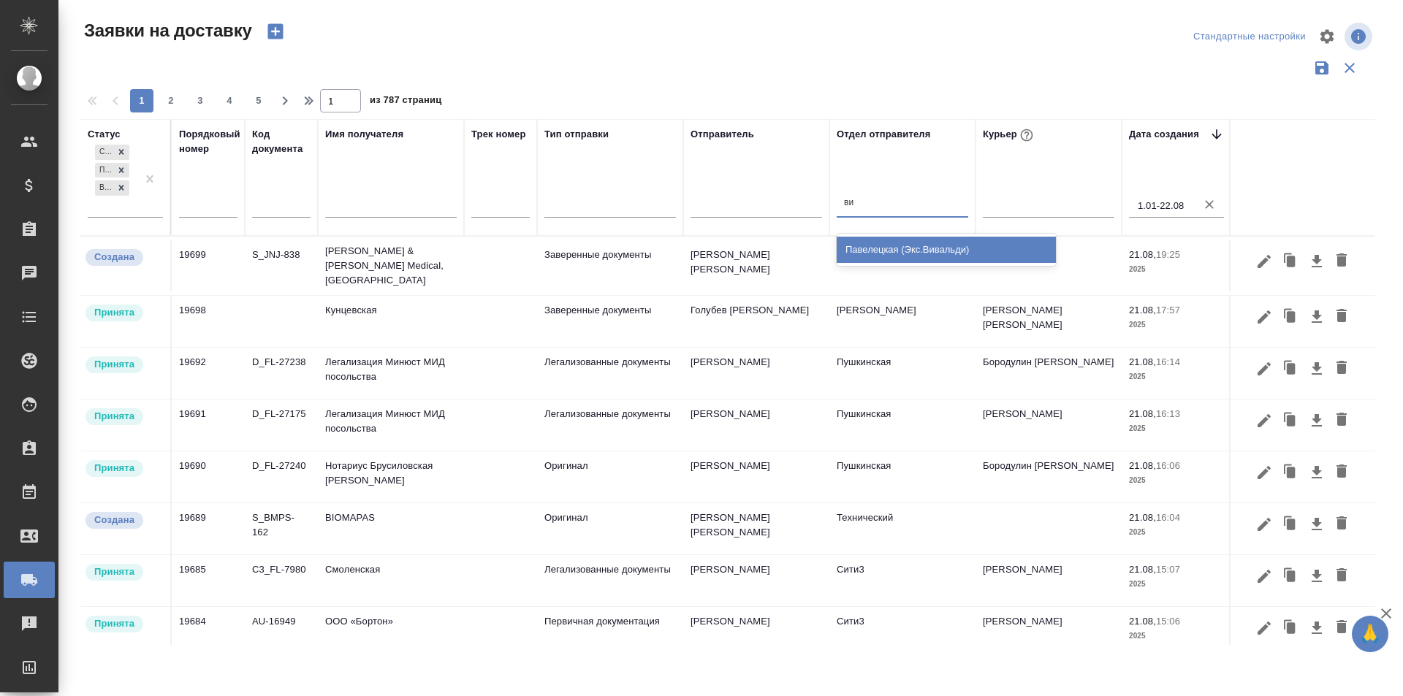
type input "в"
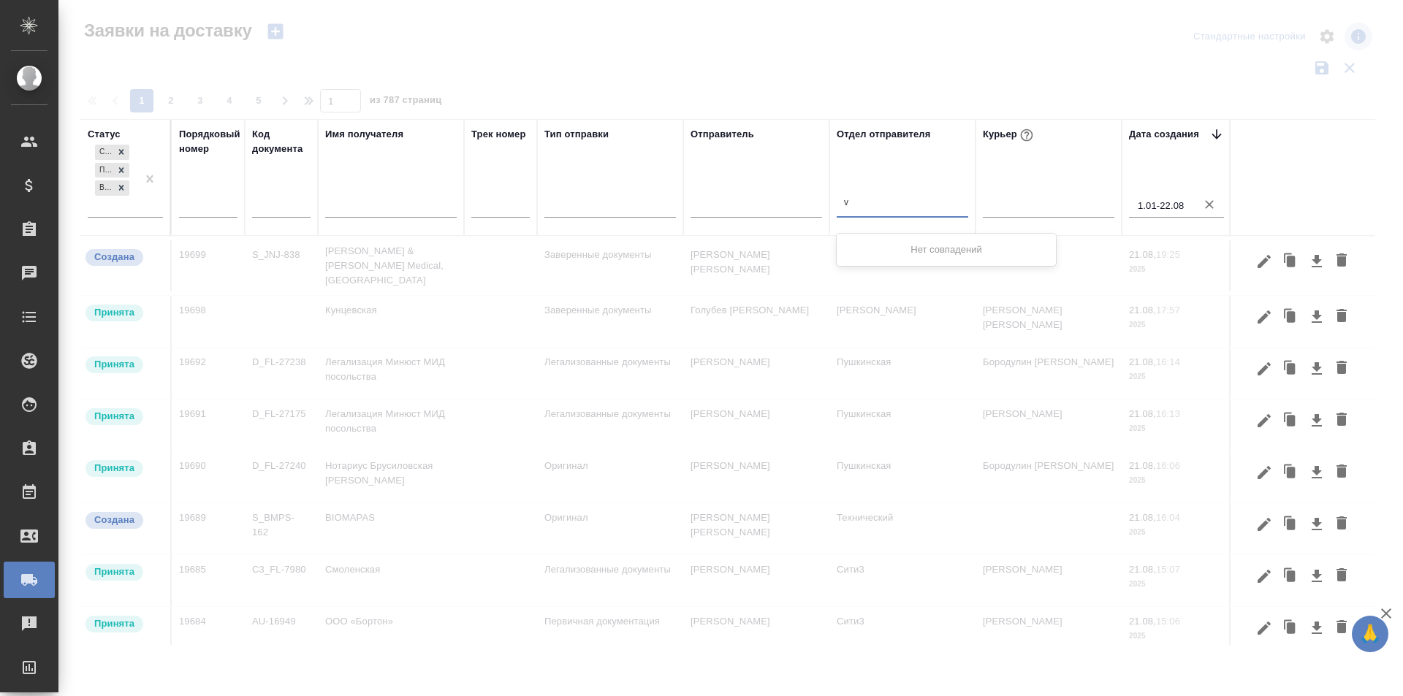
type input "vi"
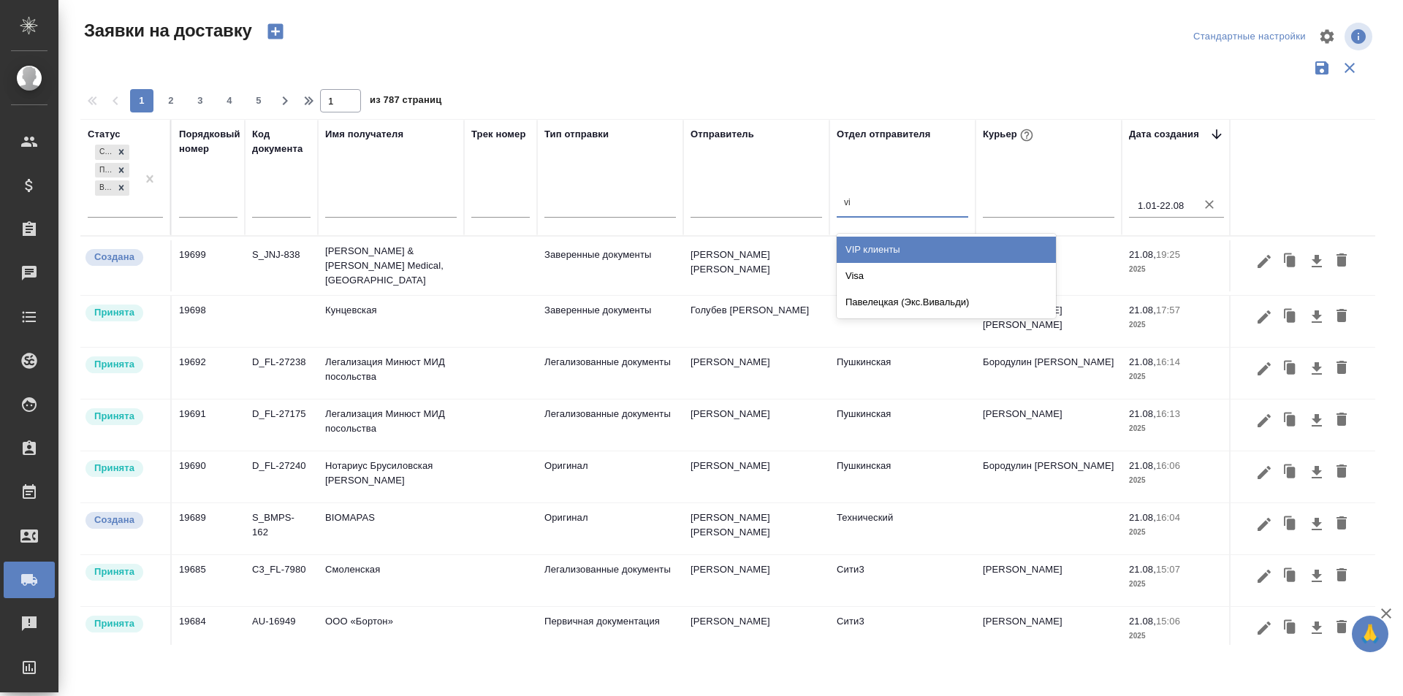
click at [901, 251] on div "VIP клиенты" at bounding box center [946, 250] width 219 height 26
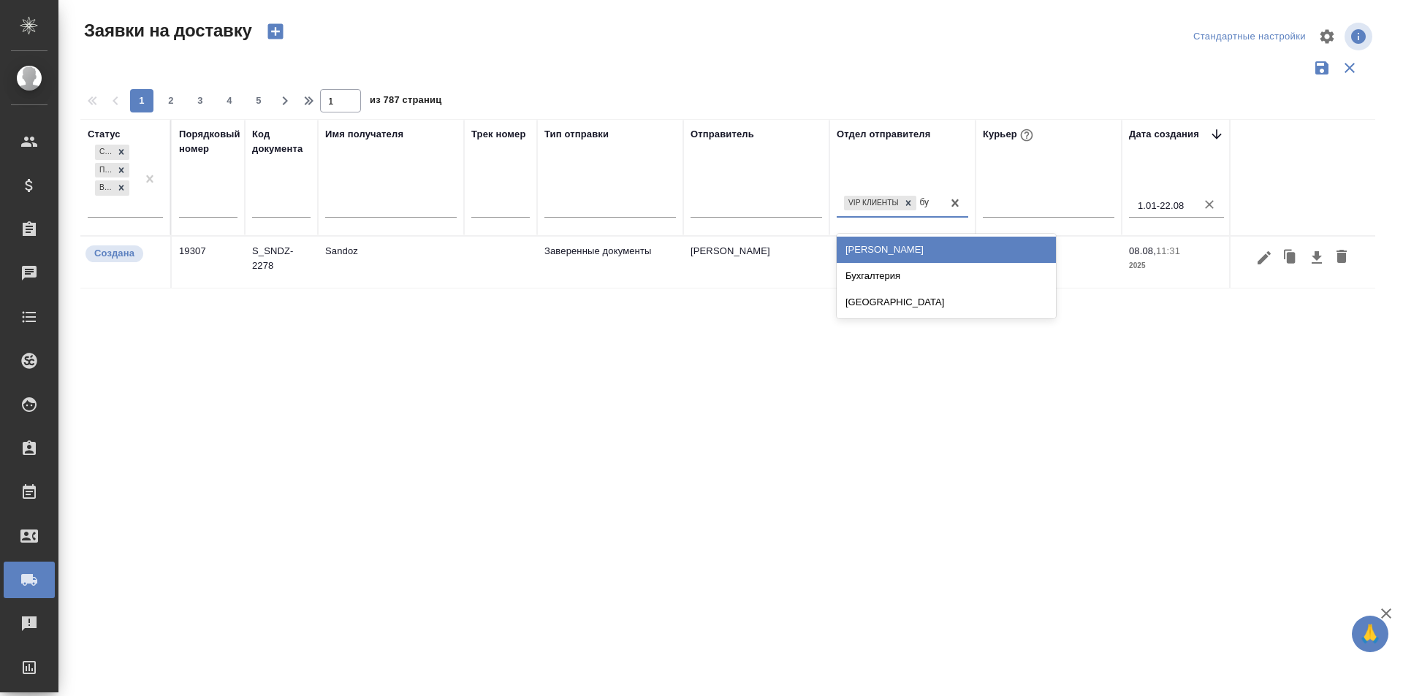
type input "бух"
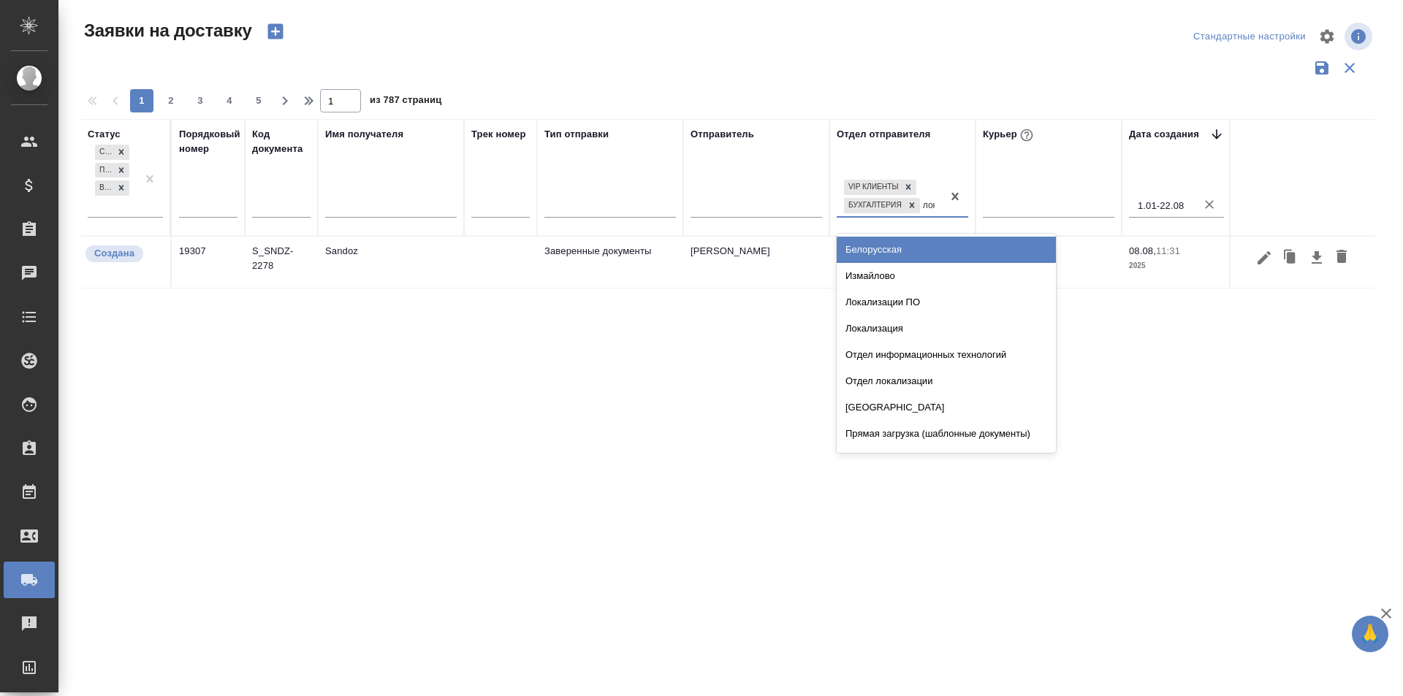
type input "лока"
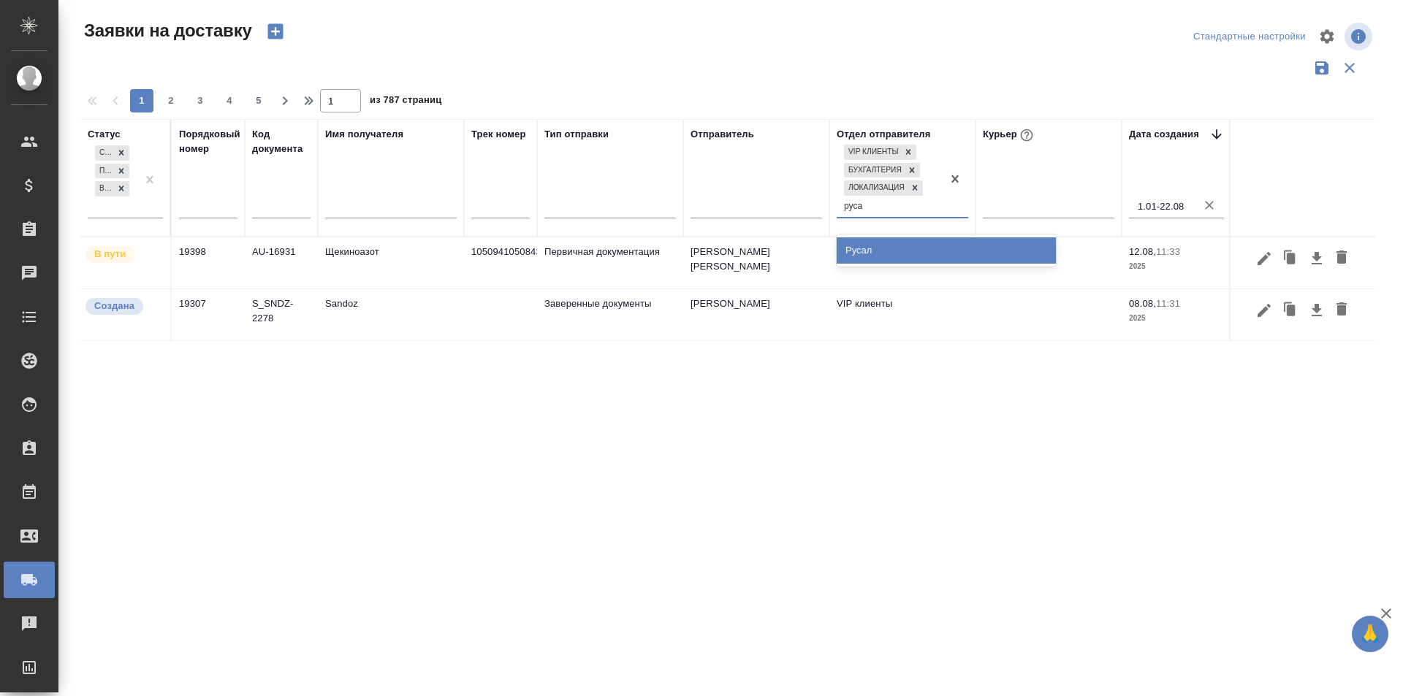
type input "русал"
type input "контр"
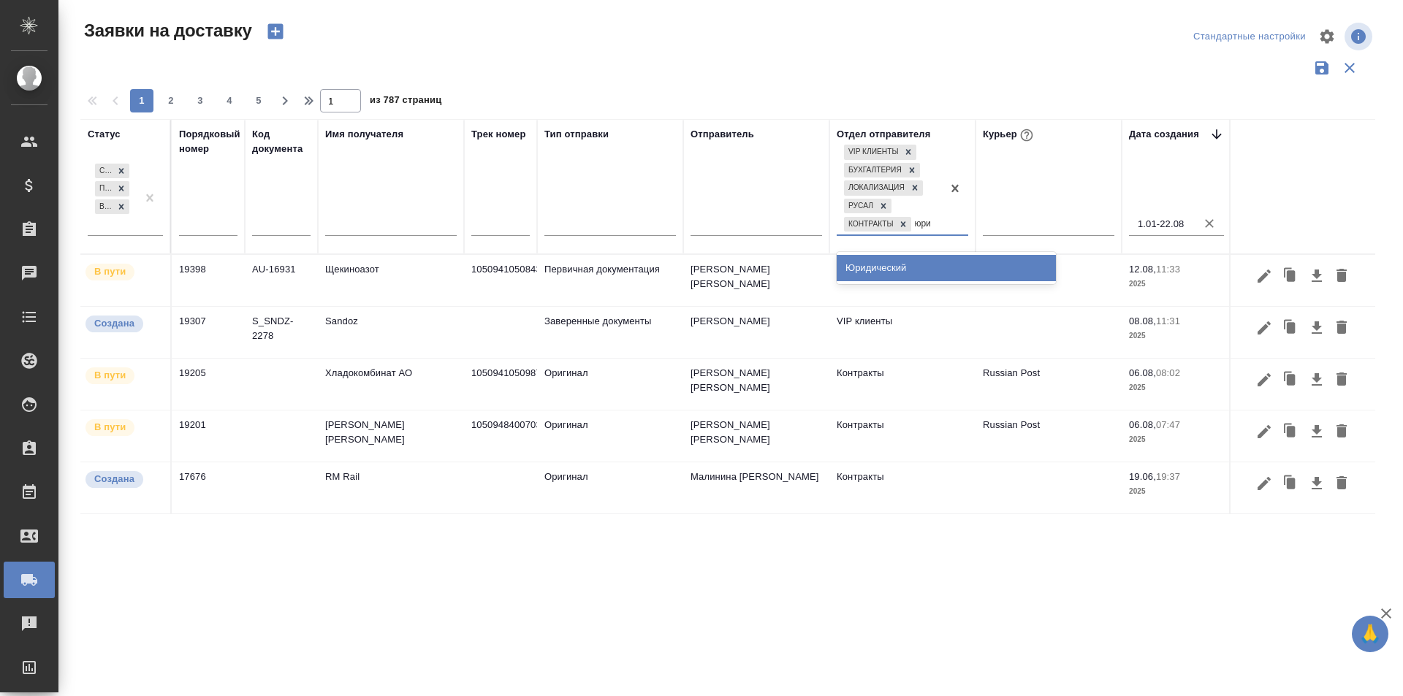
type input "юрид"
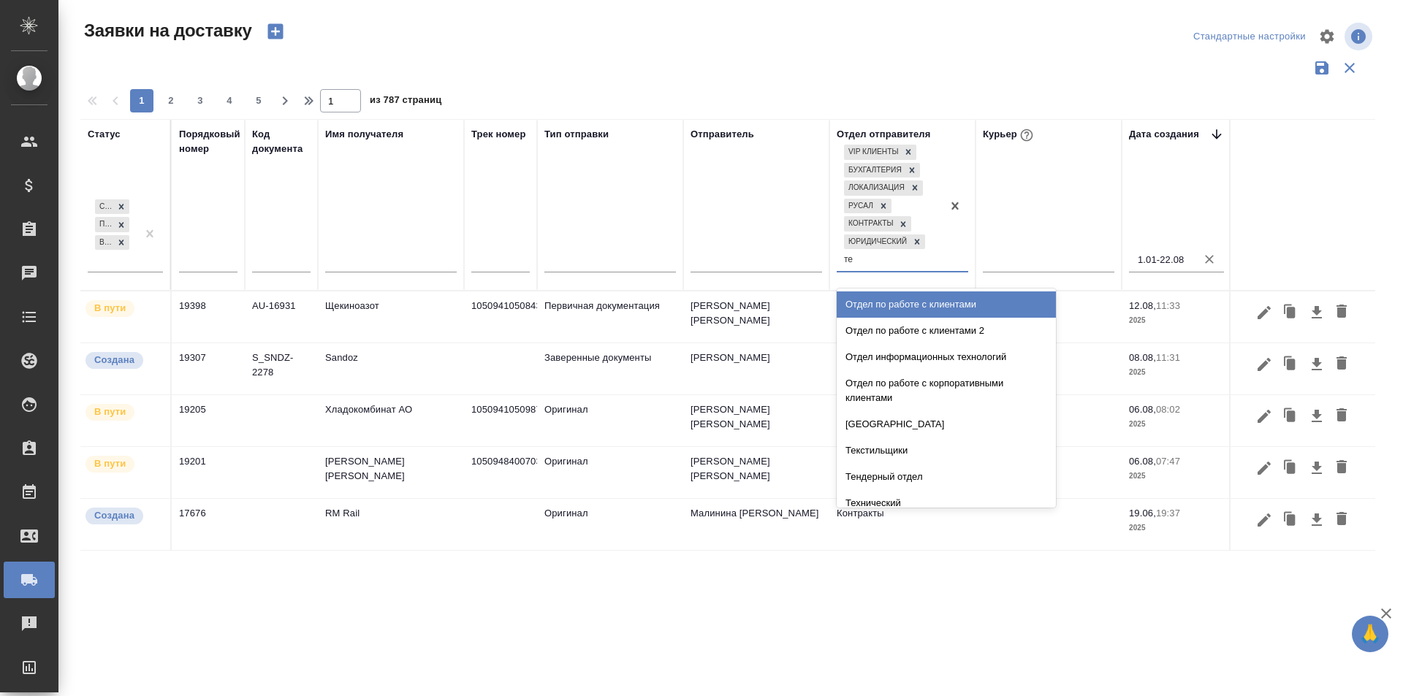
type input "тех"
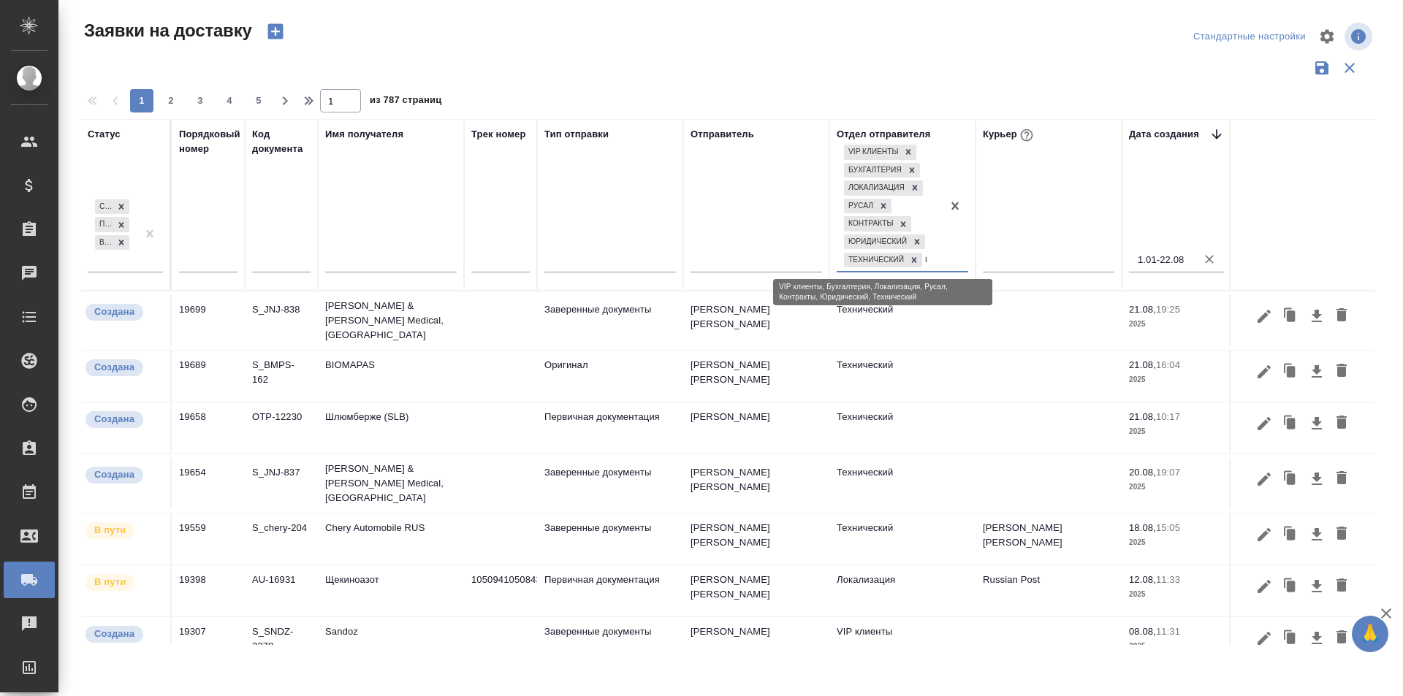
type input "цо"
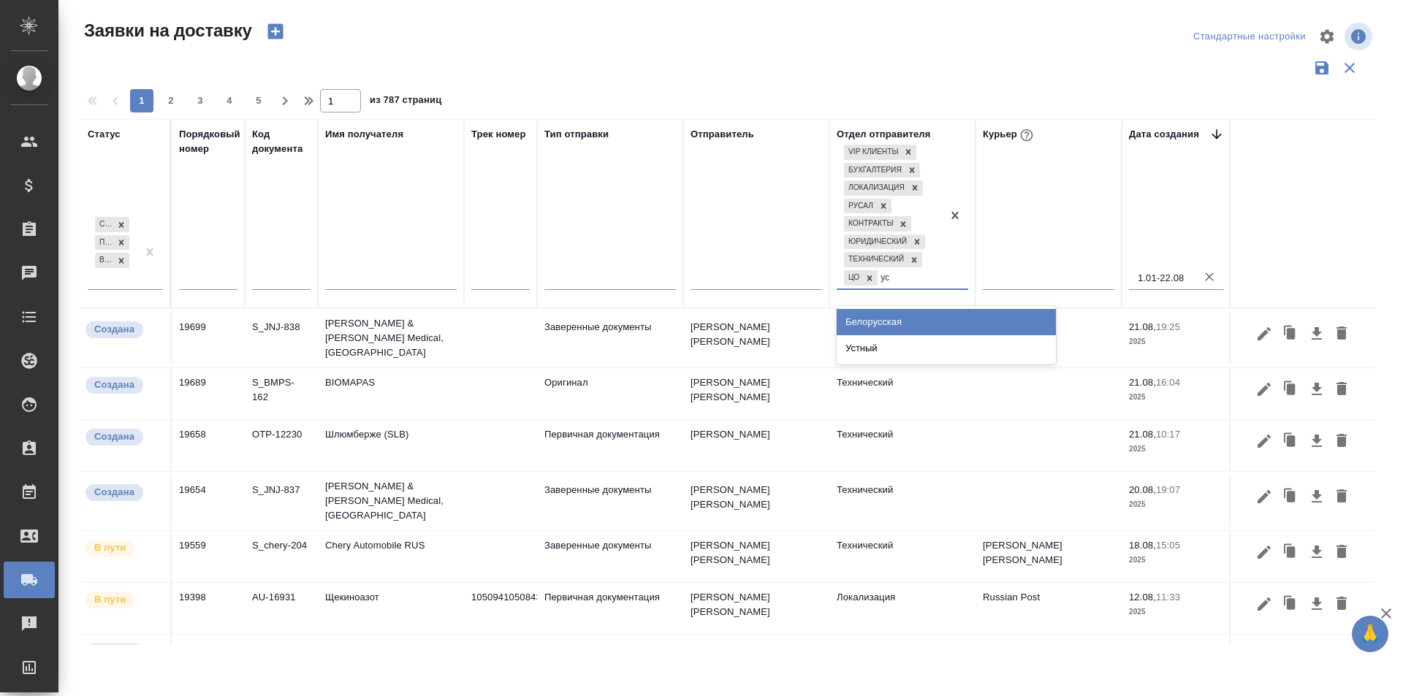
type input "уст"
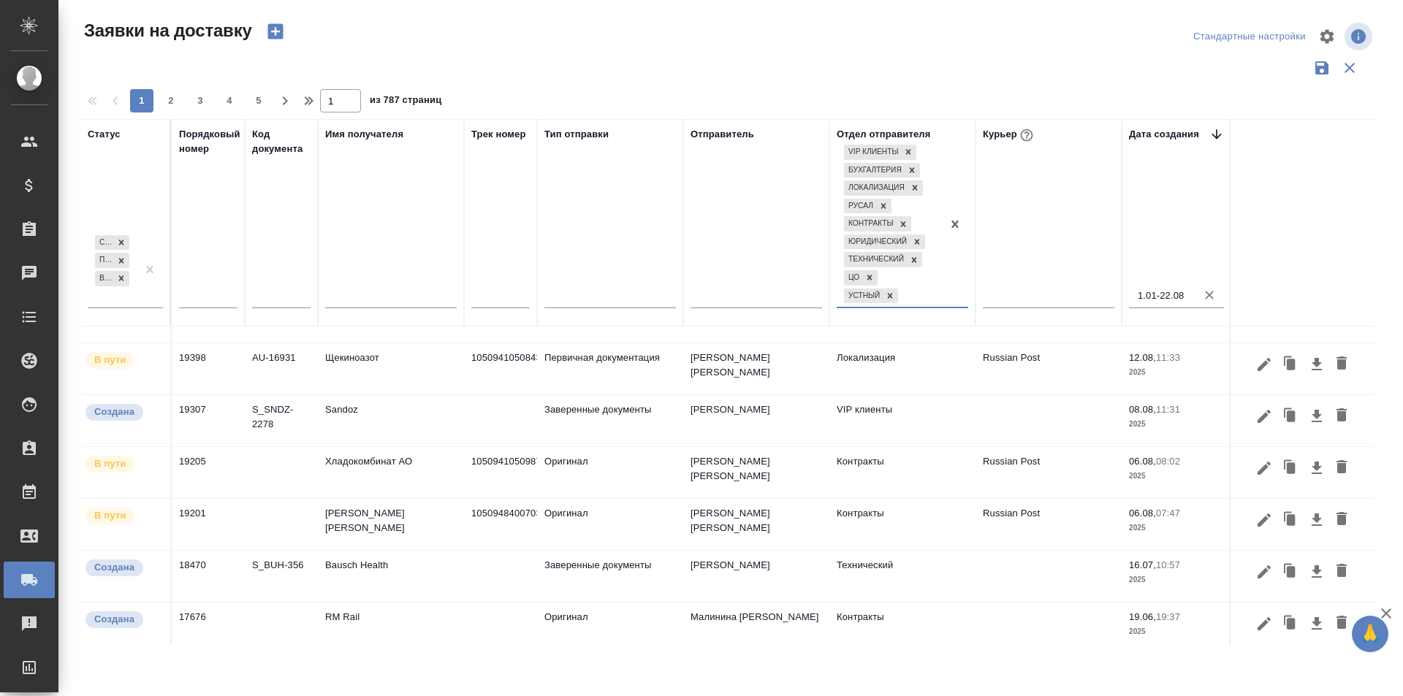
scroll to position [264, 0]
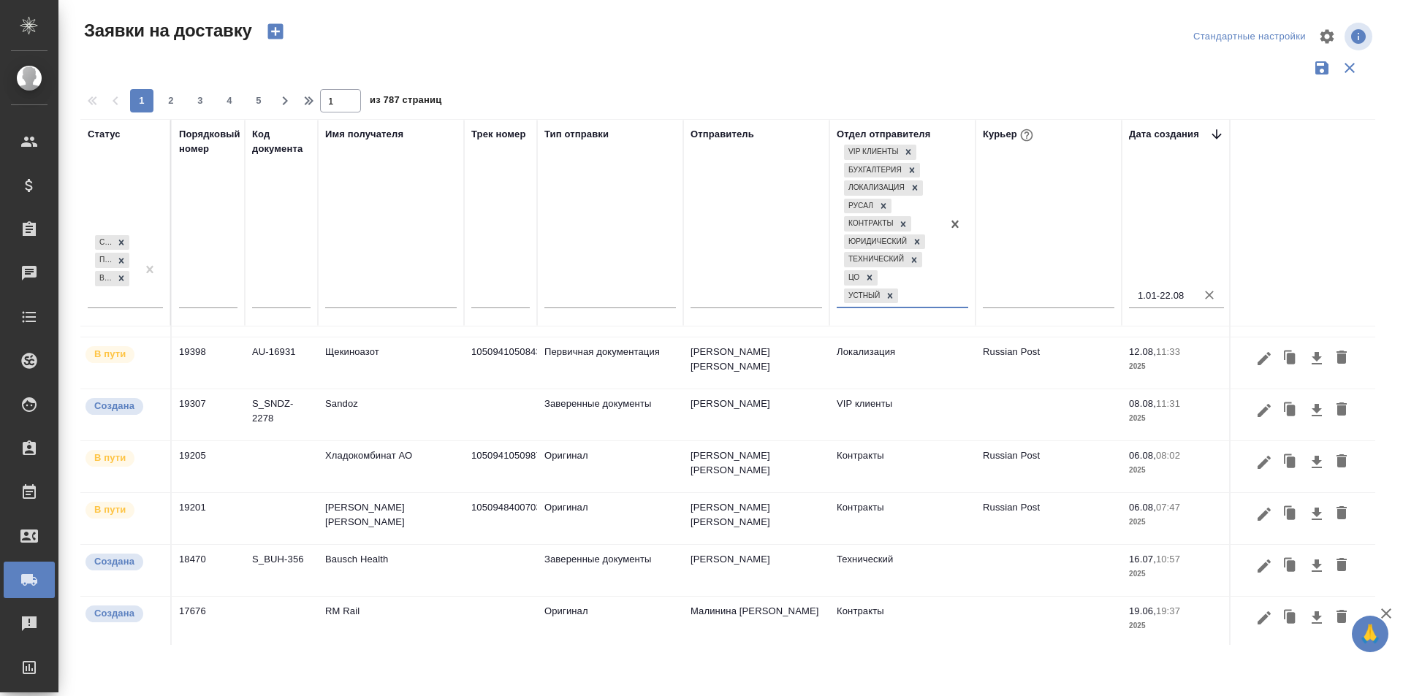
click at [1258, 402] on icon "button" at bounding box center [1264, 411] width 18 height 18
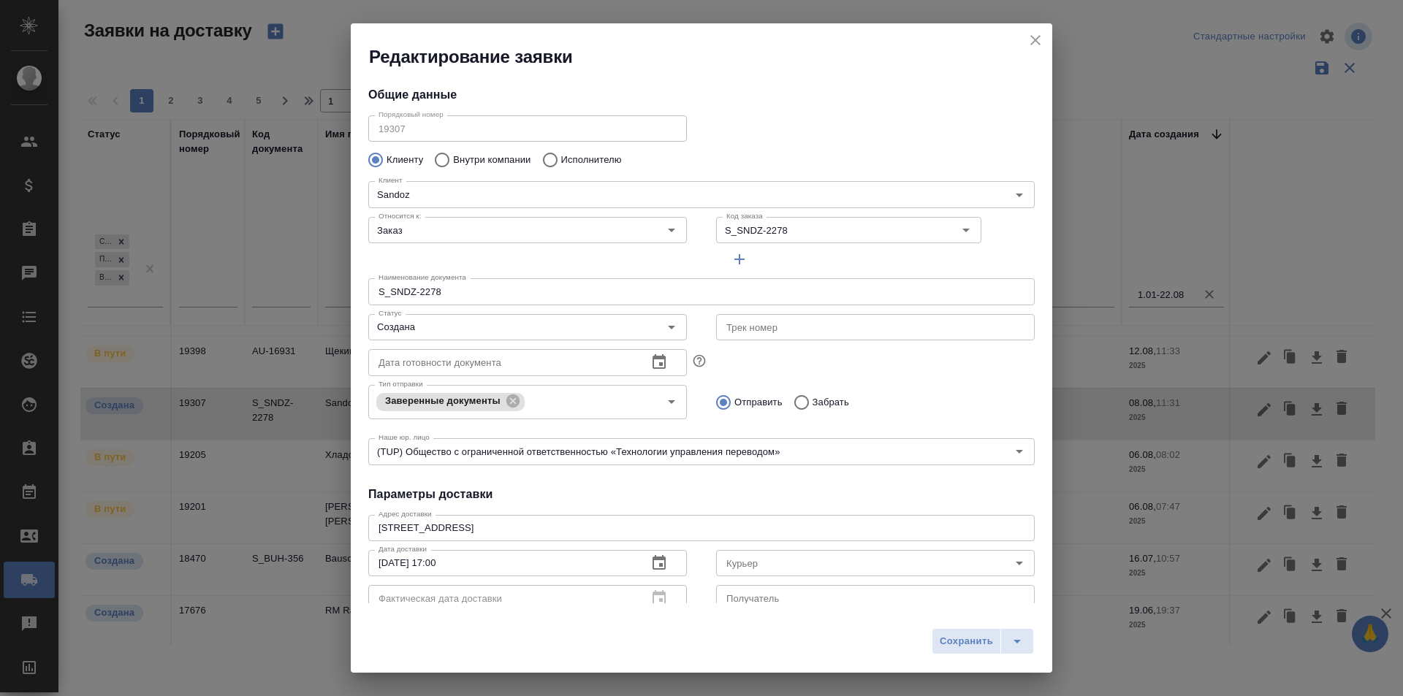
scroll to position [263, 0]
type input "Ковалец Ирина"
type input "+79850230718"
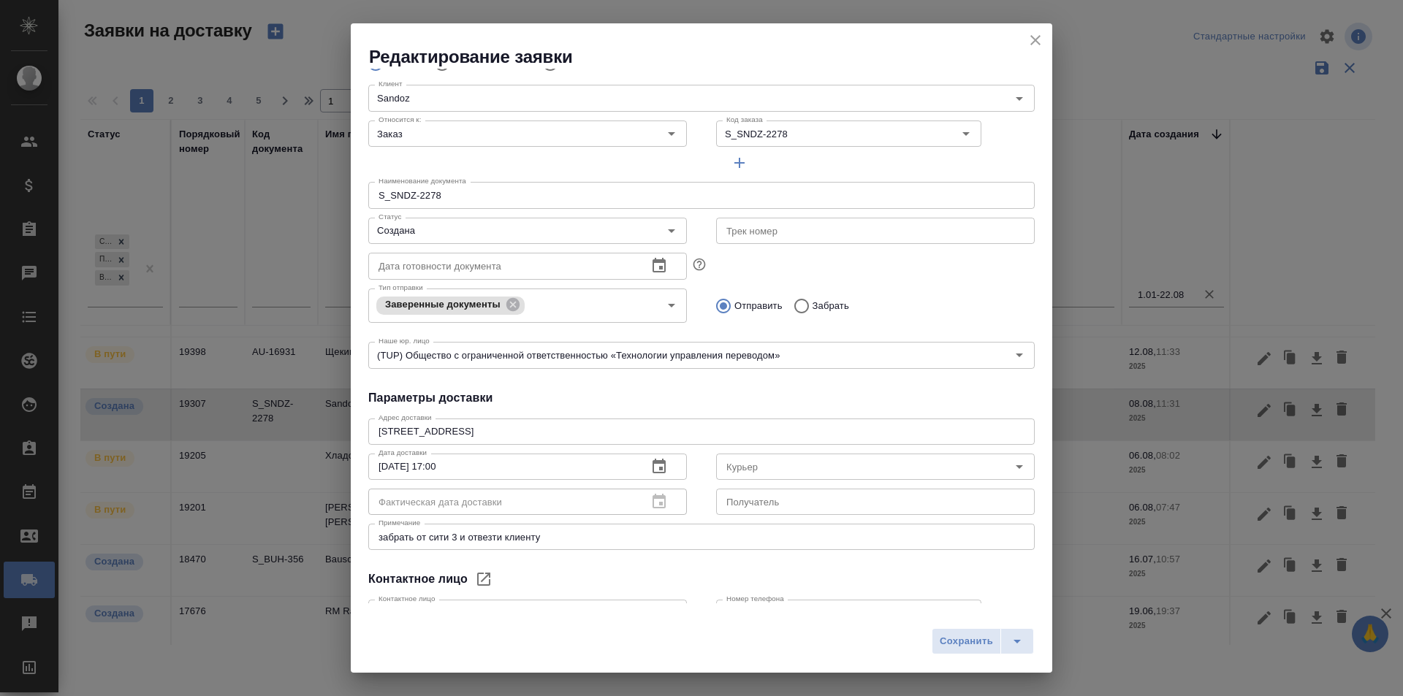
scroll to position [199, 0]
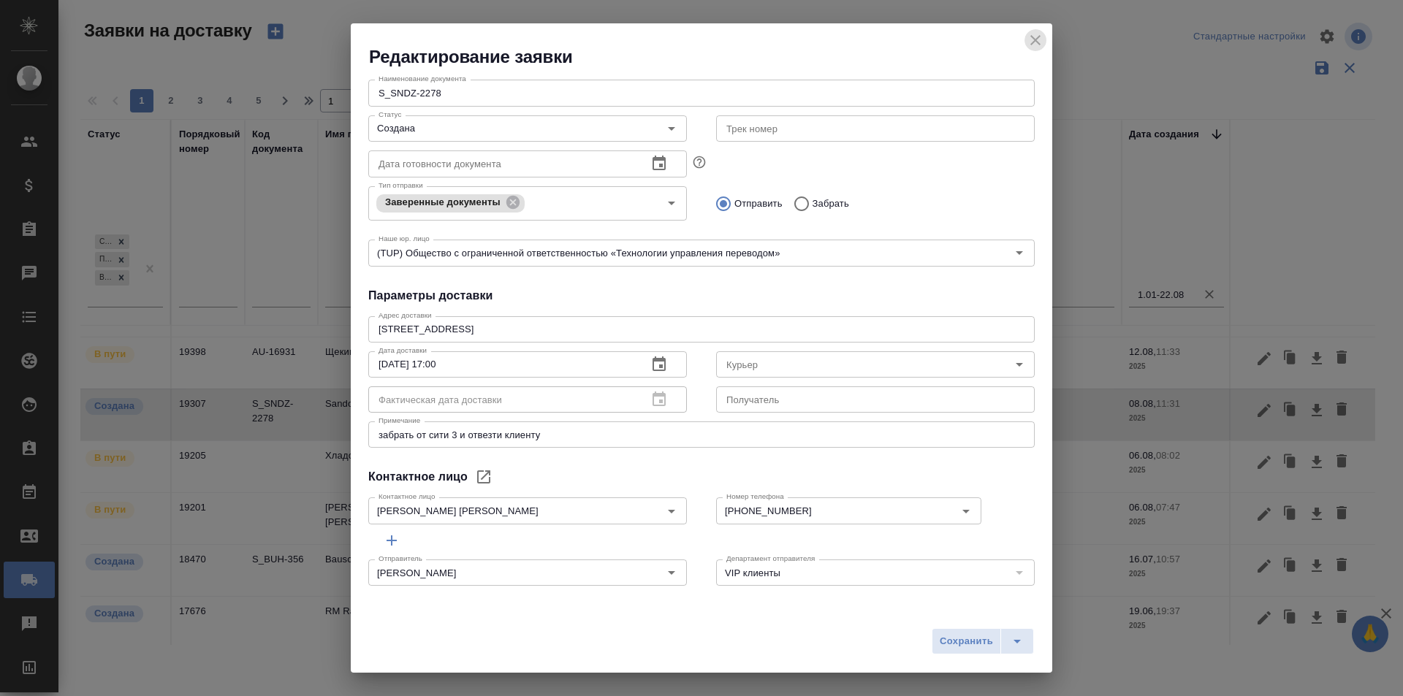
click at [1036, 36] on icon "close" at bounding box center [1036, 40] width 18 height 18
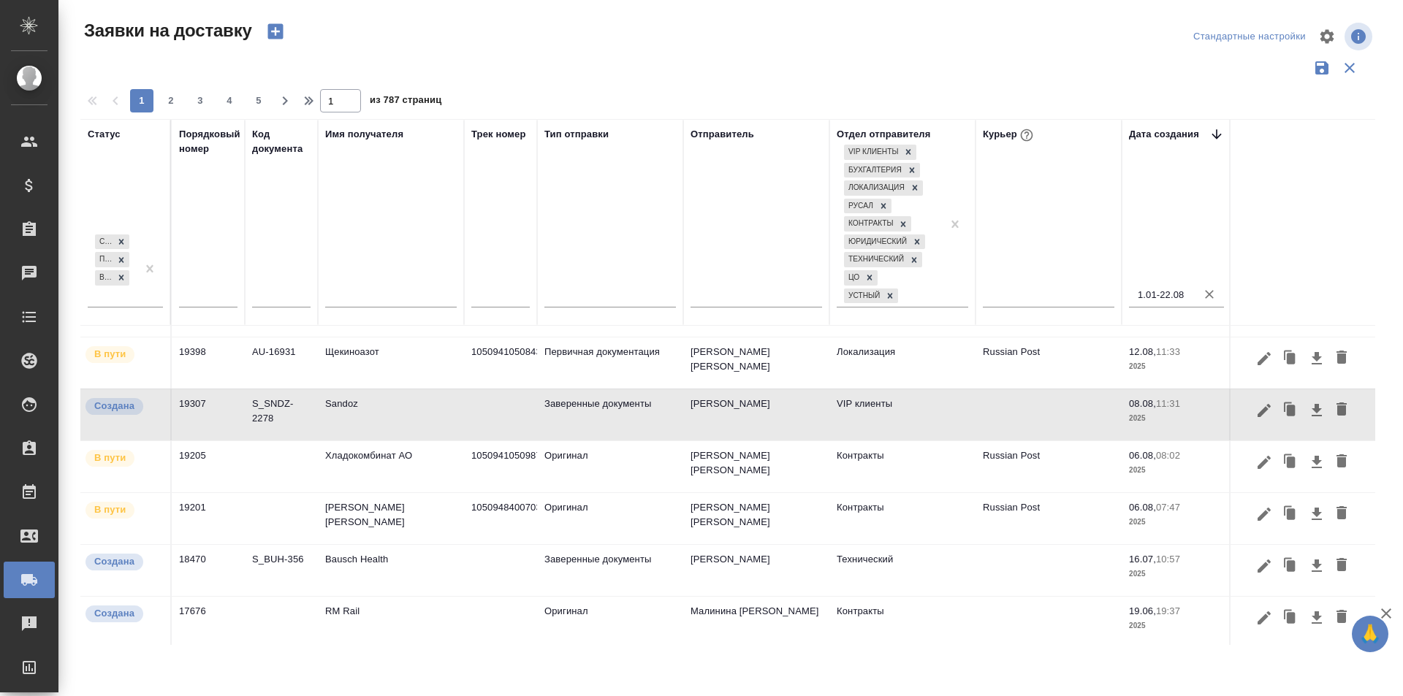
click at [1240, 402] on div at bounding box center [1303, 411] width 130 height 28
click at [1258, 404] on icon "button" at bounding box center [1264, 410] width 13 height 13
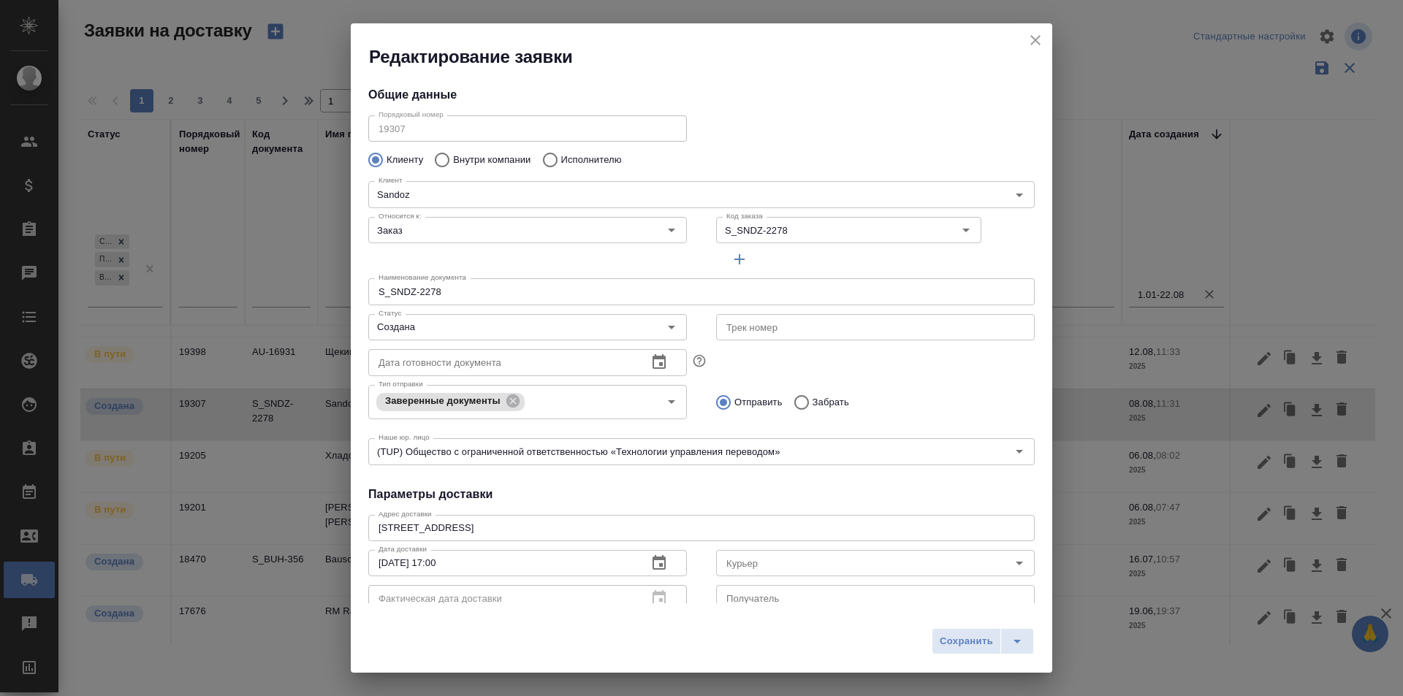
click at [487, 112] on div "Порядковый номер 19307 Порядковый номер" at bounding box center [528, 127] width 348 height 64
click at [1028, 42] on icon "close" at bounding box center [1036, 40] width 18 height 18
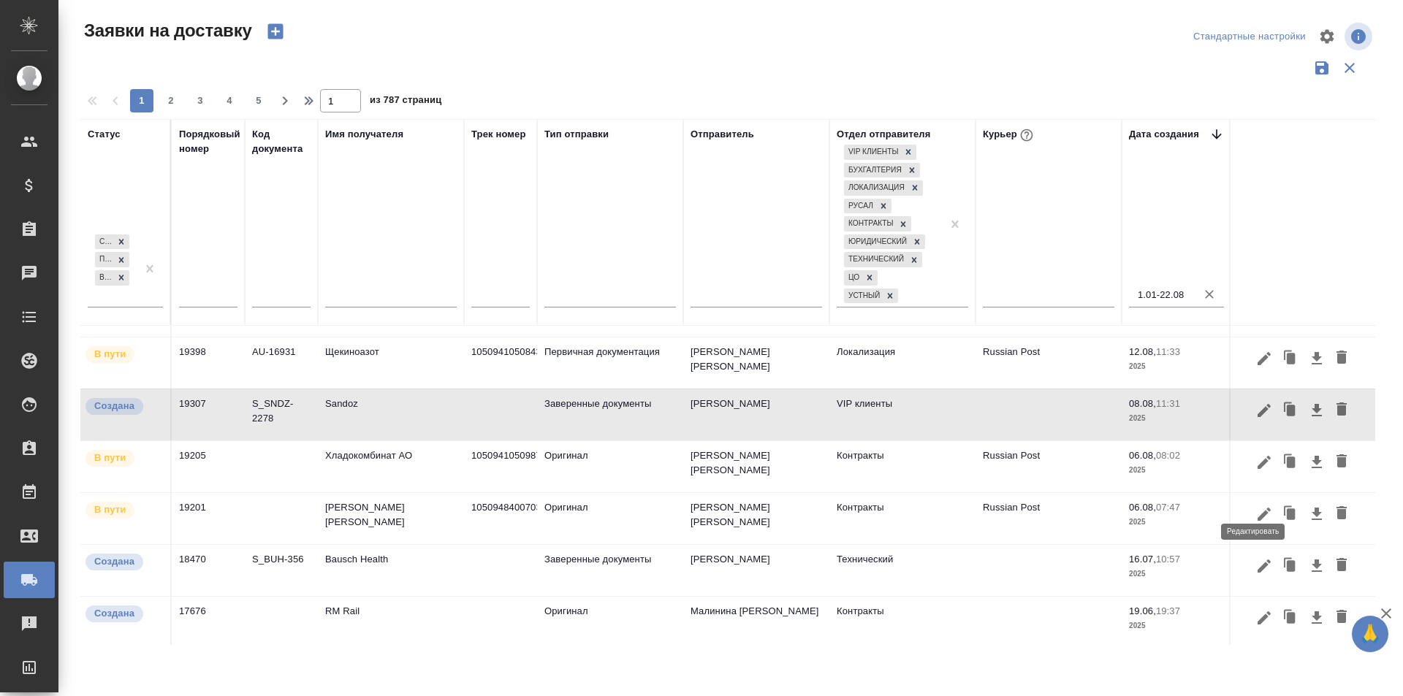
click at [1252, 501] on button "button" at bounding box center [1264, 515] width 25 height 28
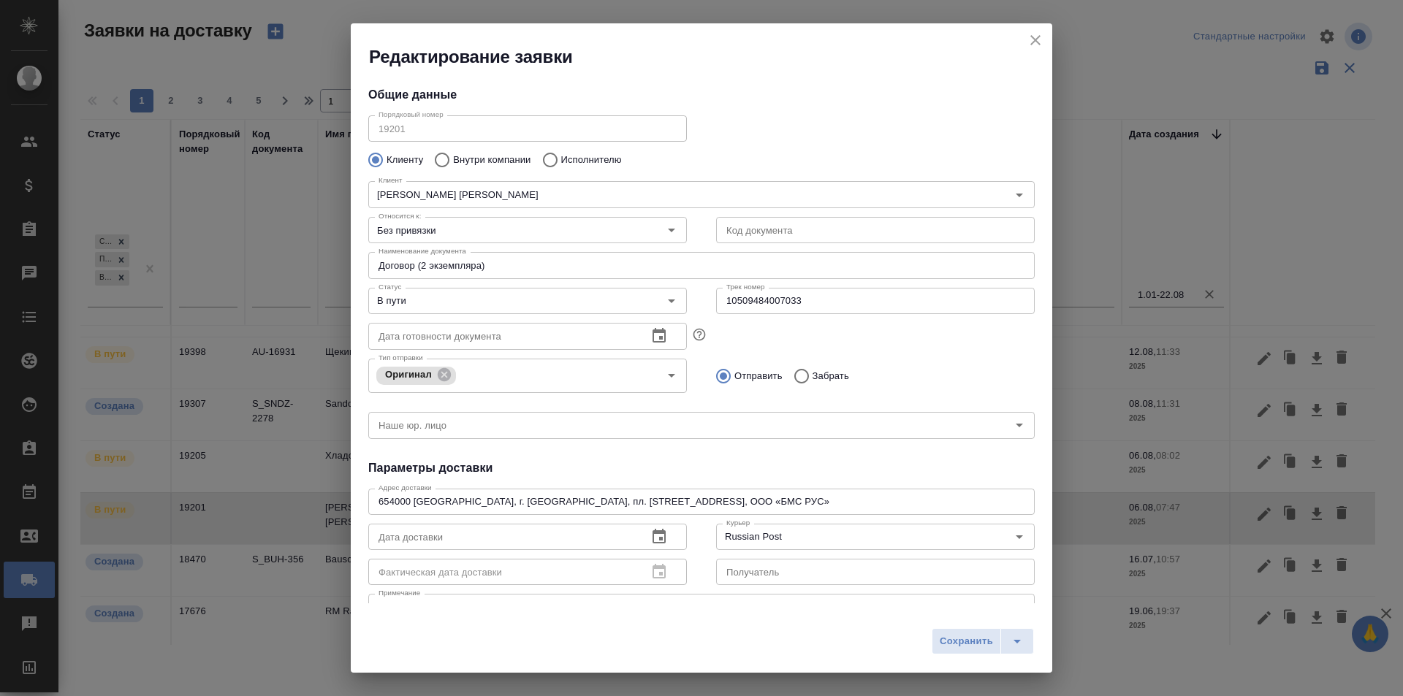
click at [716, 289] on input "10509484007033" at bounding box center [875, 301] width 319 height 26
click at [754, 298] on input "10509484007033" at bounding box center [875, 301] width 319 height 26
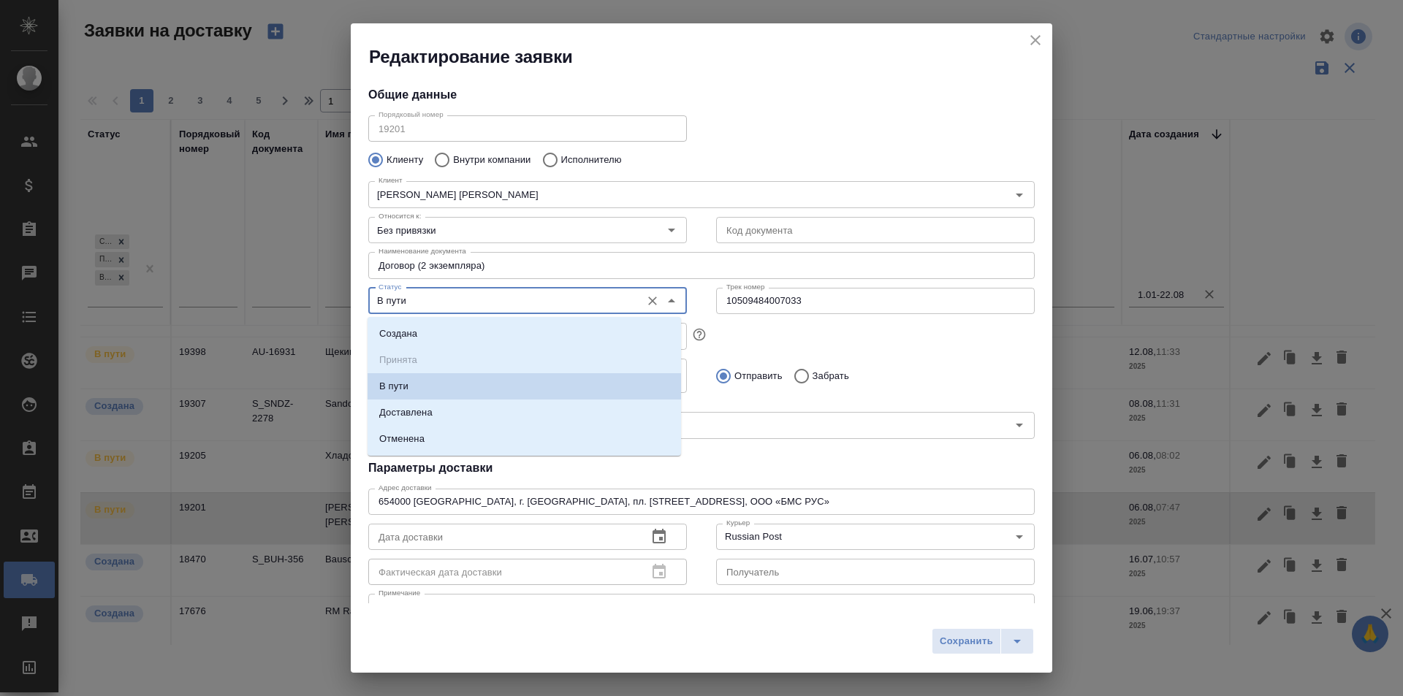
click at [555, 303] on input "В пути" at bounding box center [503, 301] width 261 height 18
click at [477, 415] on li "Доставлена" at bounding box center [524, 413] width 313 height 26
type input "Доставлена"
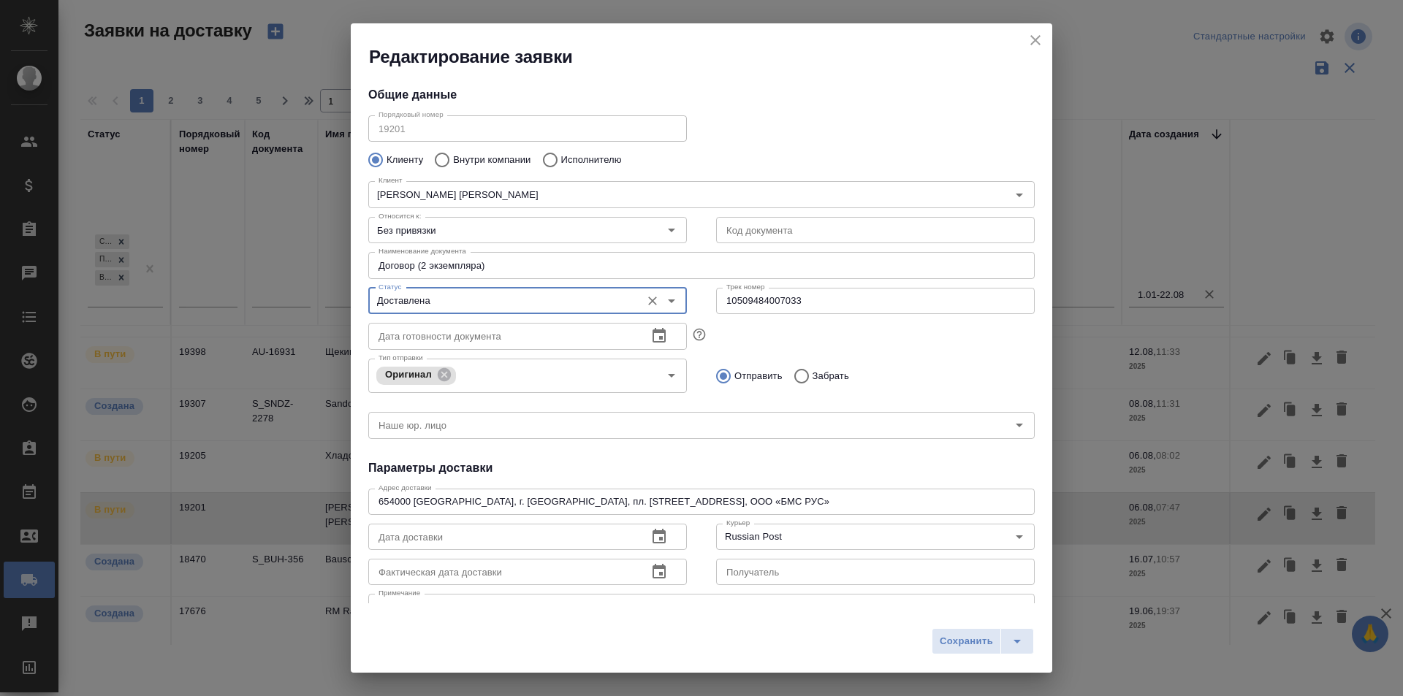
click at [667, 575] on button "button" at bounding box center [659, 572] width 35 height 35
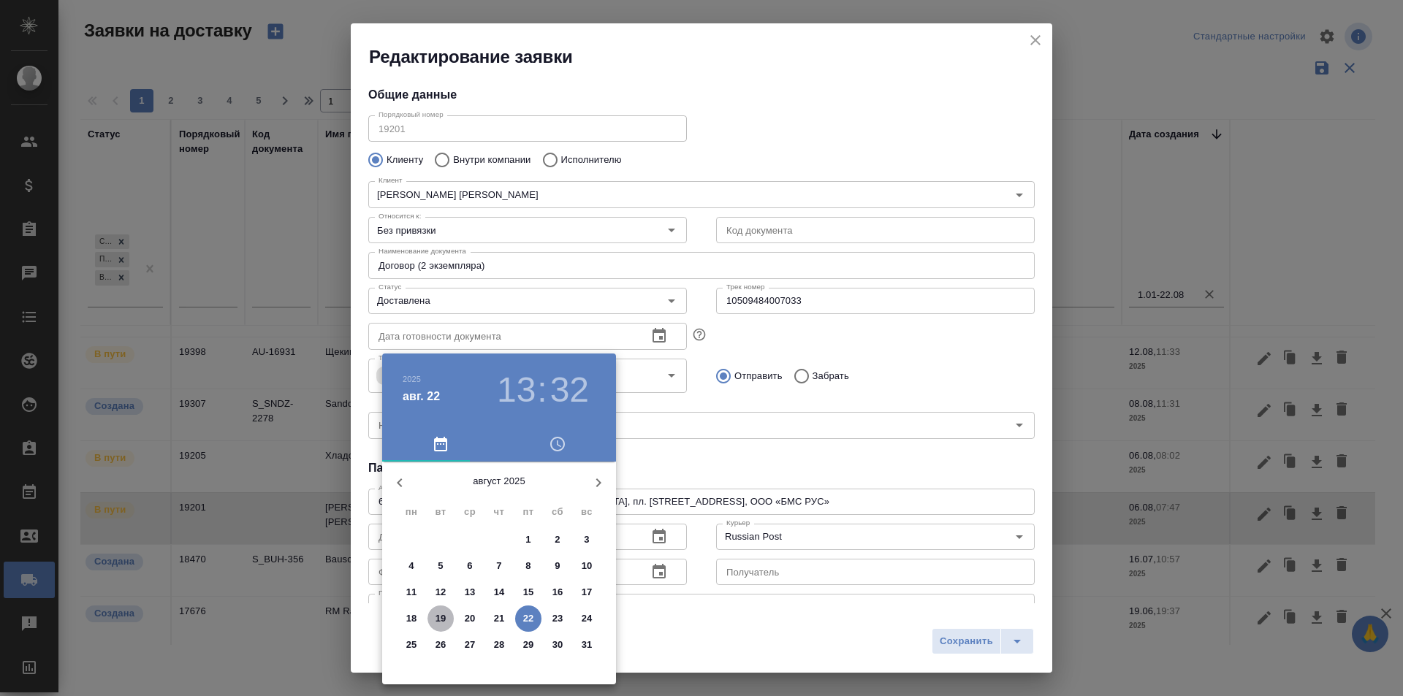
click at [446, 622] on span "19" at bounding box center [440, 619] width 26 height 15
type input "19.08.2025 13:32"
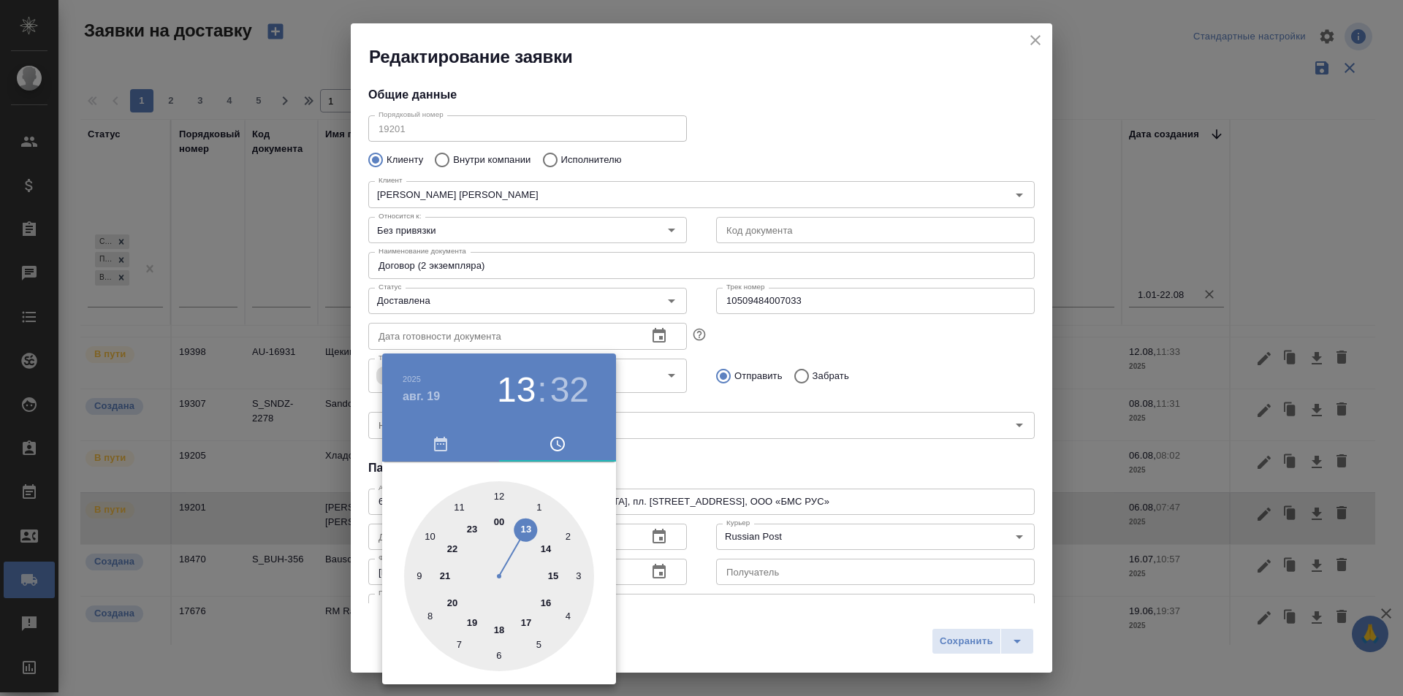
click at [927, 642] on div at bounding box center [701, 348] width 1403 height 696
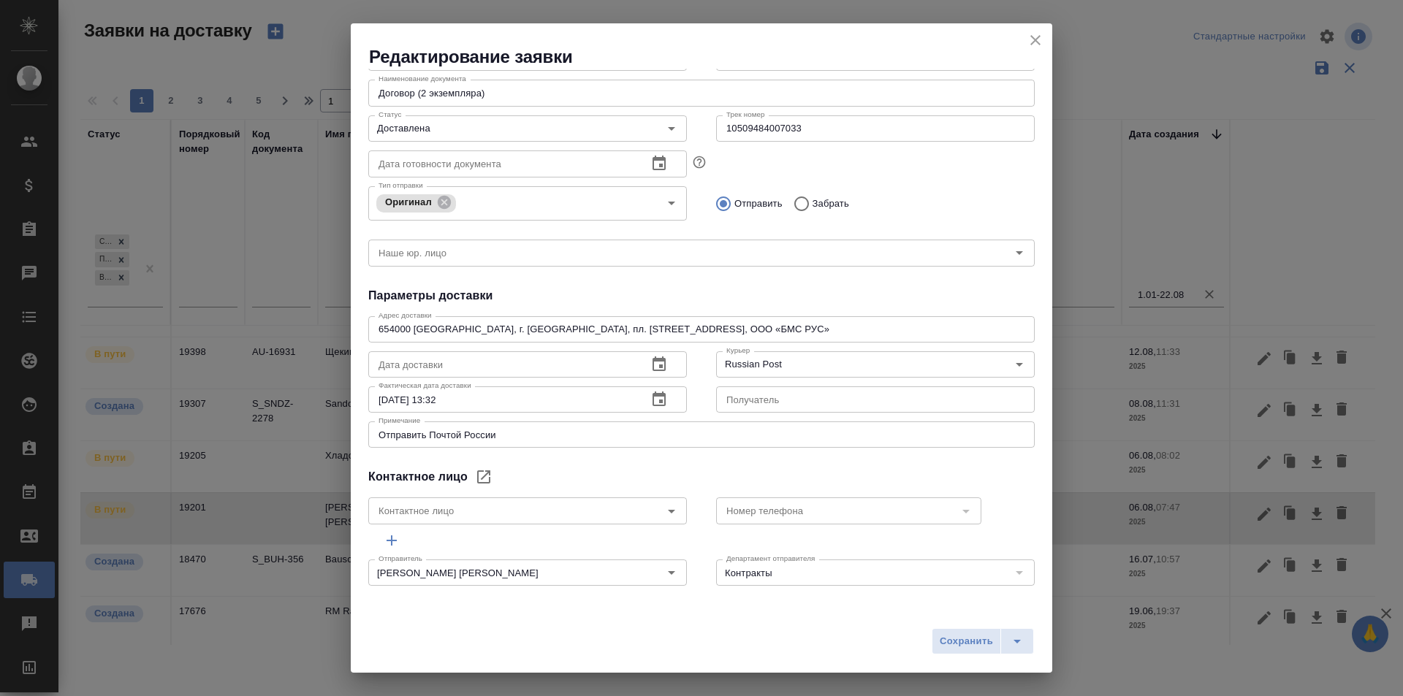
scroll to position [0, 0]
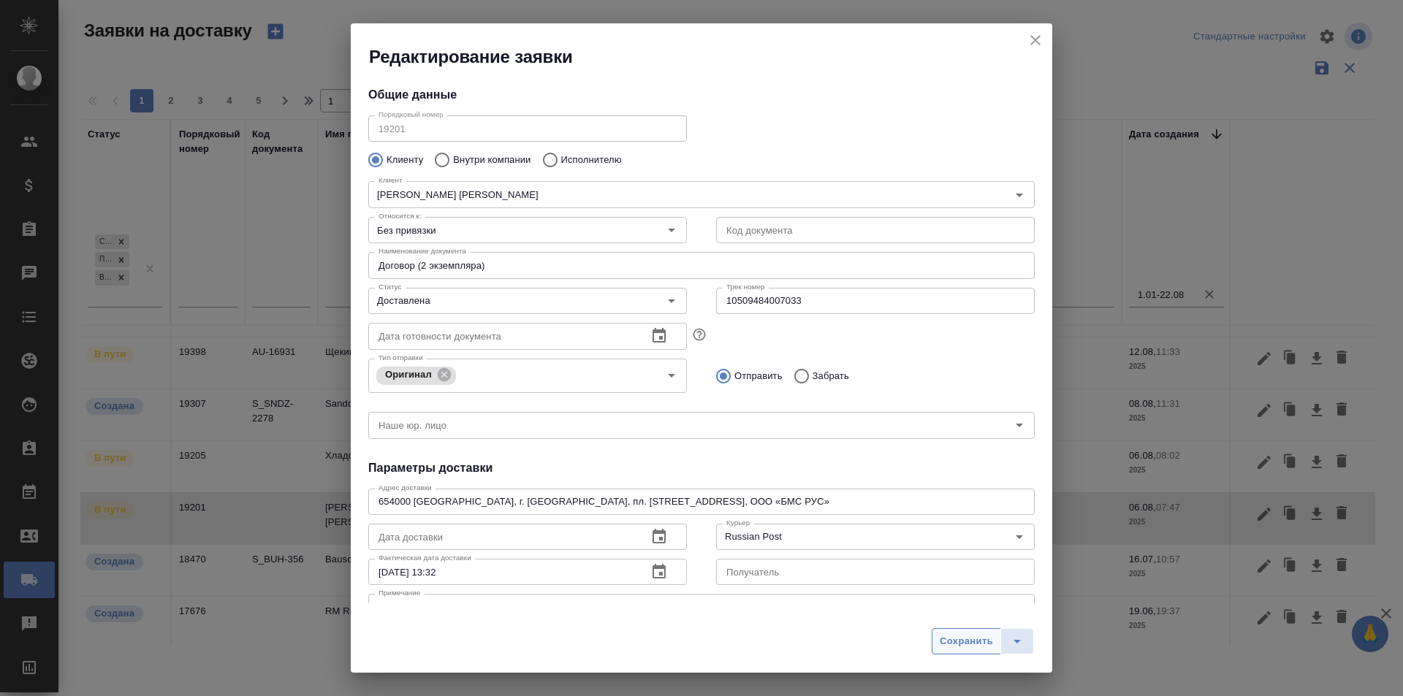
click at [965, 634] on span "Сохранить" at bounding box center [966, 642] width 53 height 17
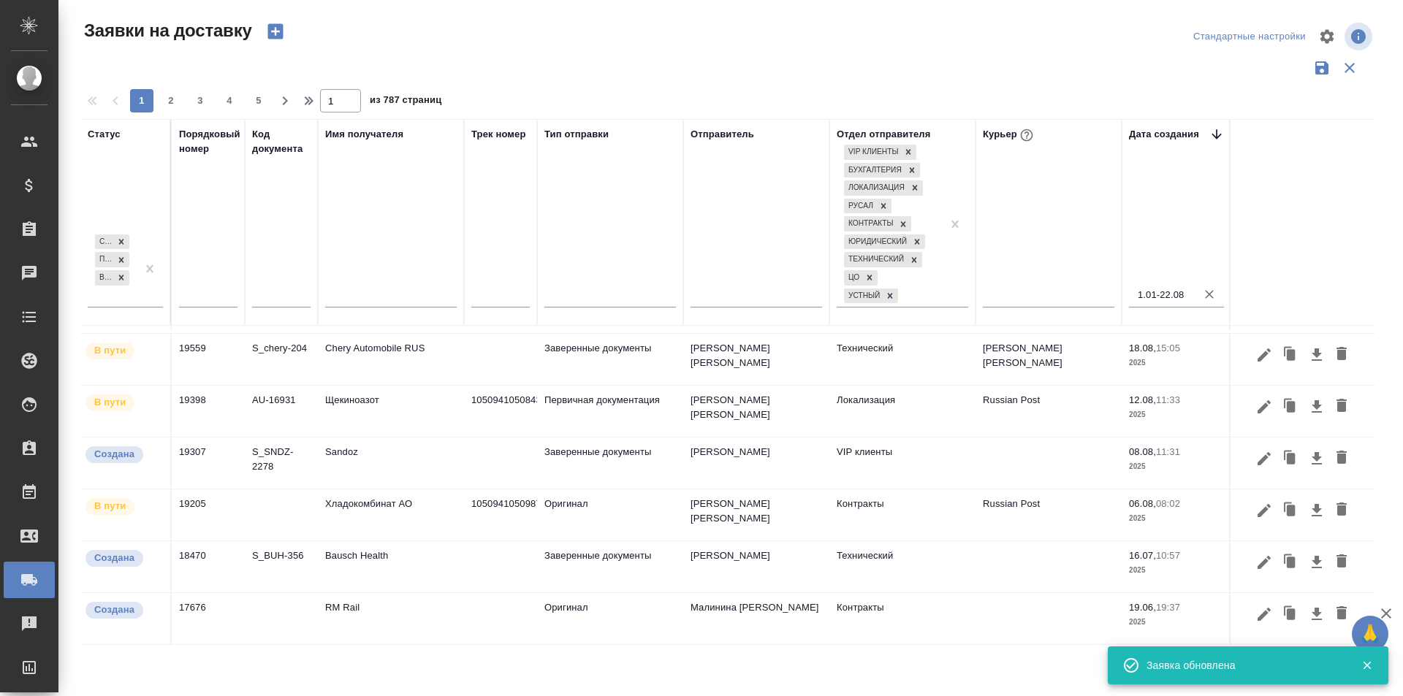
scroll to position [211, 0]
click at [1258, 506] on icon "button" at bounding box center [1264, 515] width 18 height 18
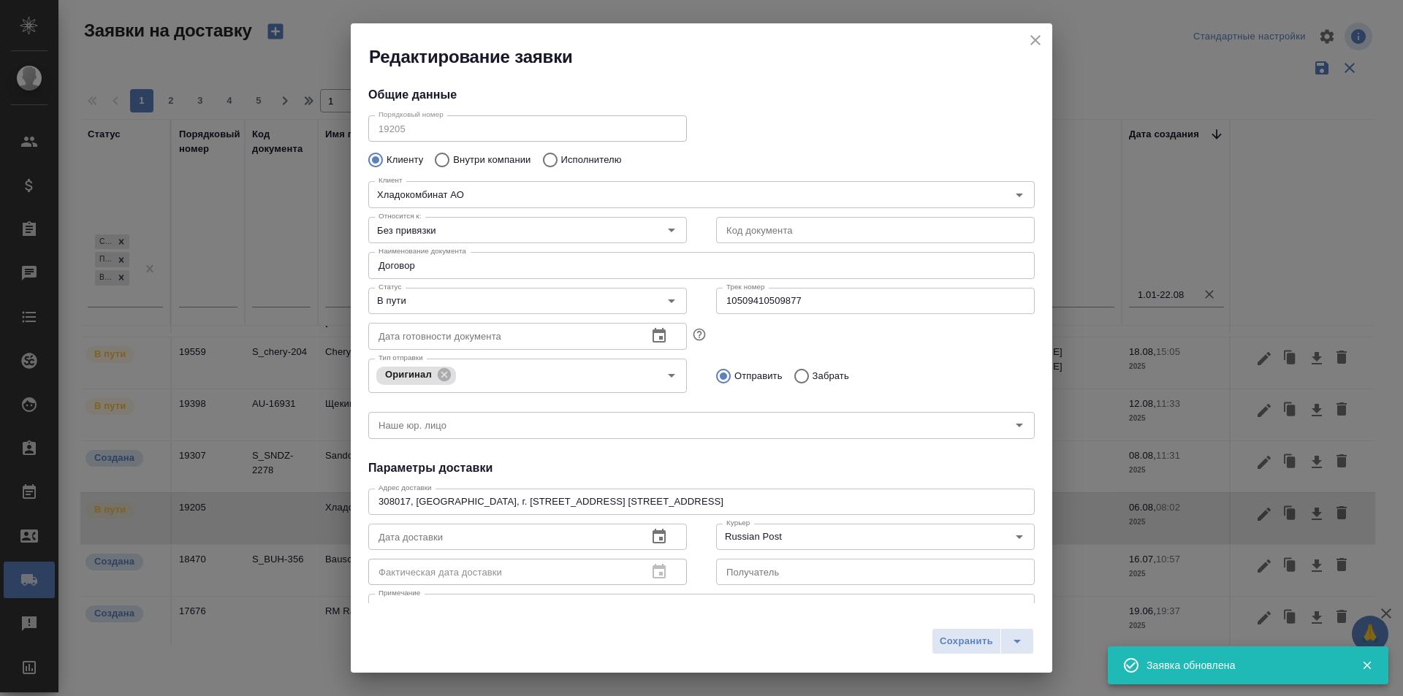
click at [790, 312] on input "10509410509877" at bounding box center [875, 301] width 319 height 26
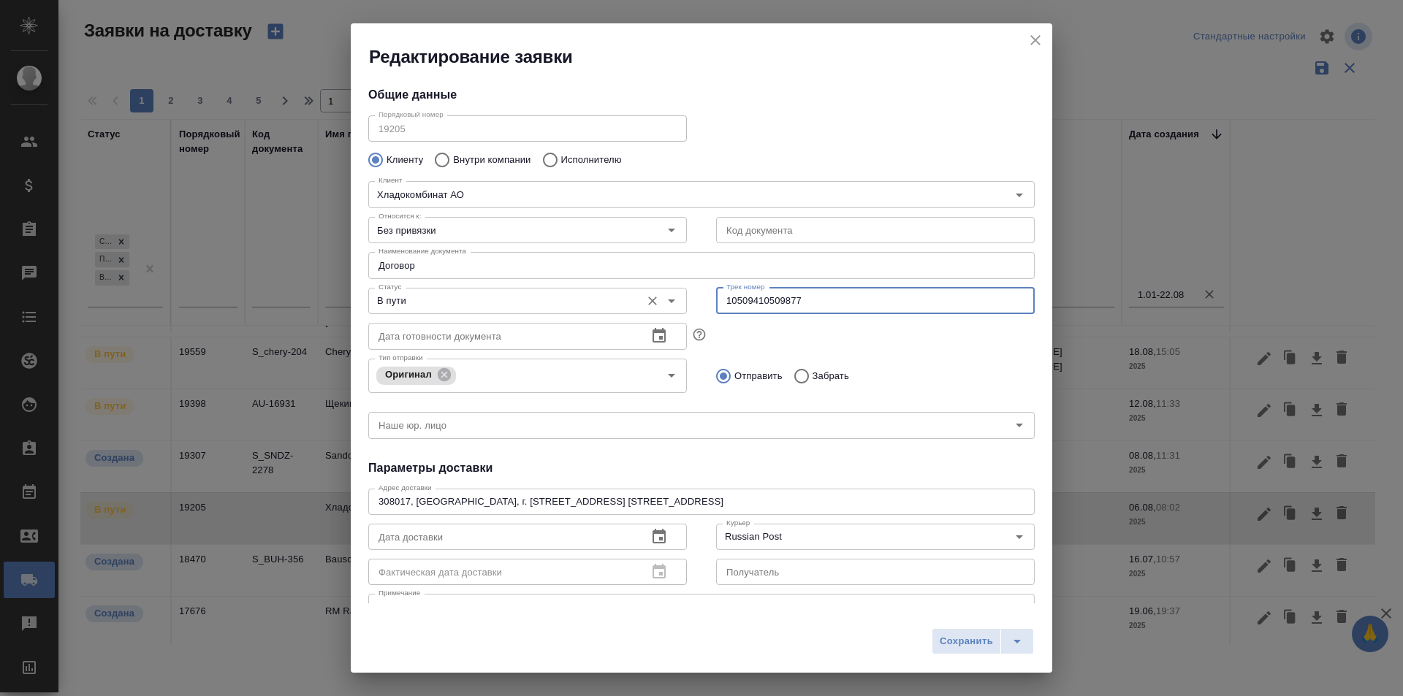
click at [438, 301] on input "В пути" at bounding box center [503, 301] width 261 height 18
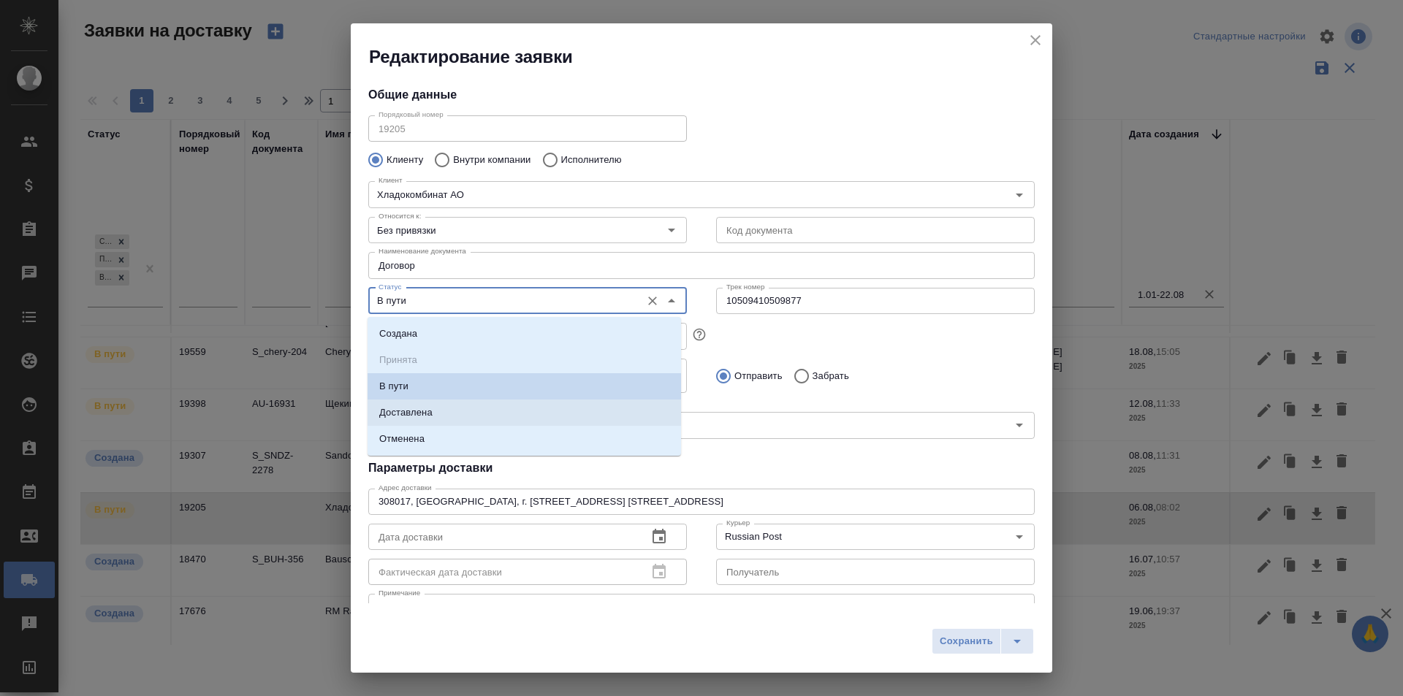
click at [442, 414] on li "Доставлена" at bounding box center [524, 413] width 313 height 26
type input "Доставлена"
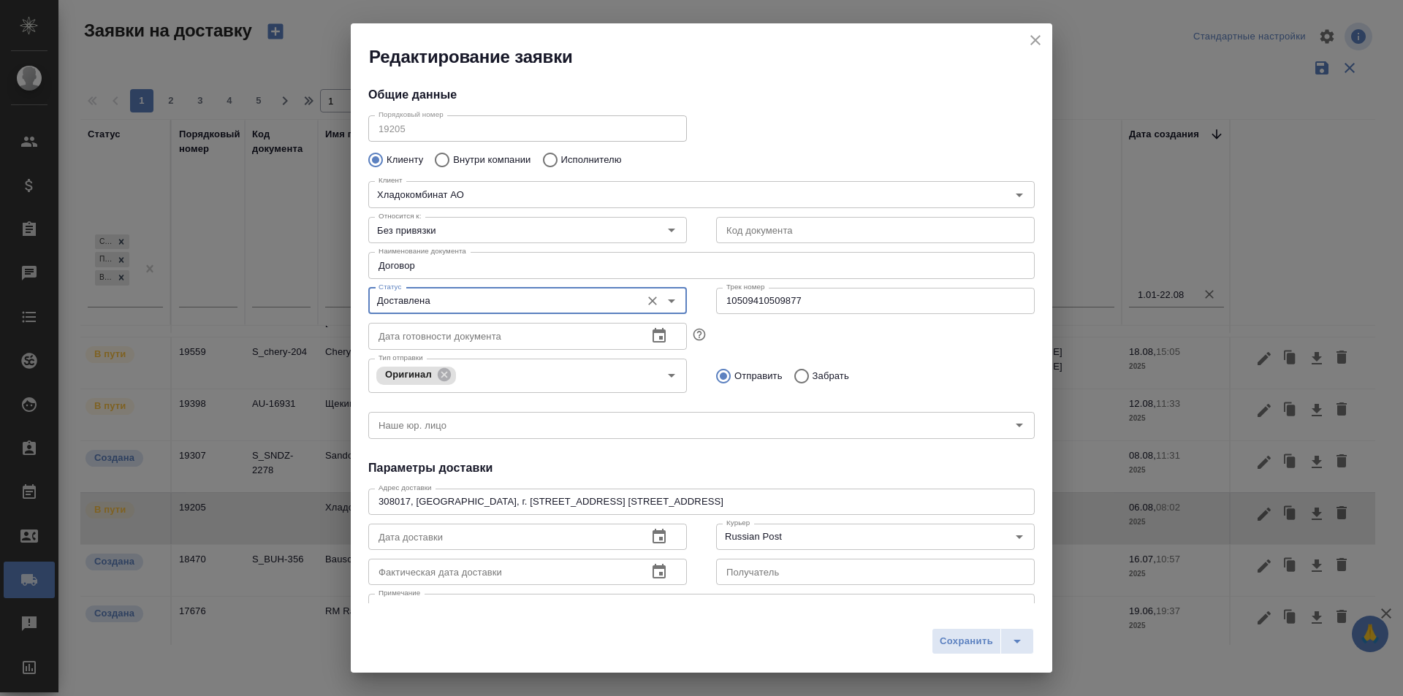
scroll to position [146, 0]
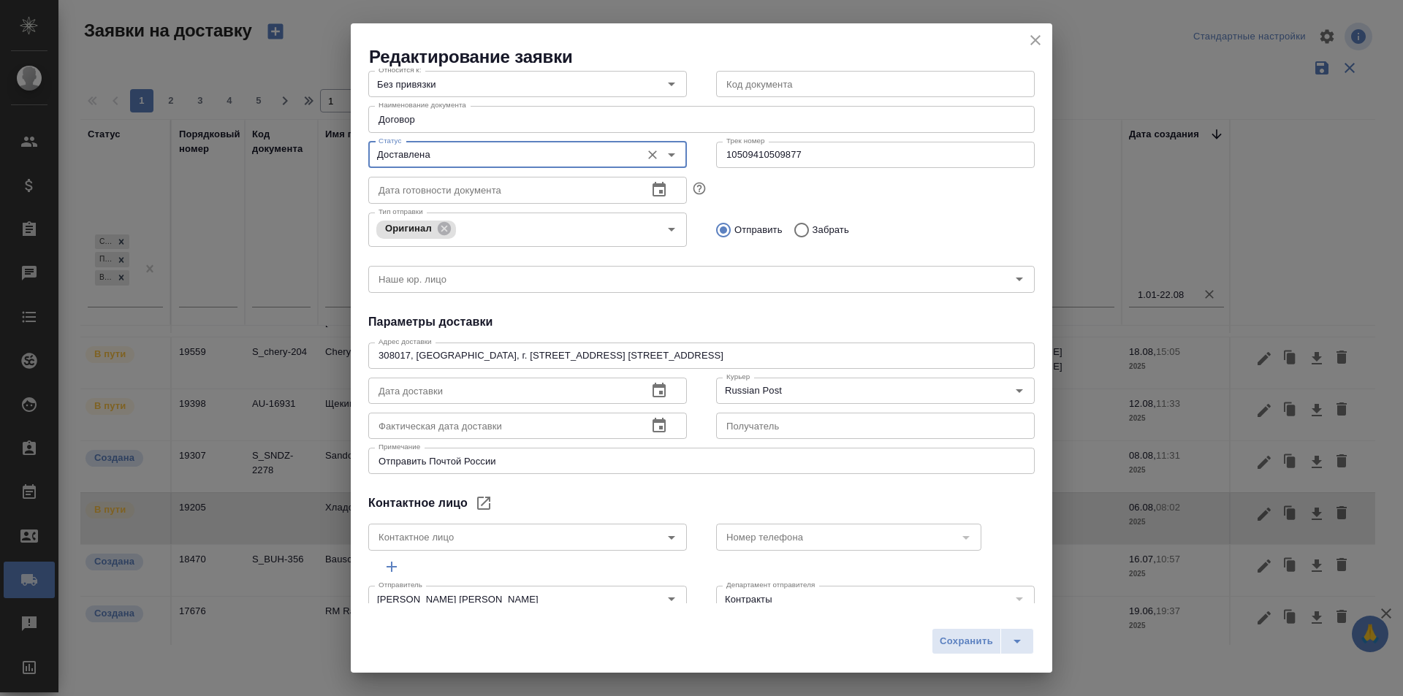
click at [653, 423] on icon "button" at bounding box center [659, 425] width 13 height 15
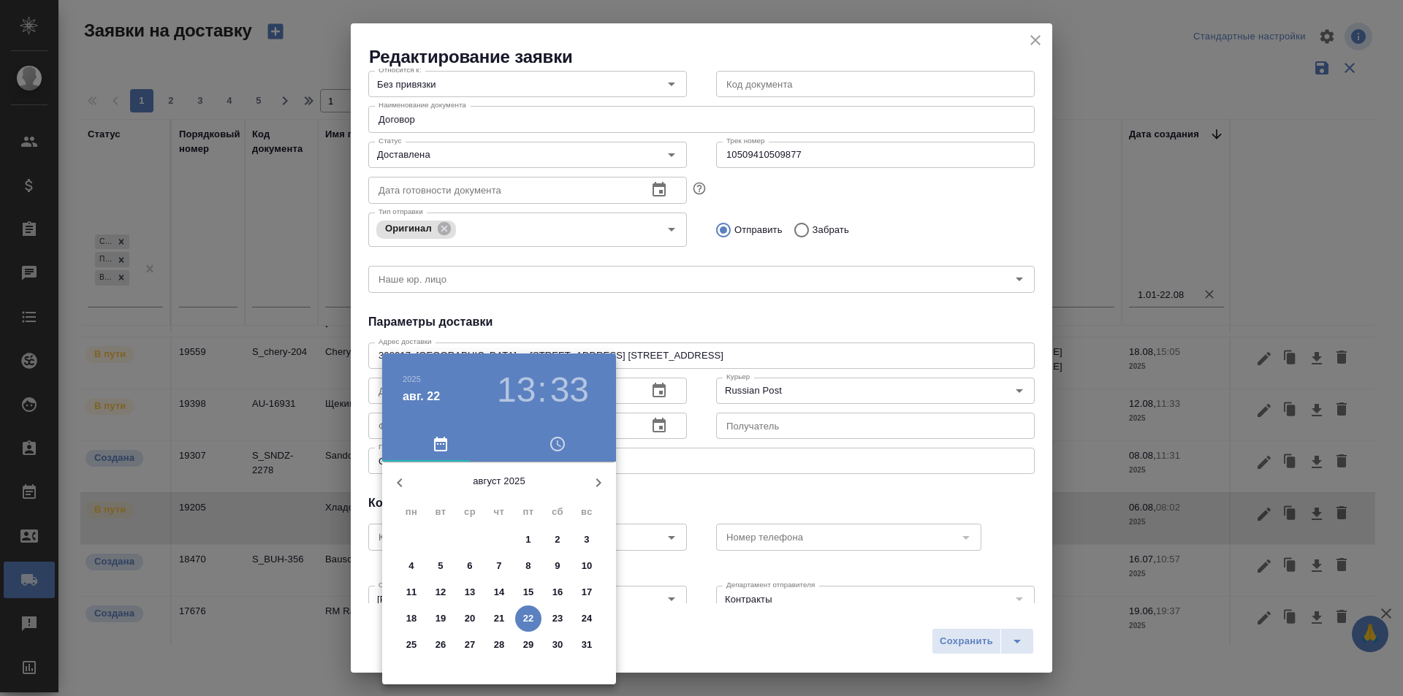
click at [530, 619] on p "22" at bounding box center [528, 619] width 11 height 15
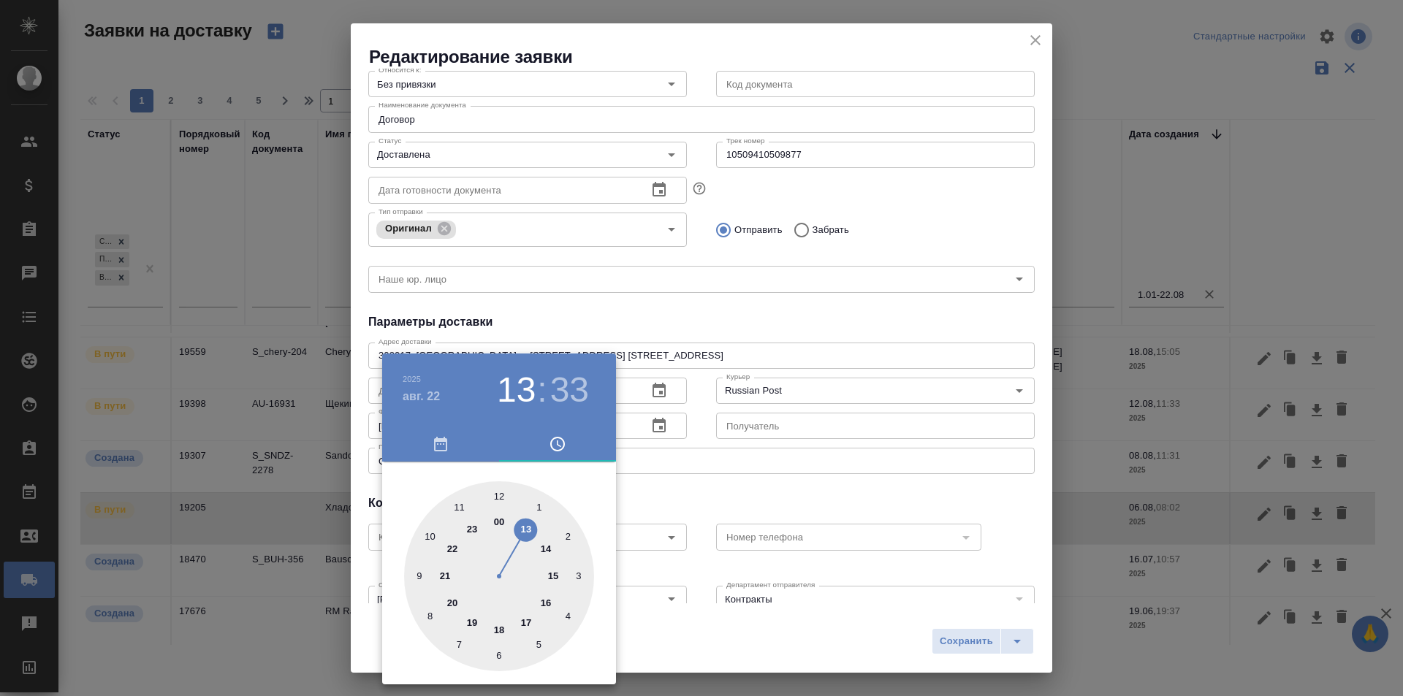
click at [433, 539] on div at bounding box center [499, 577] width 190 height 190
type input "22.08.2025 10:33"
click at [805, 501] on div at bounding box center [701, 348] width 1403 height 696
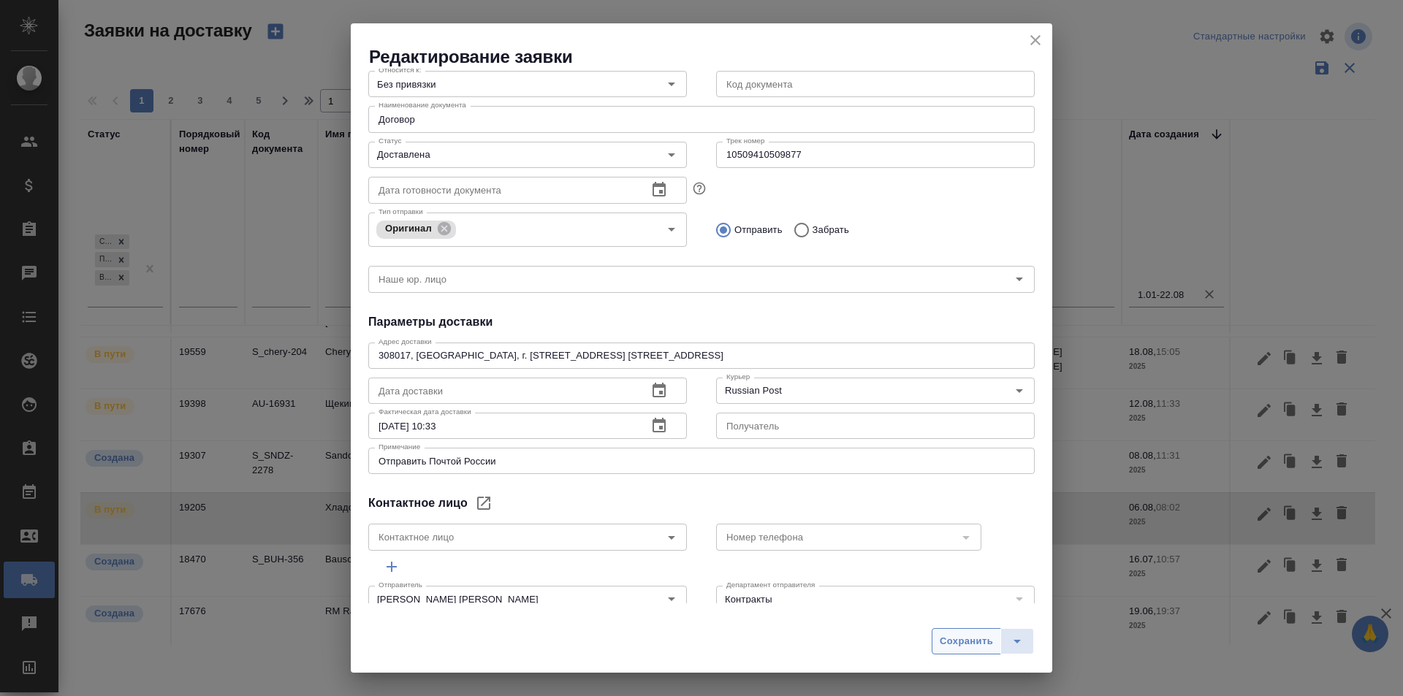
click at [968, 647] on span "Сохранить" at bounding box center [966, 642] width 53 height 17
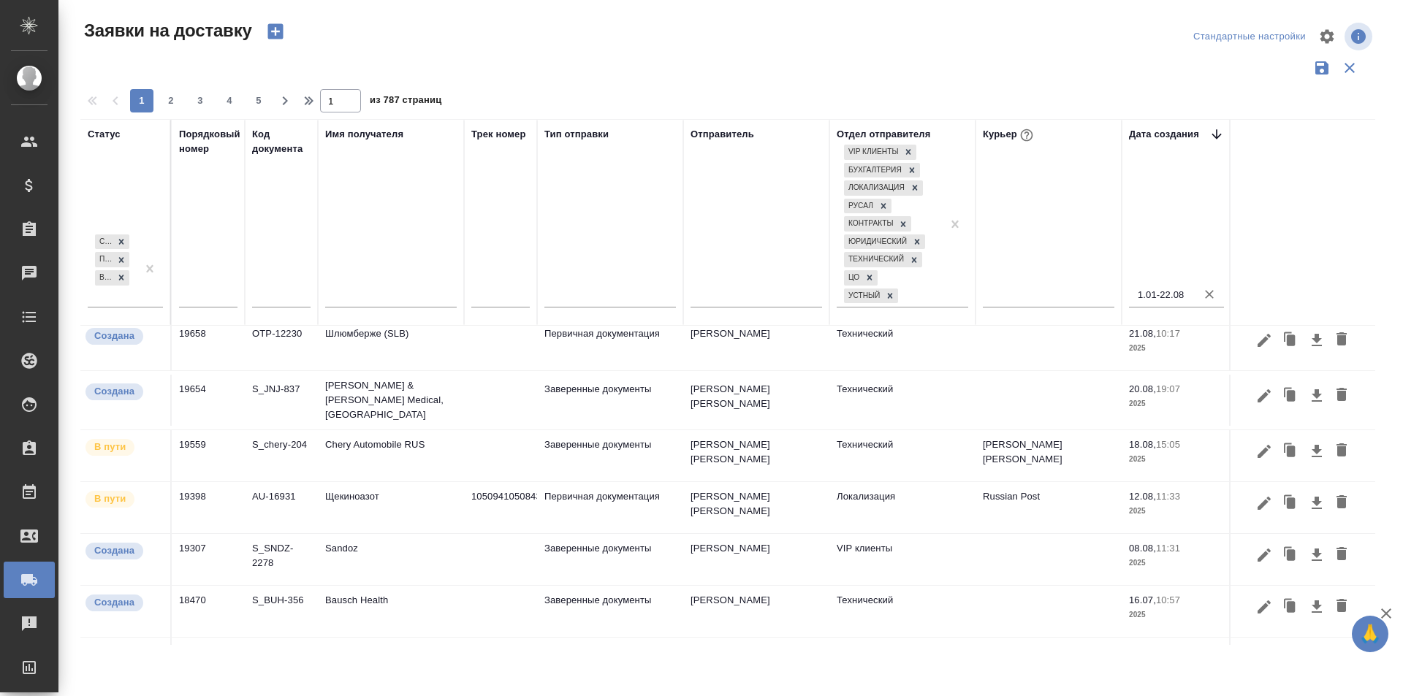
scroll to position [86, 0]
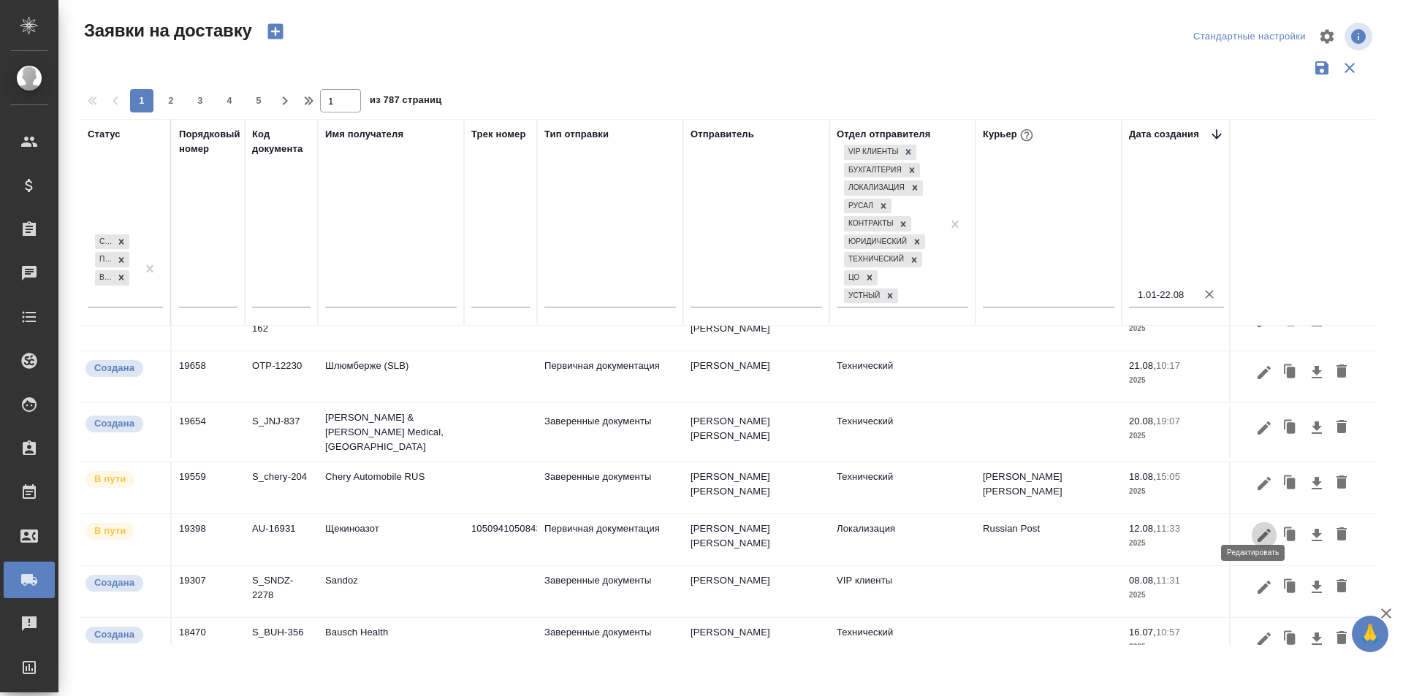
click at [1255, 527] on icon "button" at bounding box center [1264, 536] width 18 height 18
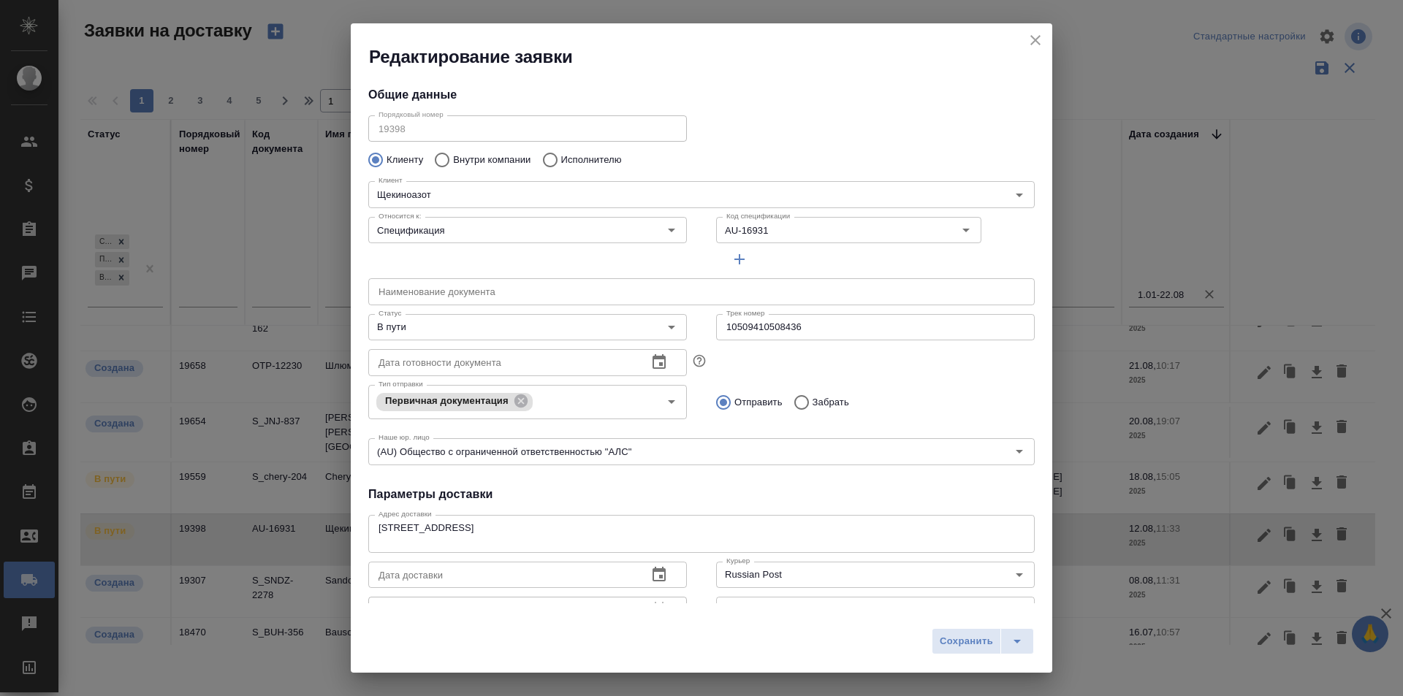
type input "Еремеева Екатерина"
type input "+7 910 948 12 40"
click at [754, 336] on input "10509410508436" at bounding box center [875, 327] width 319 height 26
click at [1041, 40] on icon "close" at bounding box center [1036, 40] width 18 height 18
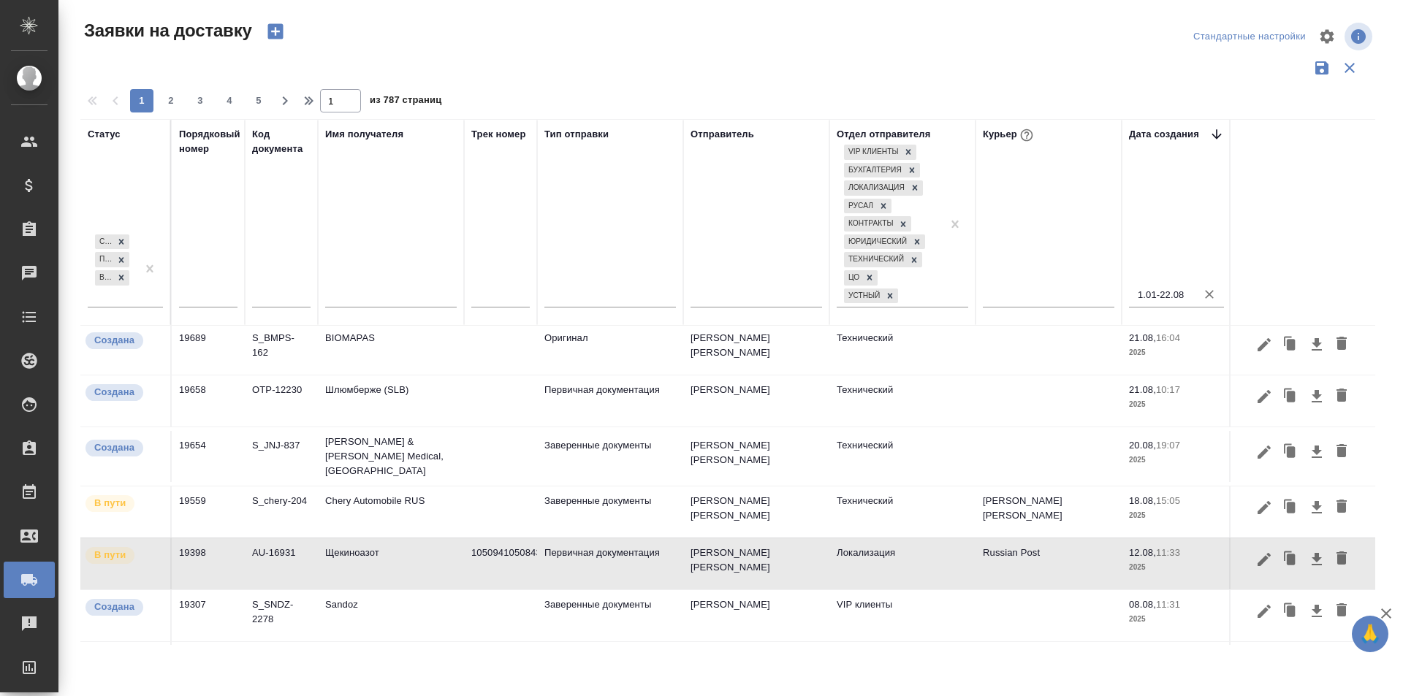
scroll to position [0, 0]
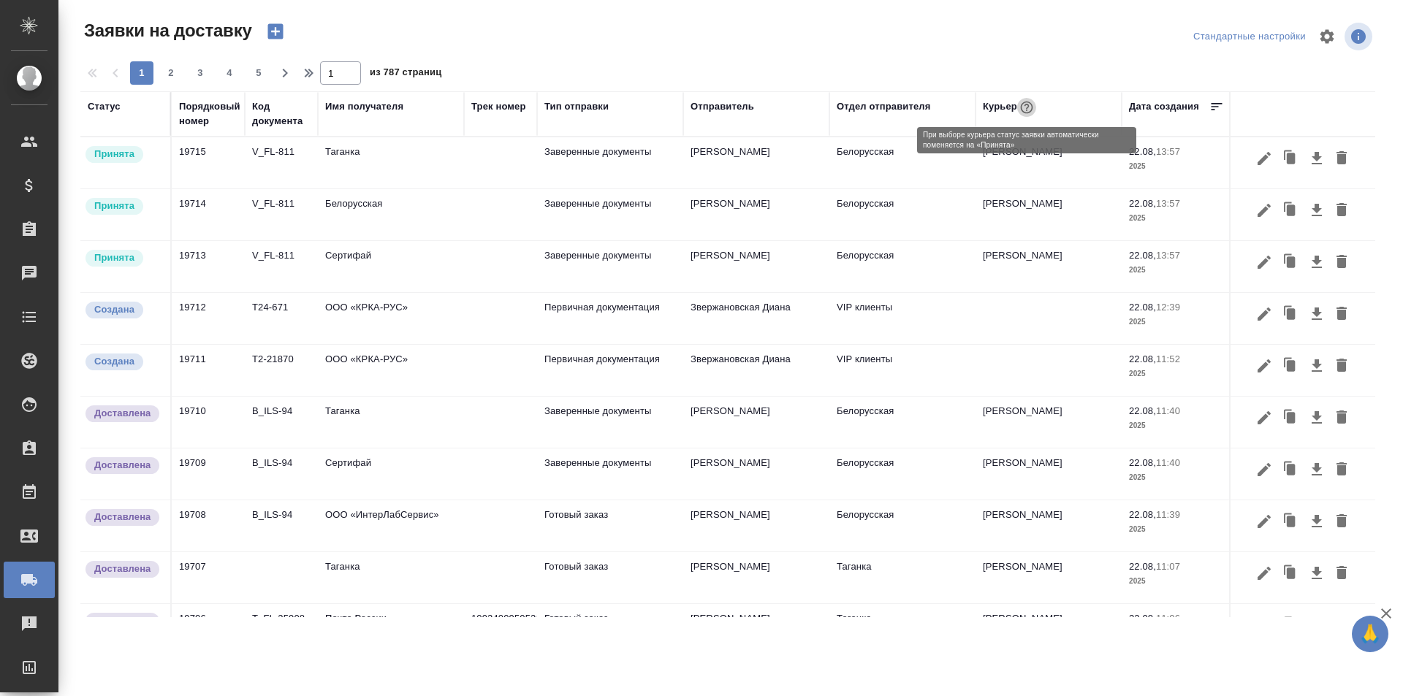
click at [1021, 109] on icon "button" at bounding box center [1027, 108] width 12 height 12
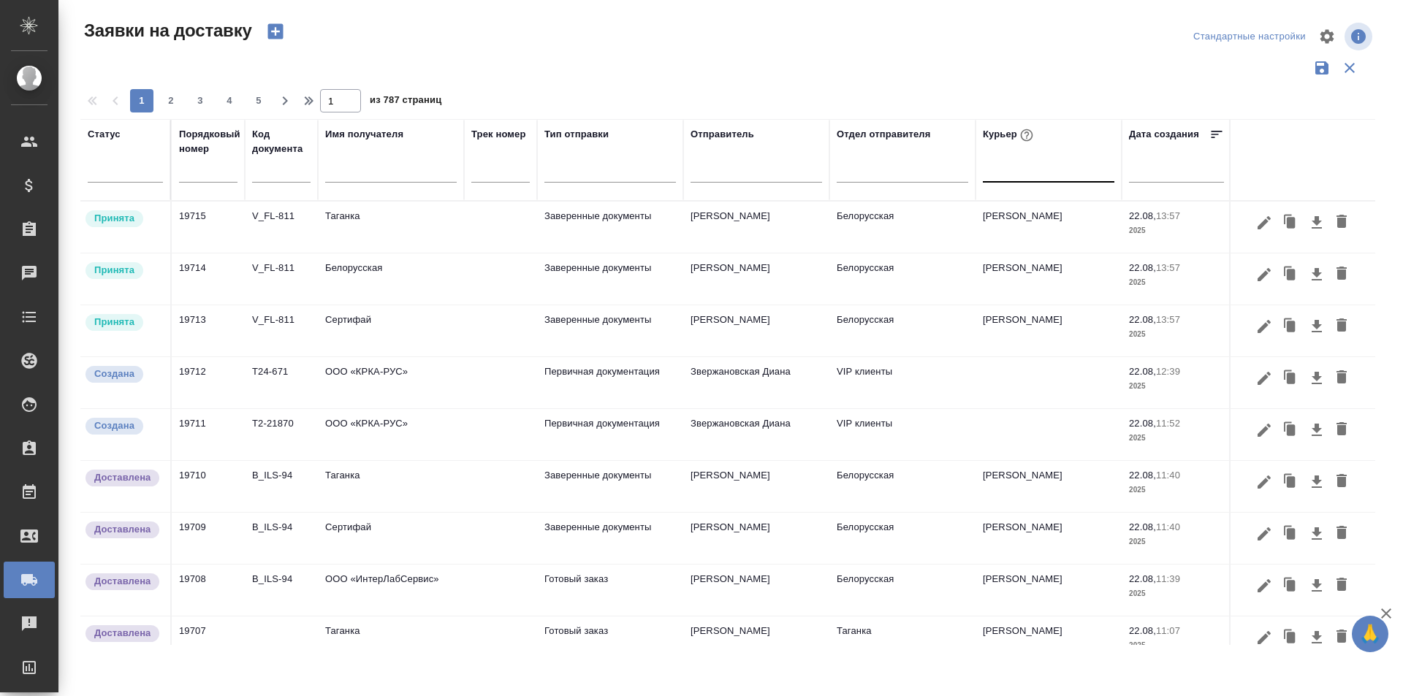
click at [1051, 174] on div at bounding box center [1049, 167] width 132 height 21
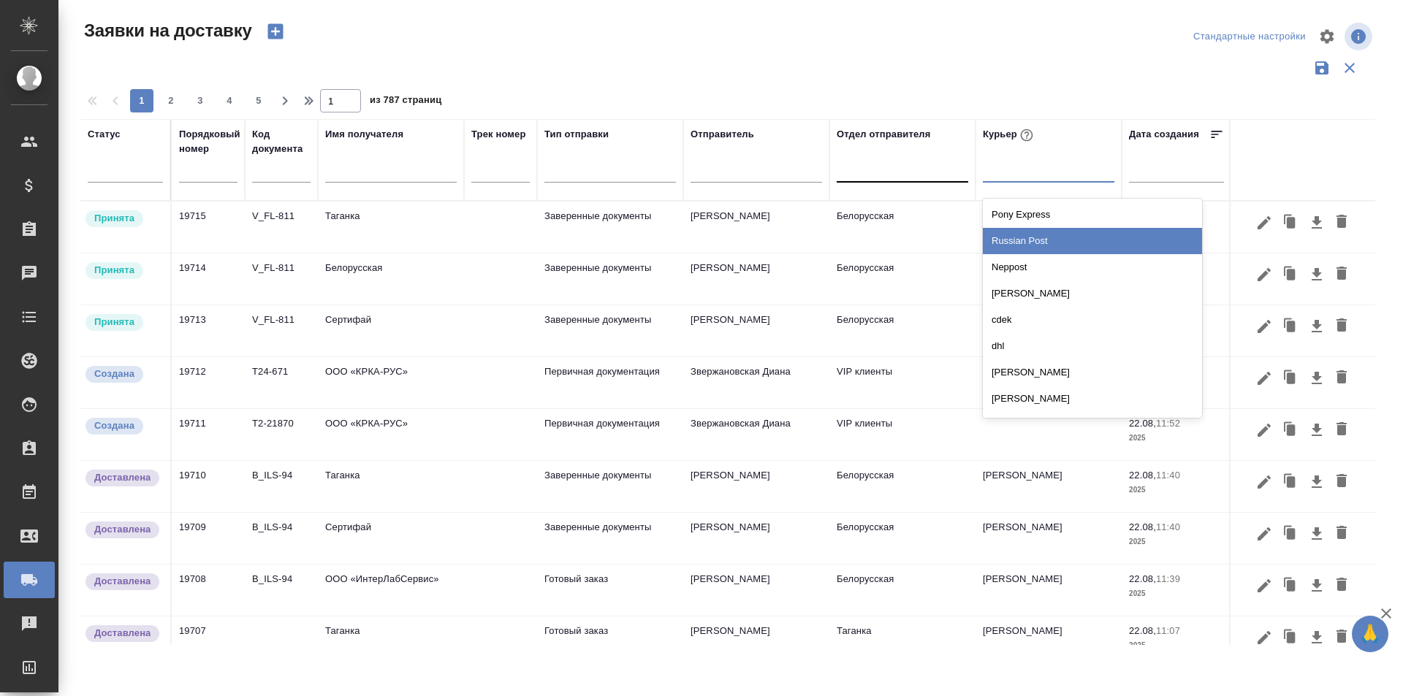
click at [1035, 232] on div "Russian Post" at bounding box center [1092, 241] width 219 height 26
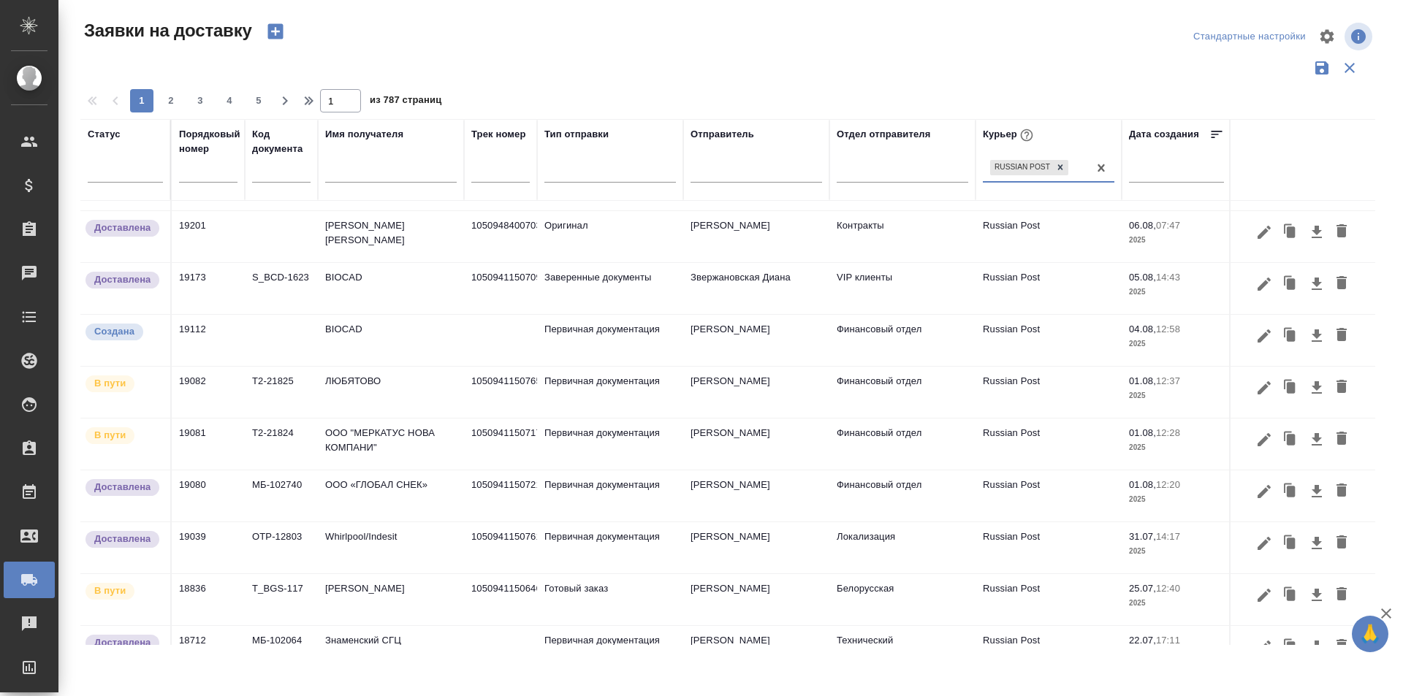
scroll to position [292, 0]
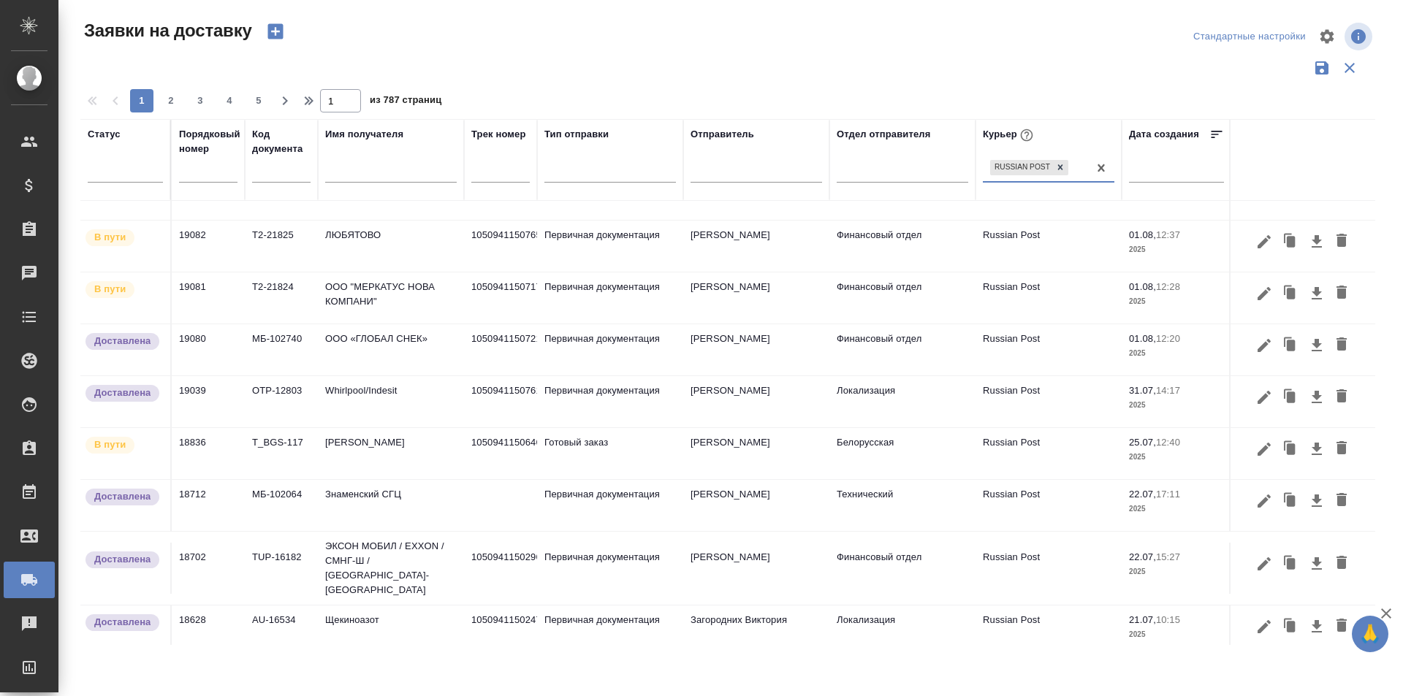
click at [1258, 450] on icon "button" at bounding box center [1264, 448] width 13 height 13
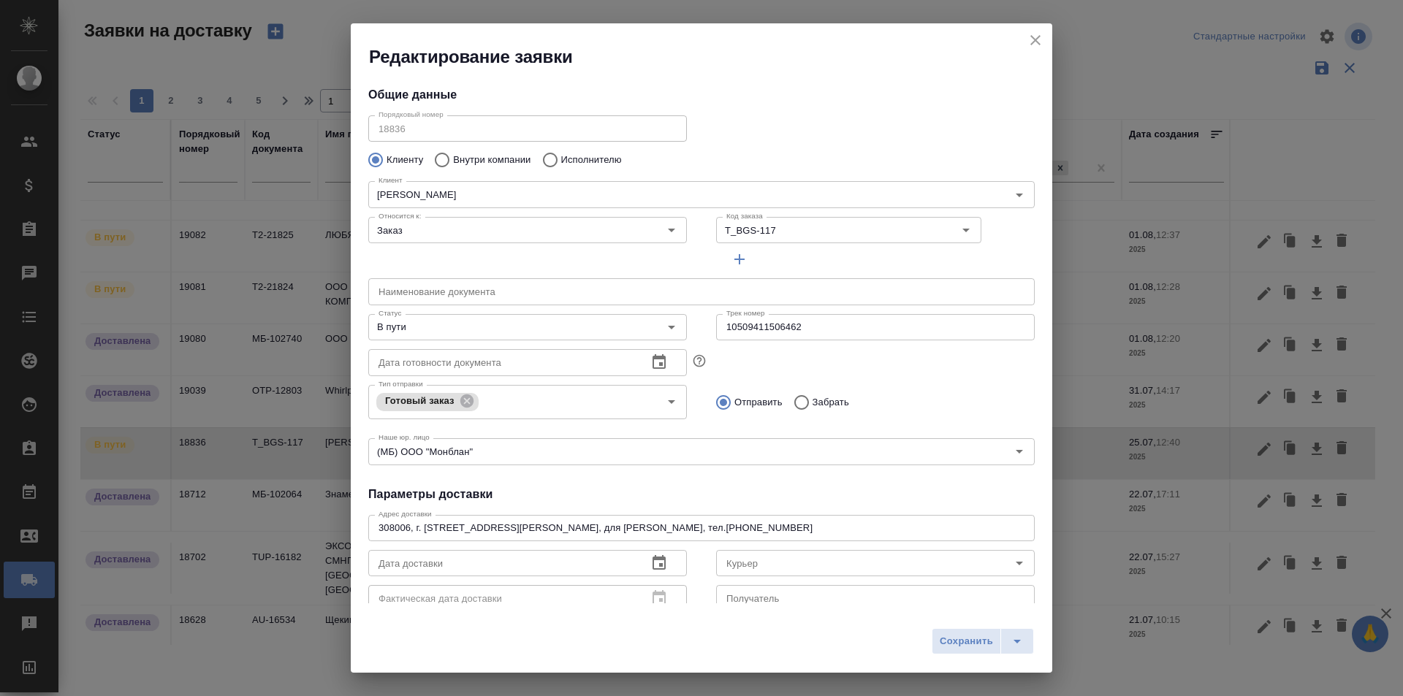
type input "Russian Post"
type input "[PERSON_NAME]"
type input "[PHONE_NUMBER]"
click at [808, 326] on input "10509411506462" at bounding box center [875, 327] width 319 height 26
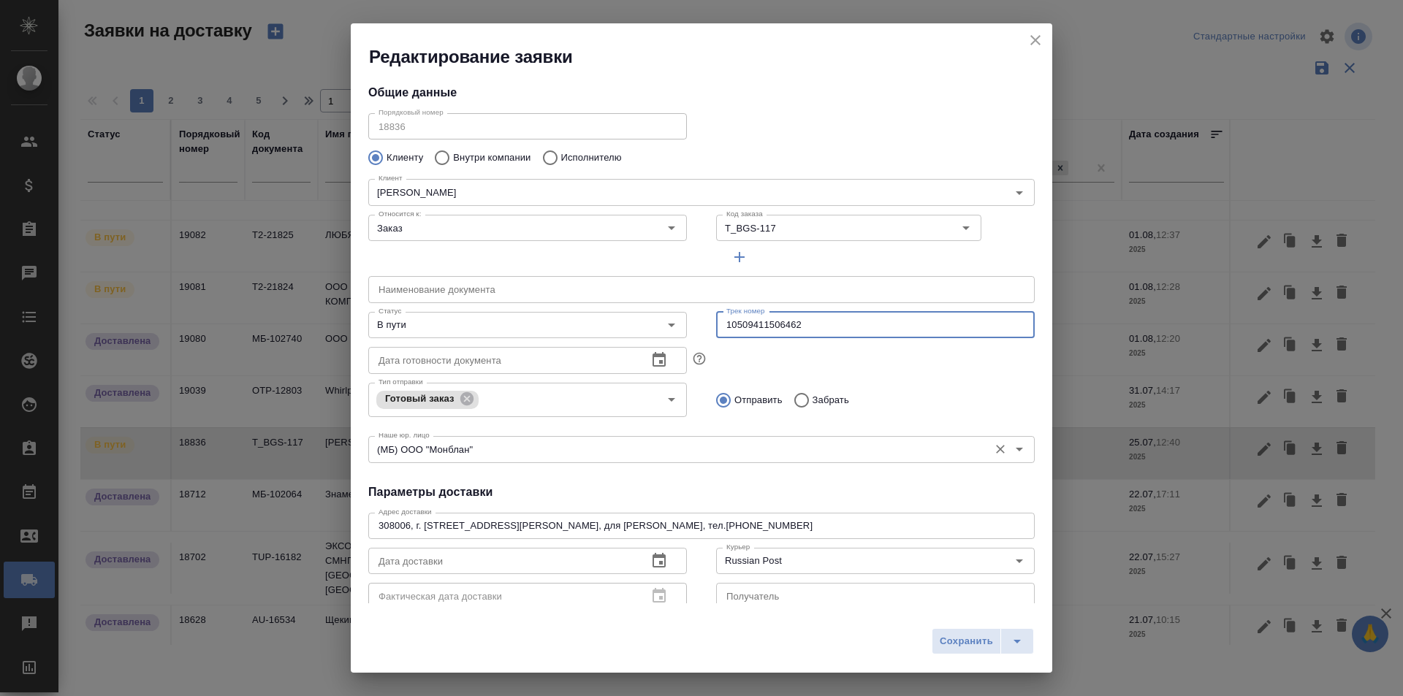
scroll to position [0, 0]
click at [1032, 31] on button "close" at bounding box center [1035, 40] width 22 height 22
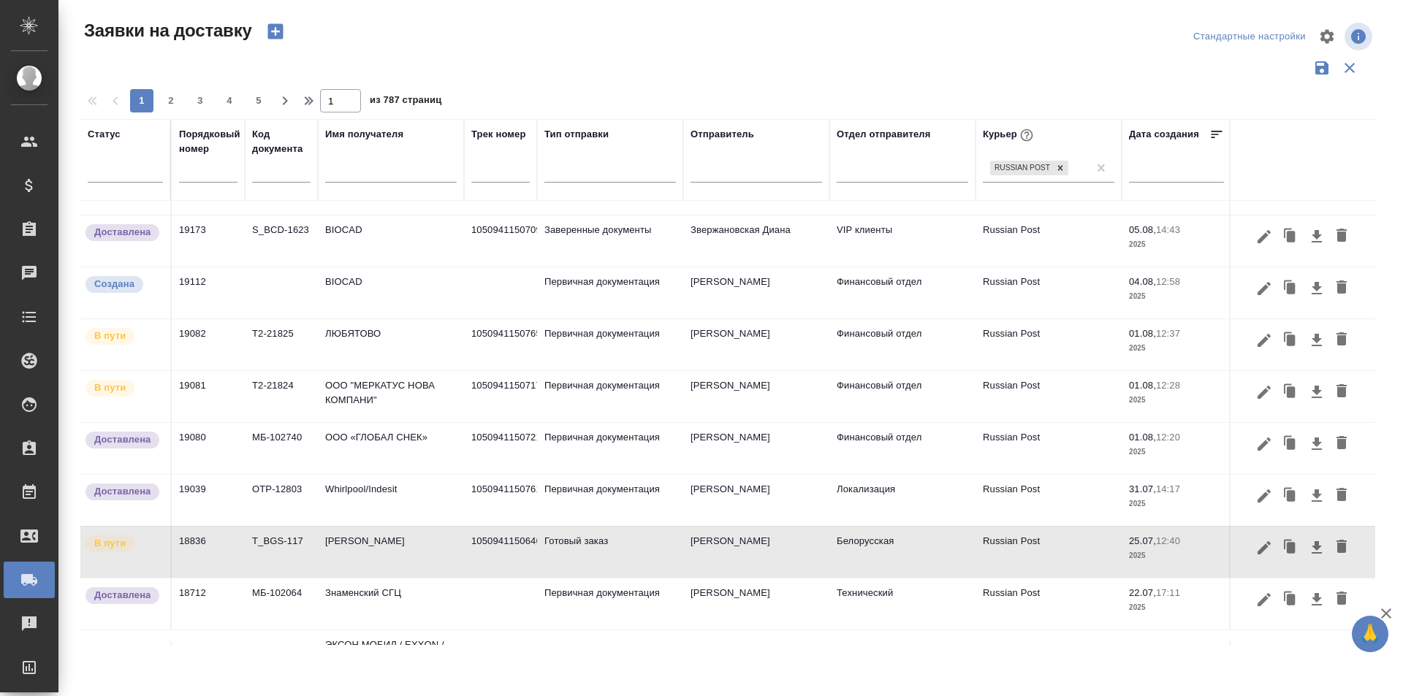
scroll to position [146, 0]
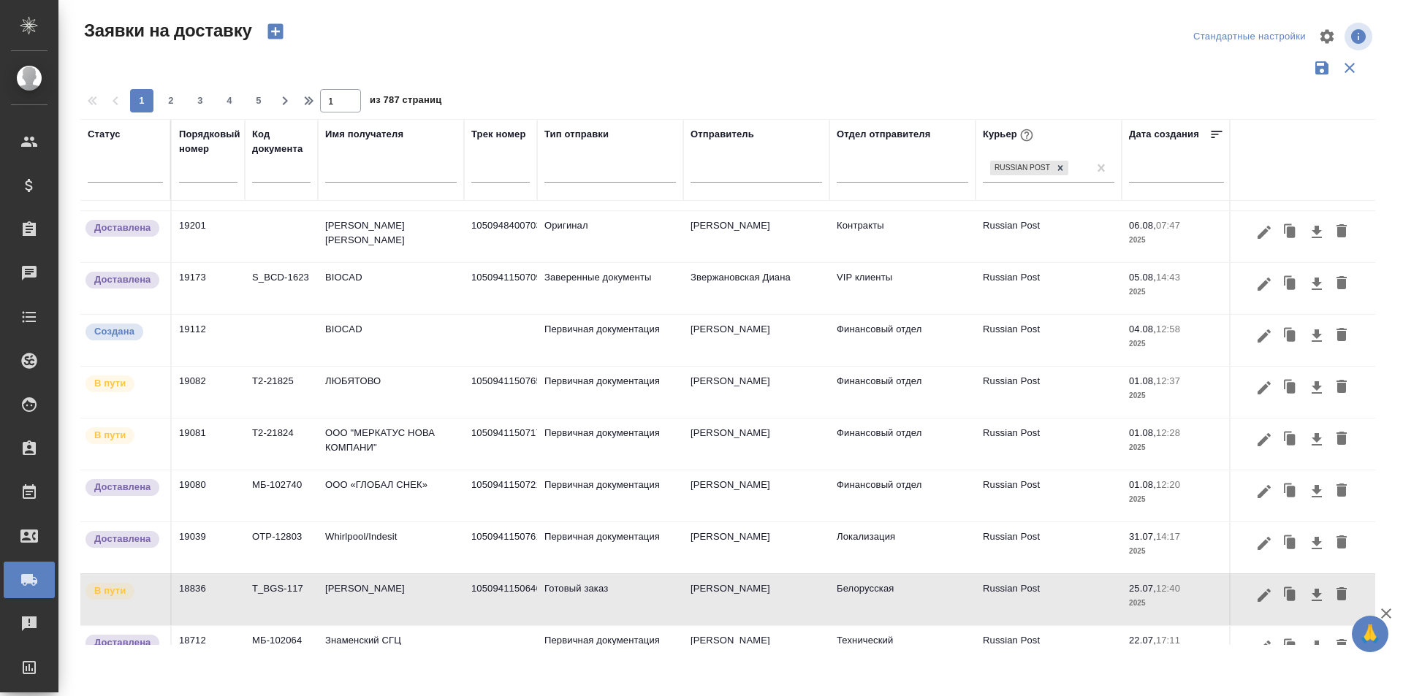
click at [1258, 439] on icon "button" at bounding box center [1264, 439] width 13 height 13
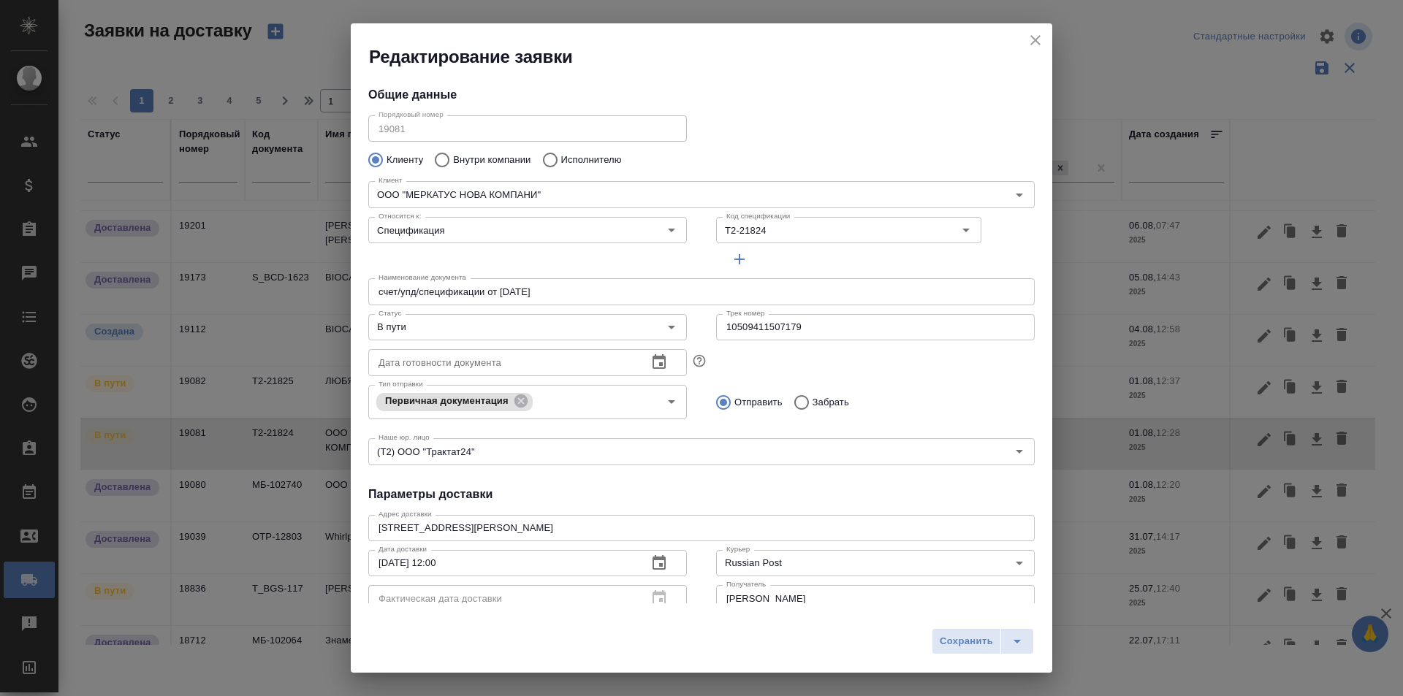
type input "[PERSON_NAME]"
type input ".7 903 018 54 60"
click at [787, 321] on input "10509411507179" at bounding box center [875, 327] width 319 height 26
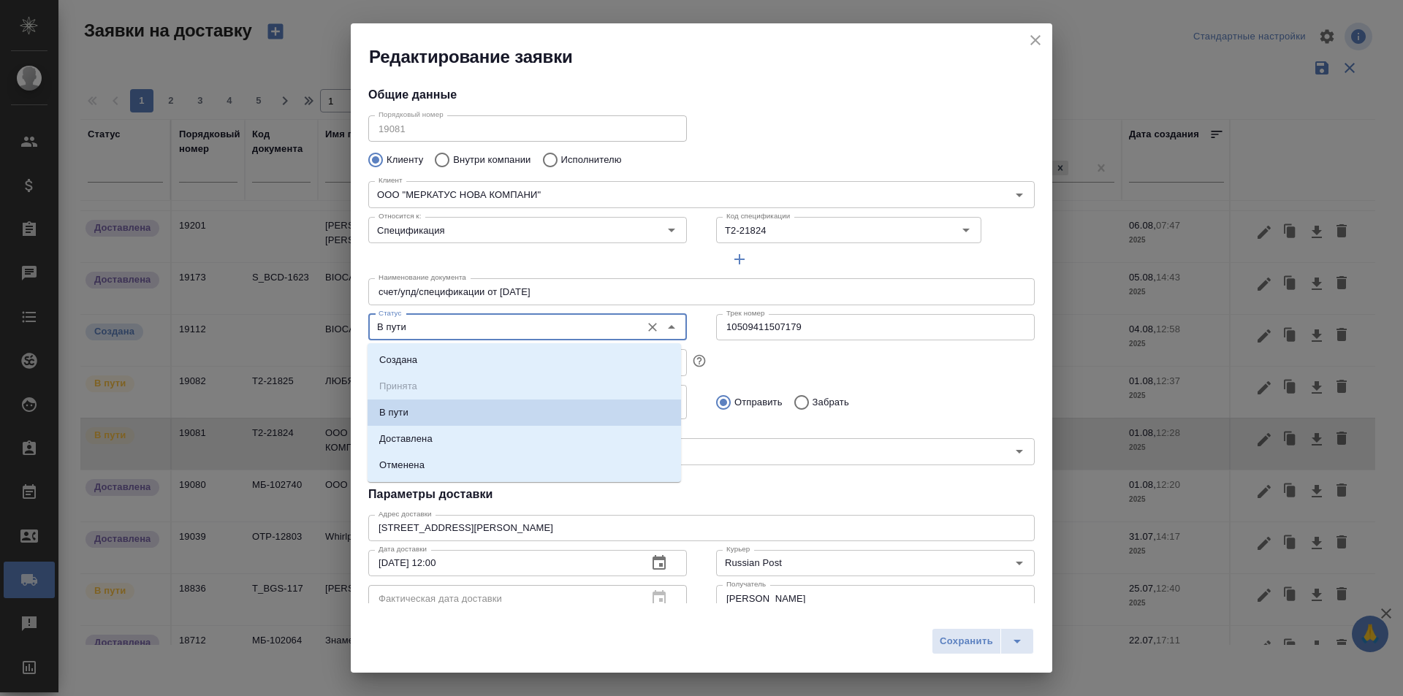
click at [564, 330] on input "В пути" at bounding box center [503, 328] width 261 height 18
click at [530, 445] on li "Доставлена" at bounding box center [524, 439] width 313 height 26
type input "Доставлена"
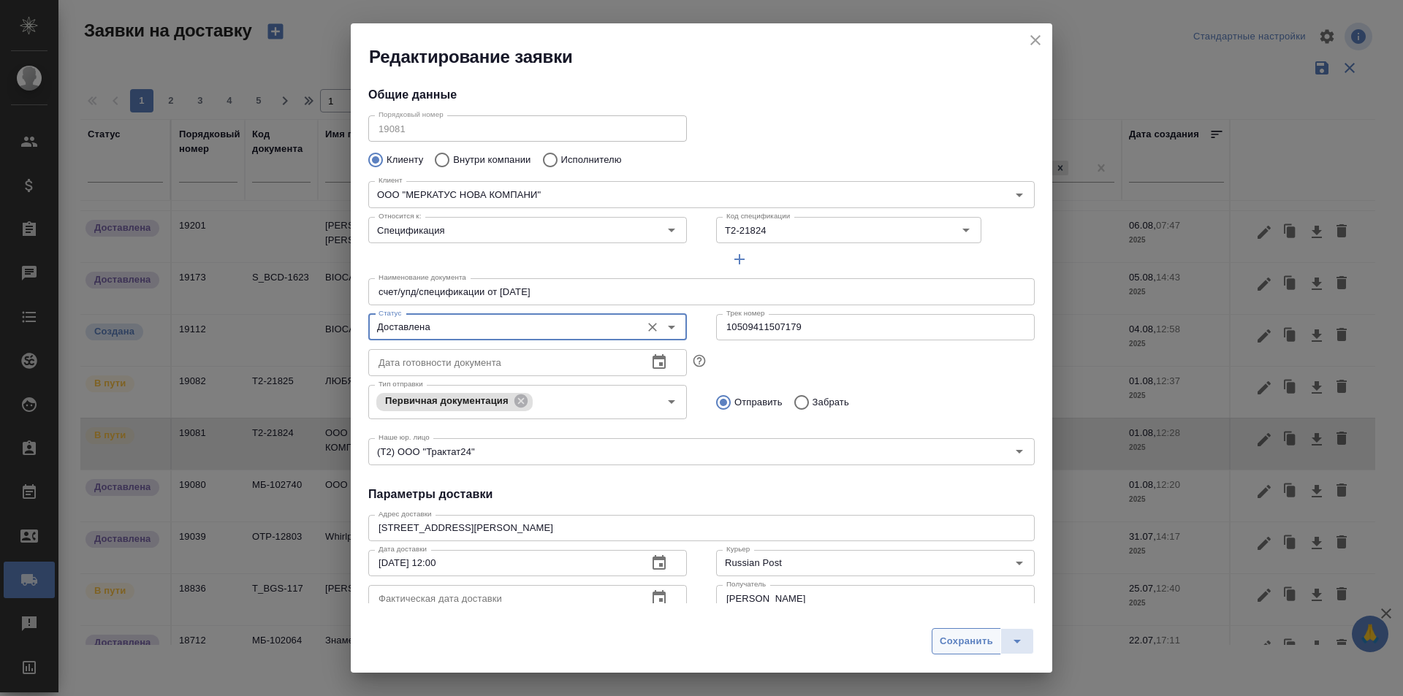
click at [963, 642] on span "Сохранить" at bounding box center [966, 642] width 53 height 17
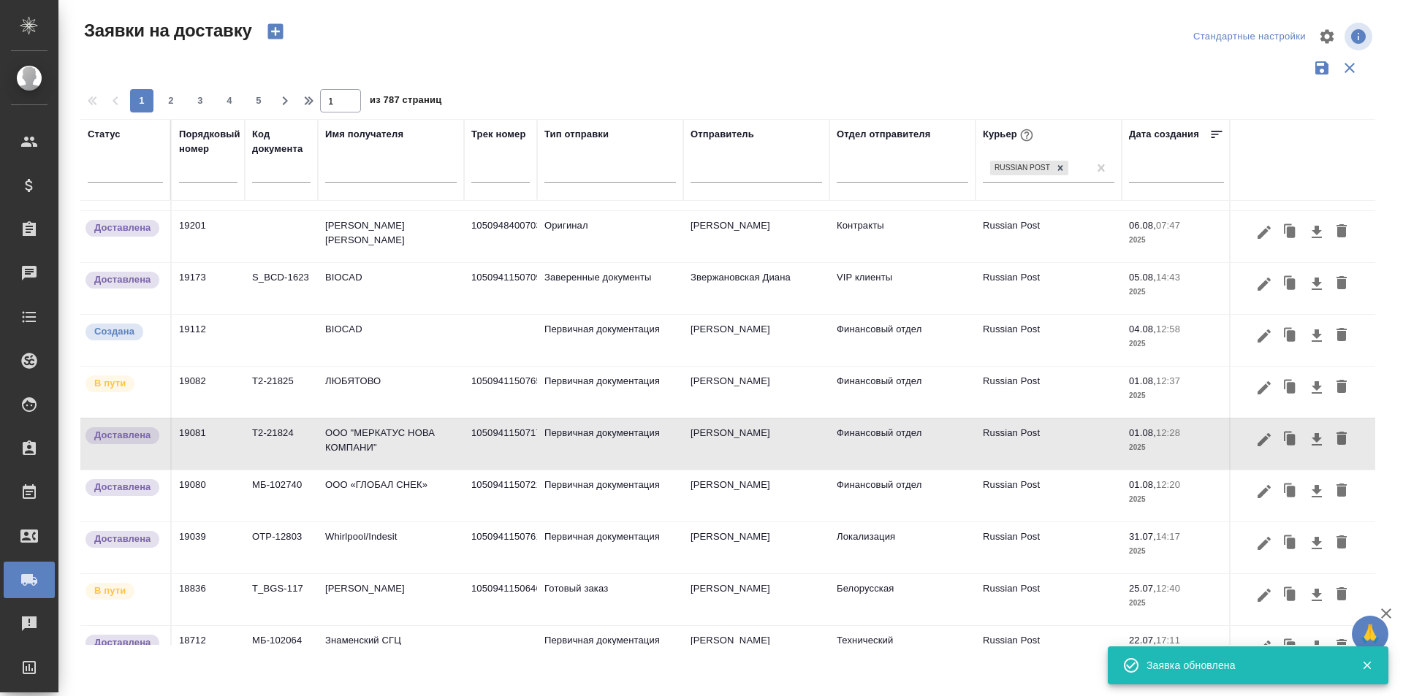
click at [1258, 391] on icon "button" at bounding box center [1264, 387] width 13 height 13
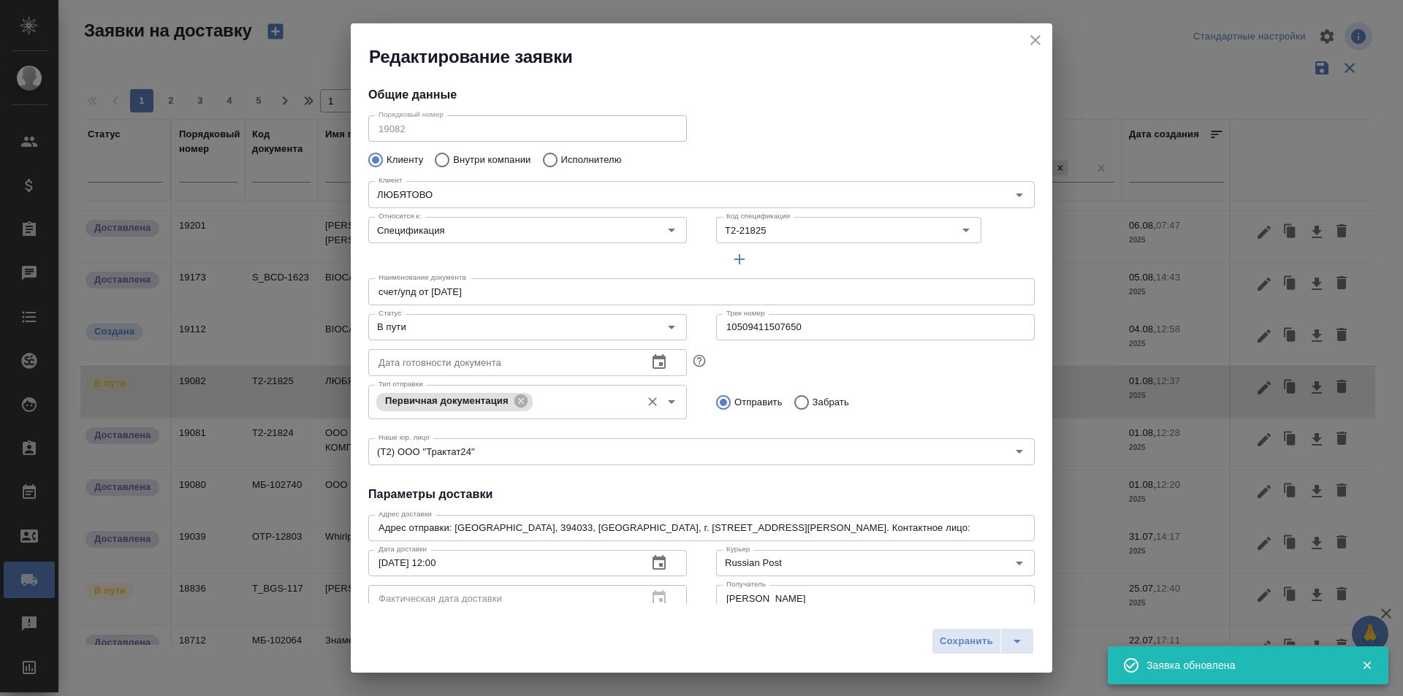
type input "[PERSON_NAME]"
type input "89611816919"
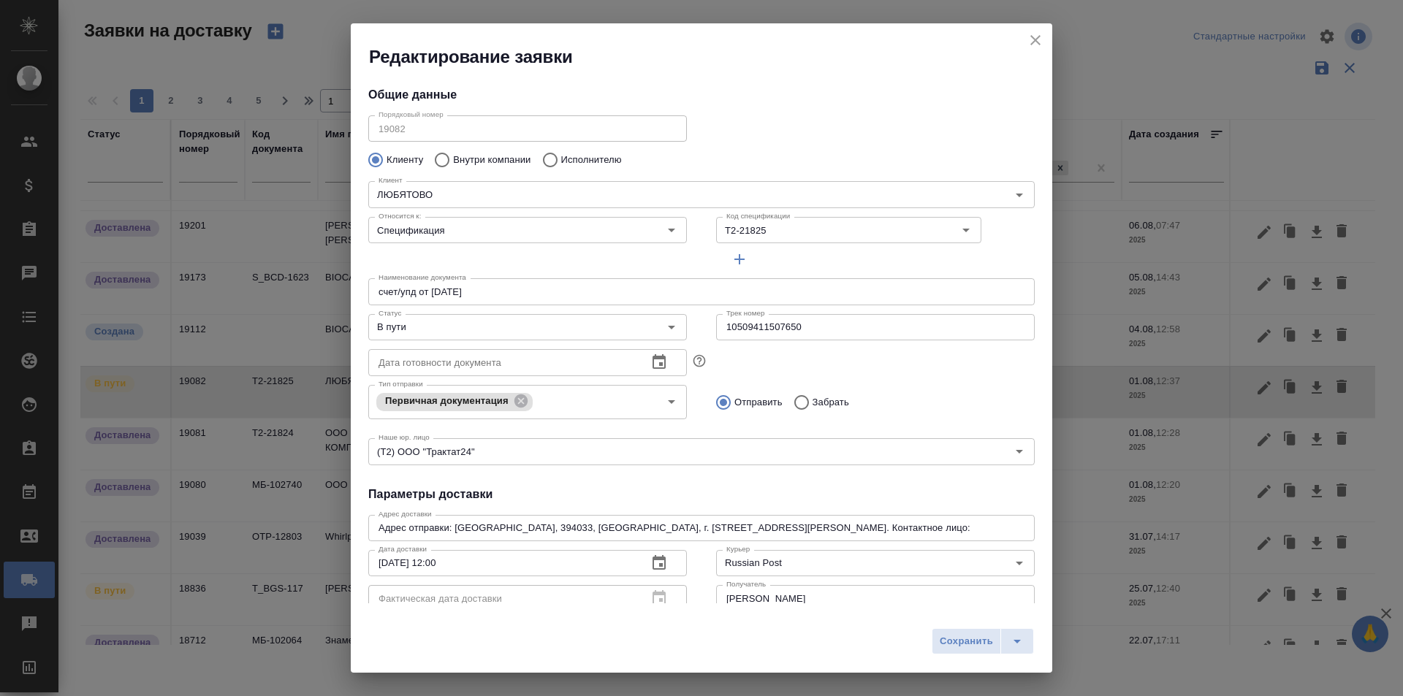
click at [776, 327] on input "10509411507650" at bounding box center [875, 327] width 319 height 26
click at [1040, 35] on icon "close" at bounding box center [1036, 40] width 18 height 18
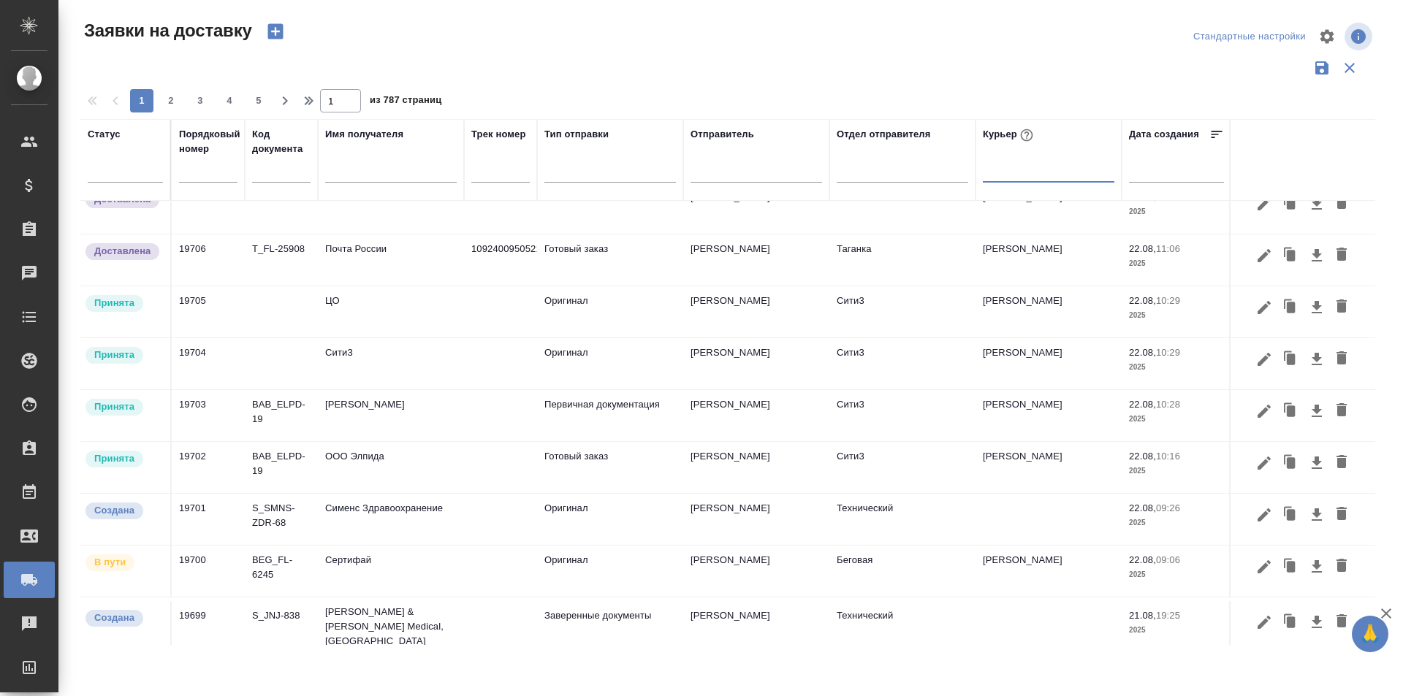
scroll to position [438, 0]
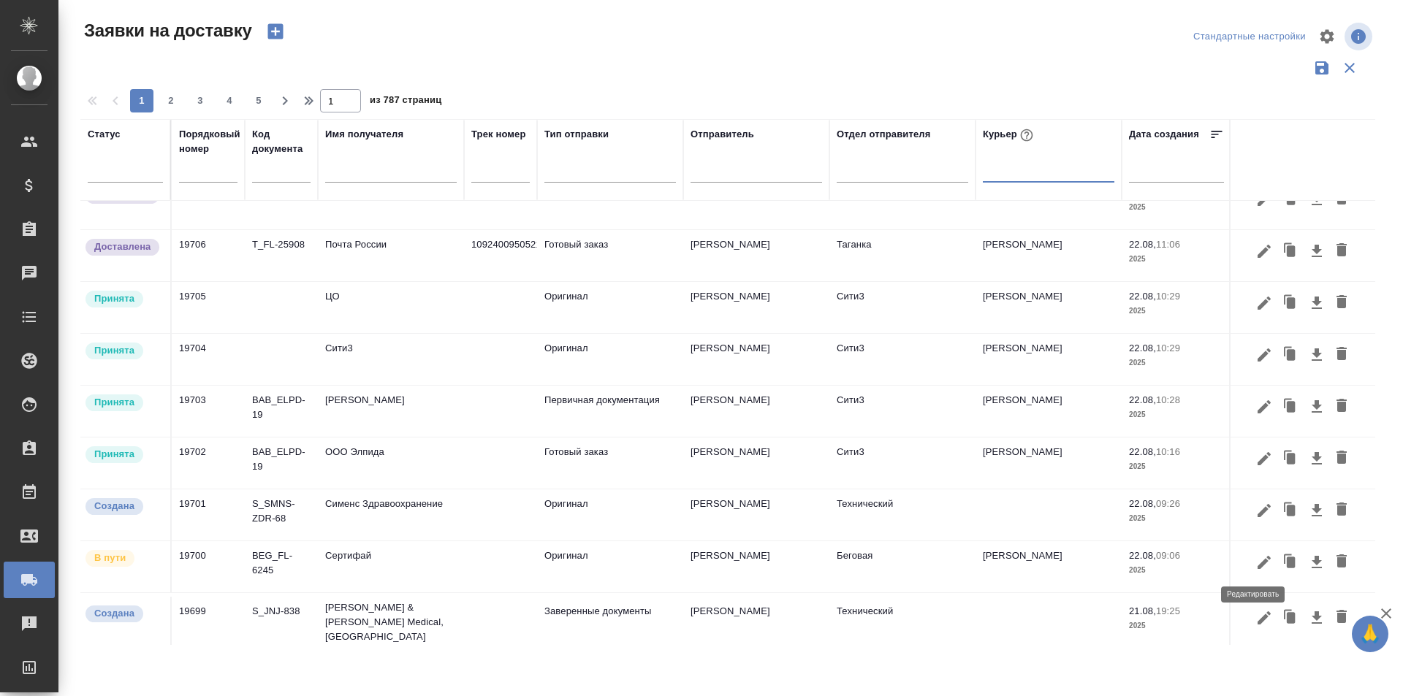
click at [1258, 560] on icon "button" at bounding box center [1264, 561] width 13 height 13
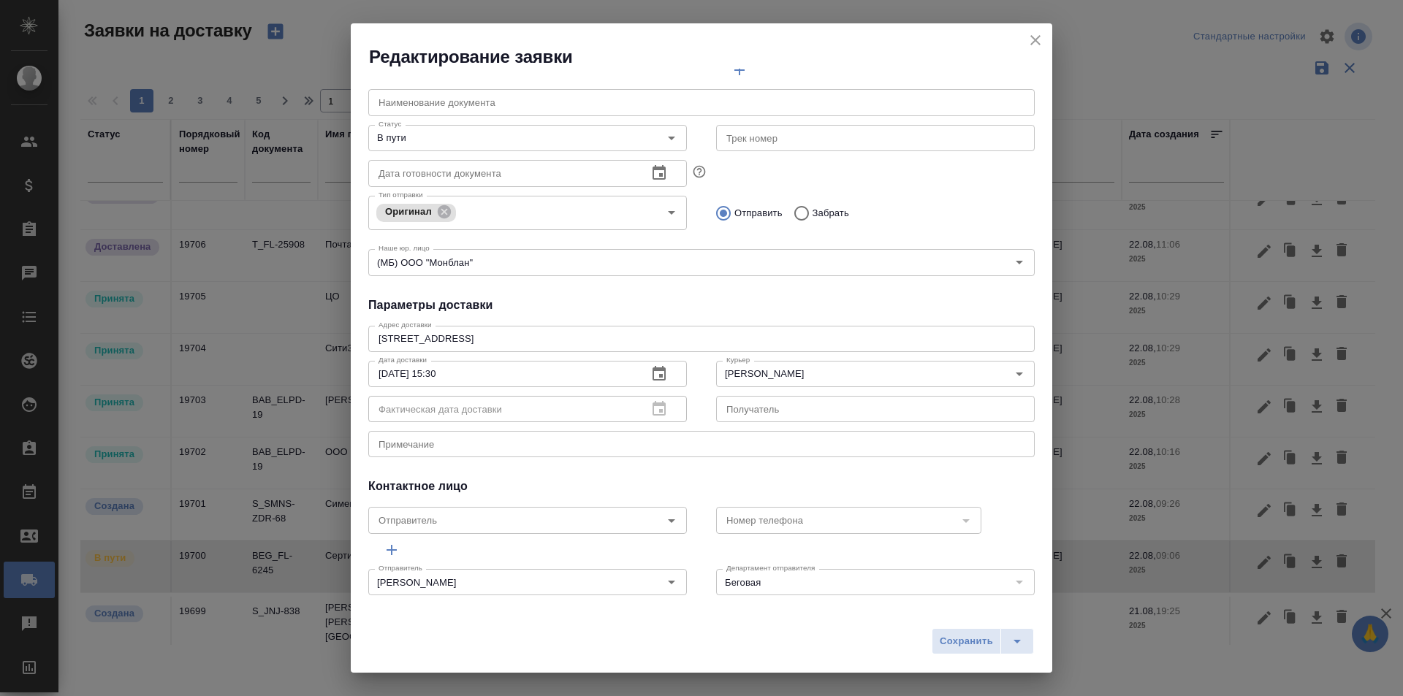
scroll to position [199, 0]
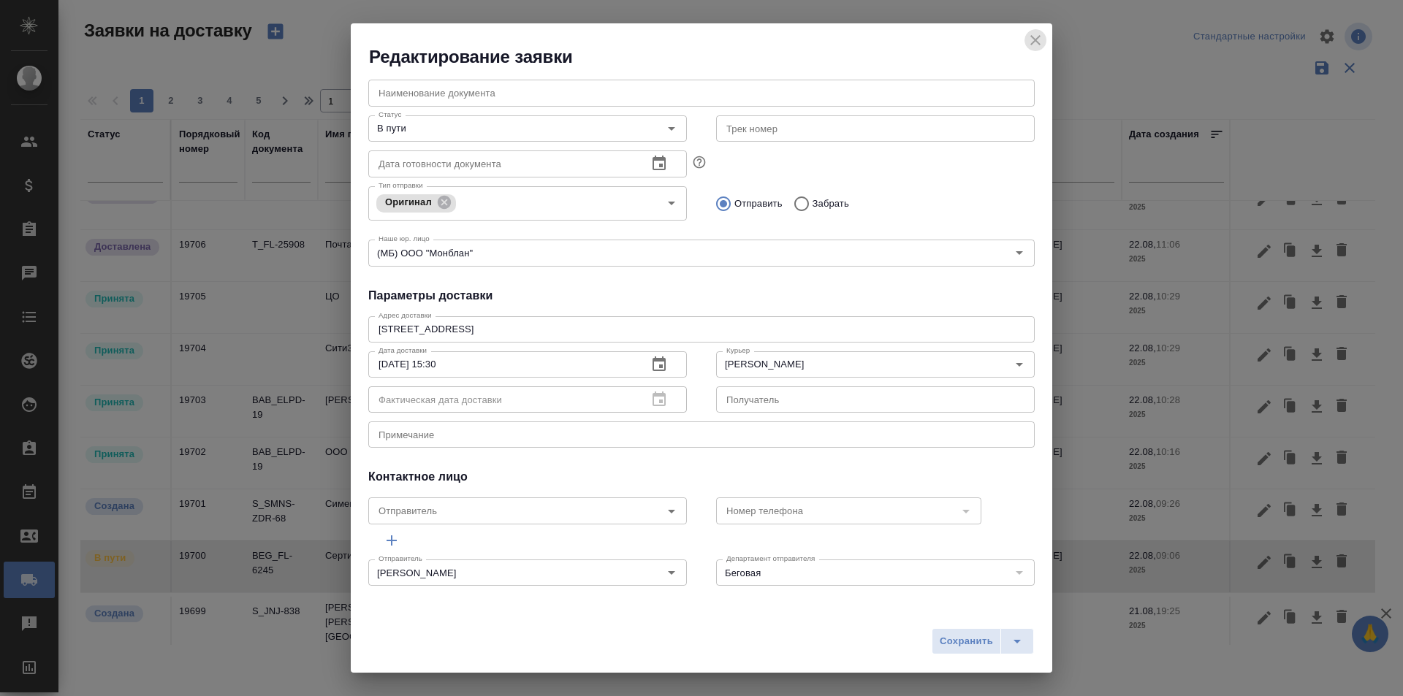
click at [1027, 47] on icon "close" at bounding box center [1036, 40] width 18 height 18
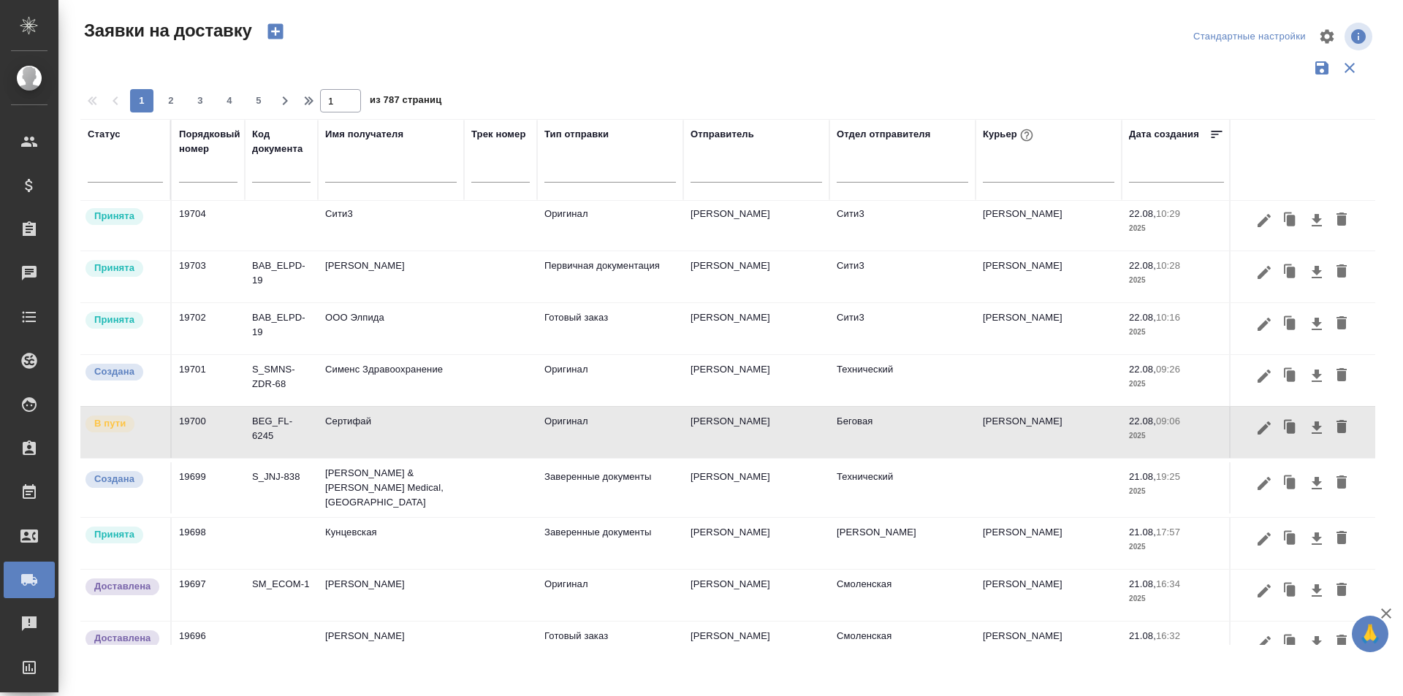
scroll to position [572, 0]
click at [1258, 433] on icon "button" at bounding box center [1264, 428] width 13 height 13
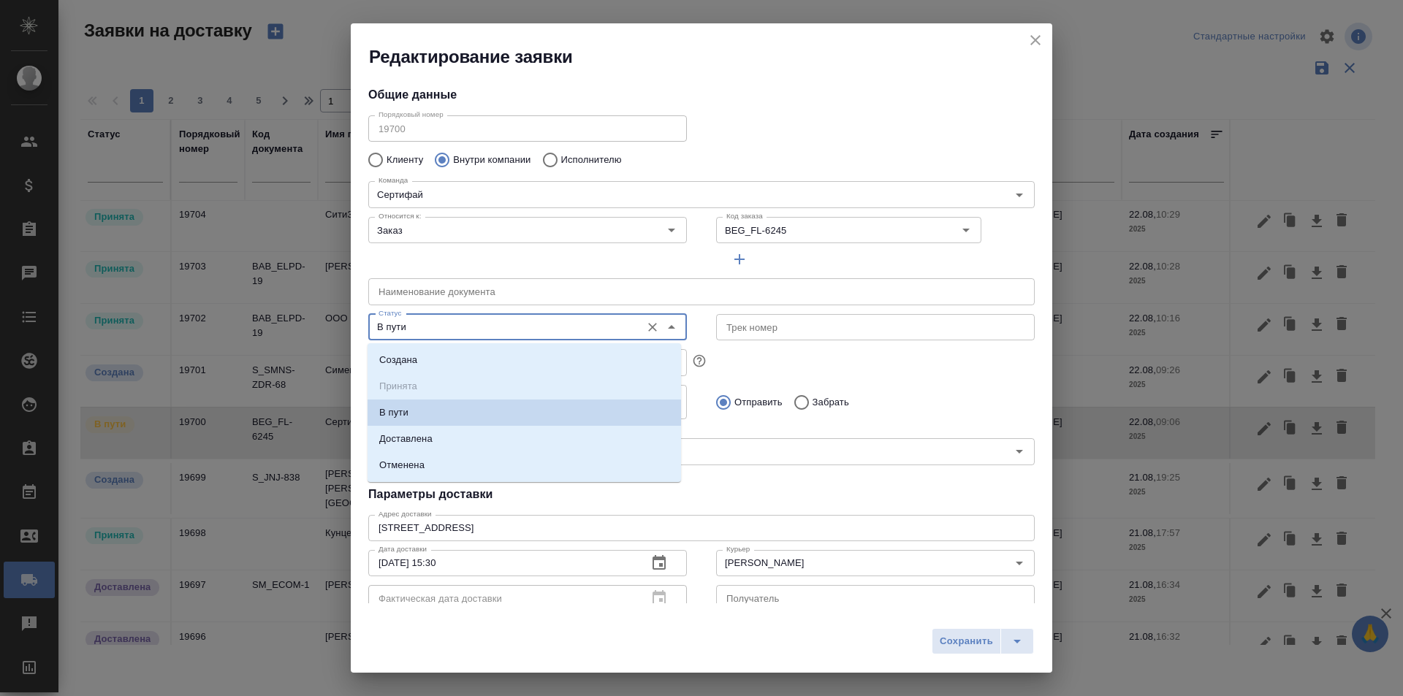
click at [507, 335] on input "В пути" at bounding box center [503, 328] width 261 height 18
click at [498, 446] on li "Доставлена" at bounding box center [524, 439] width 313 height 26
type input "Доставлена"
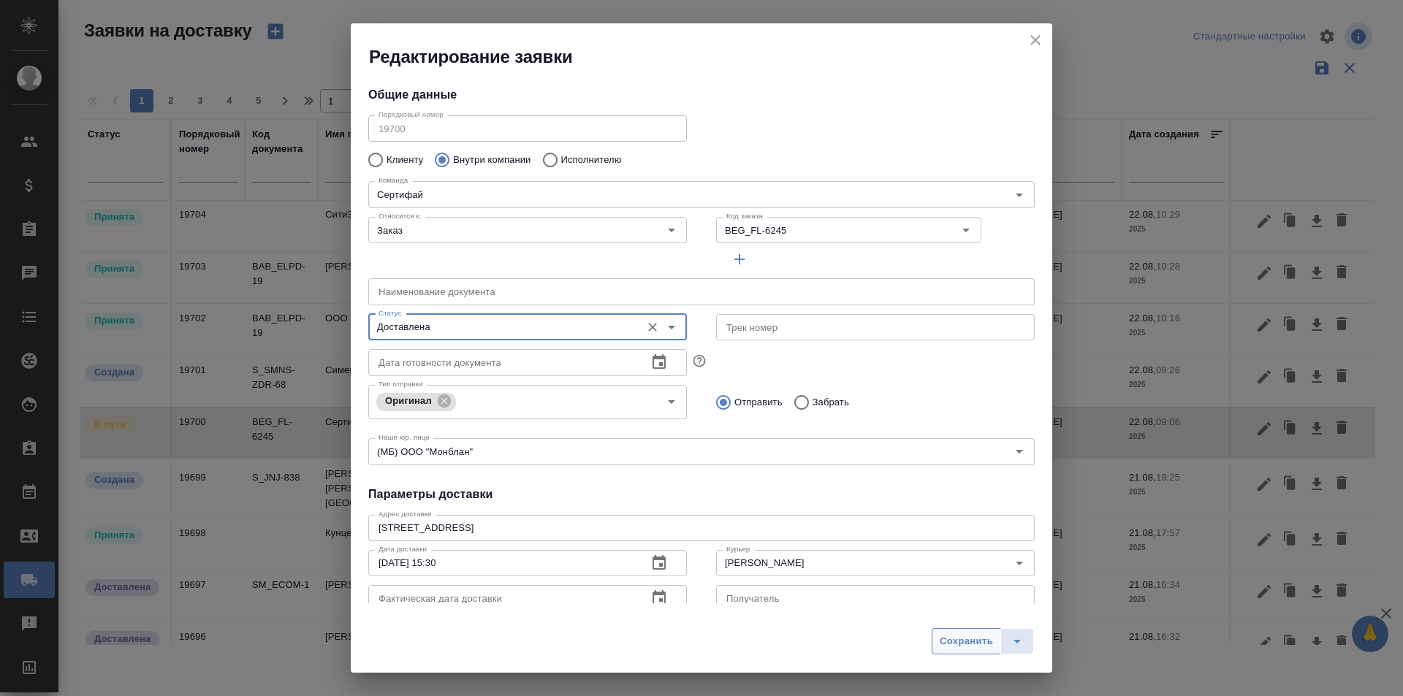
click at [975, 636] on span "Сохранить" at bounding box center [966, 642] width 53 height 17
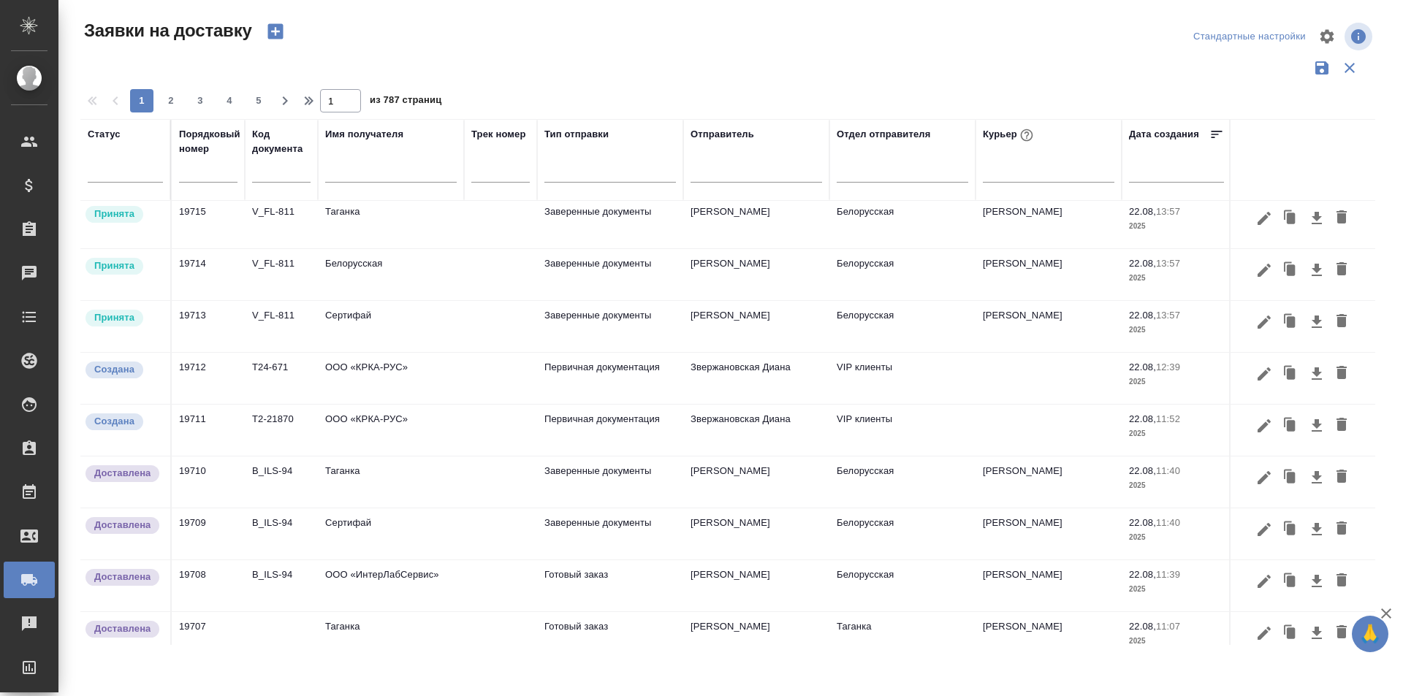
scroll to position [0, 0]
